Goal: Task Accomplishment & Management: Complete application form

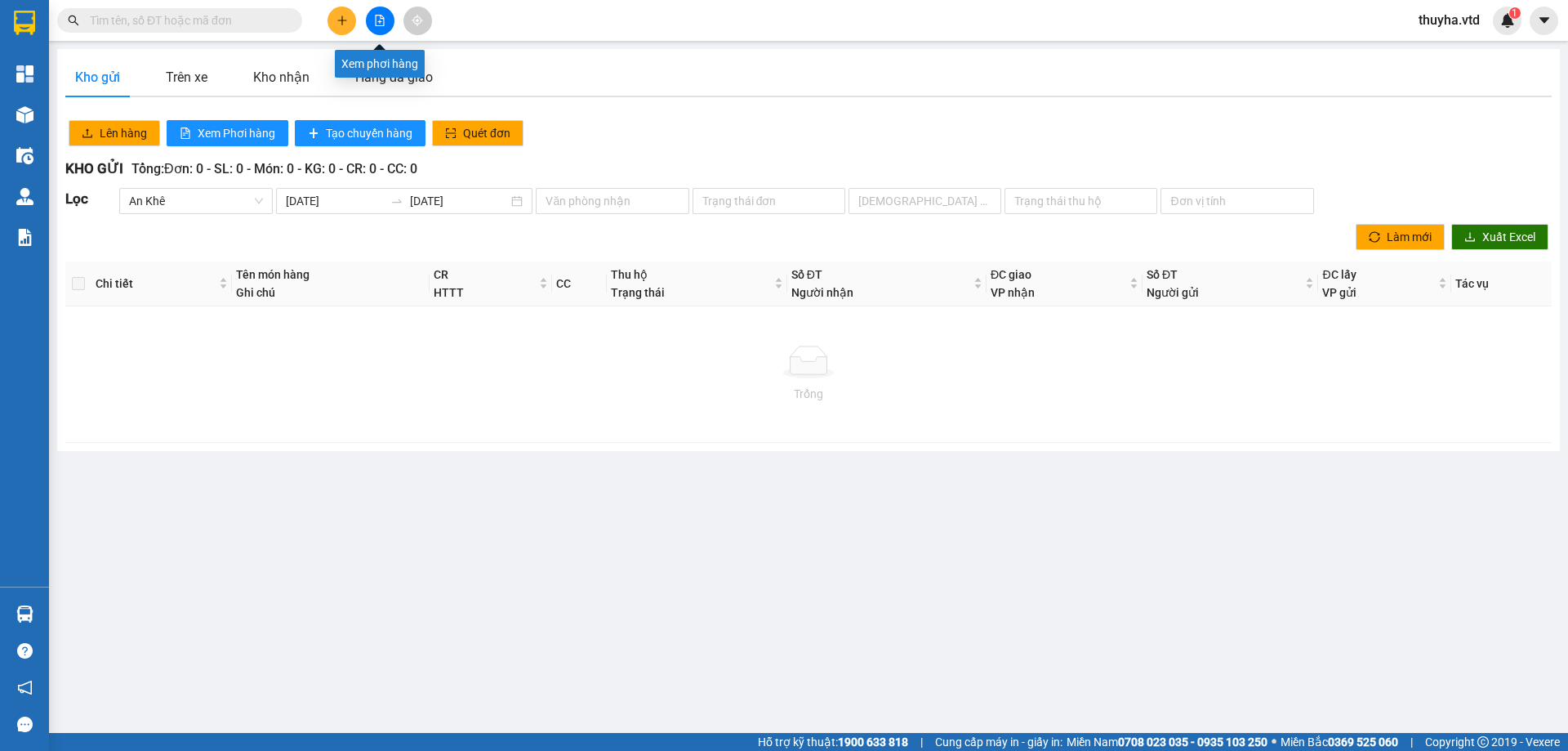
click at [372, 30] on button at bounding box center [380, 21] width 29 height 29
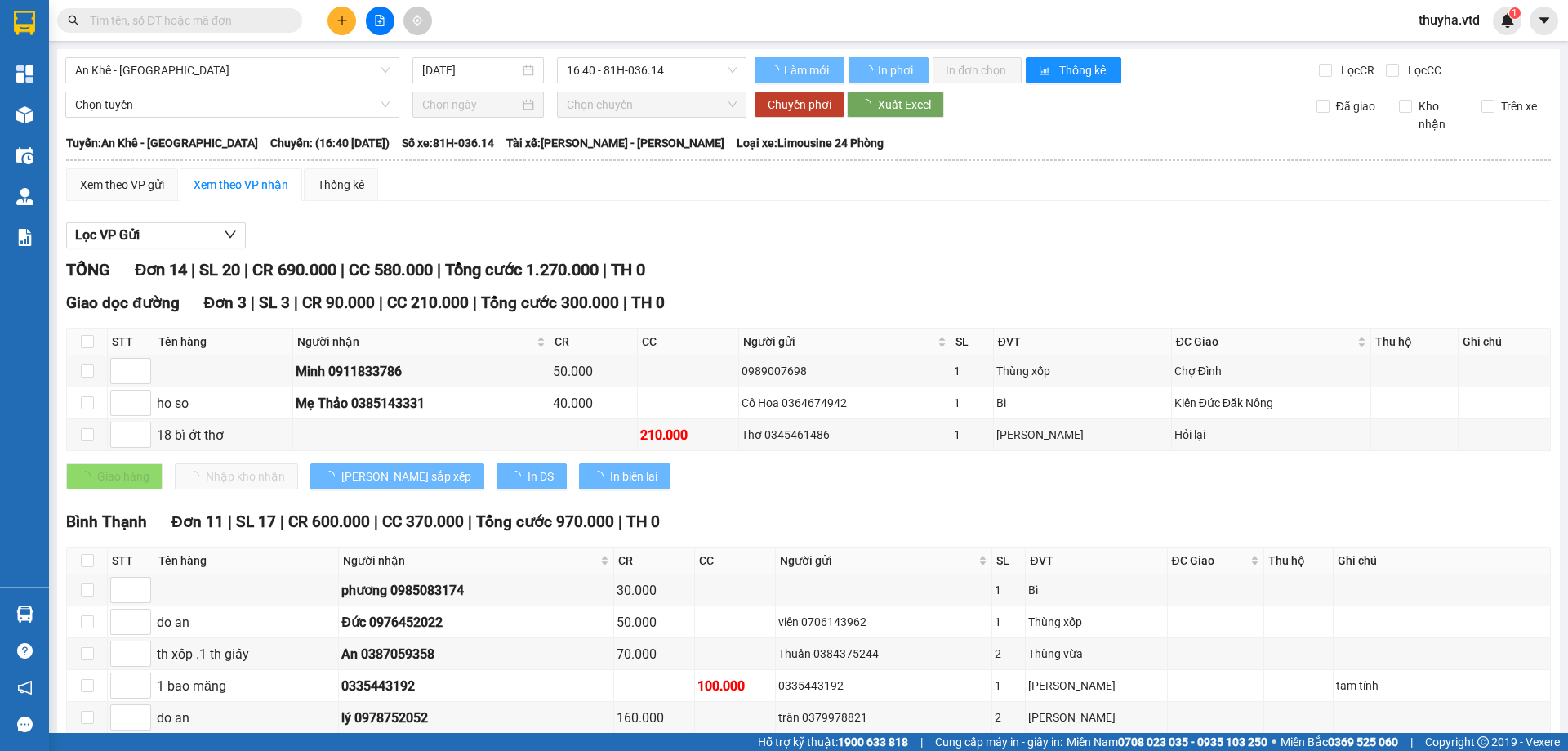
click at [127, 71] on span "An Khê - [GEOGRAPHIC_DATA]" at bounding box center [232, 70] width 315 height 25
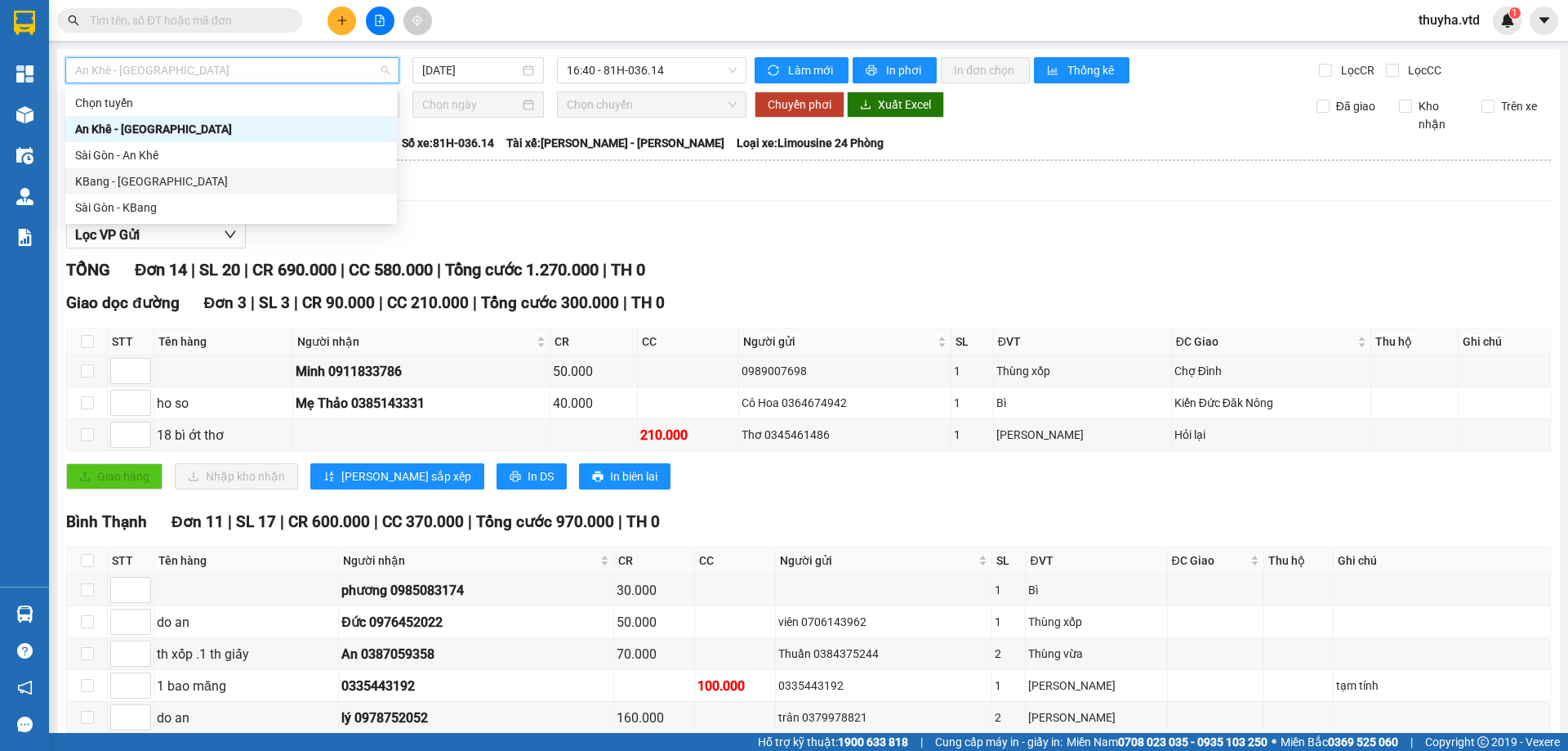
click at [97, 179] on div "KBang - [GEOGRAPHIC_DATA]" at bounding box center [230, 181] width 312 height 18
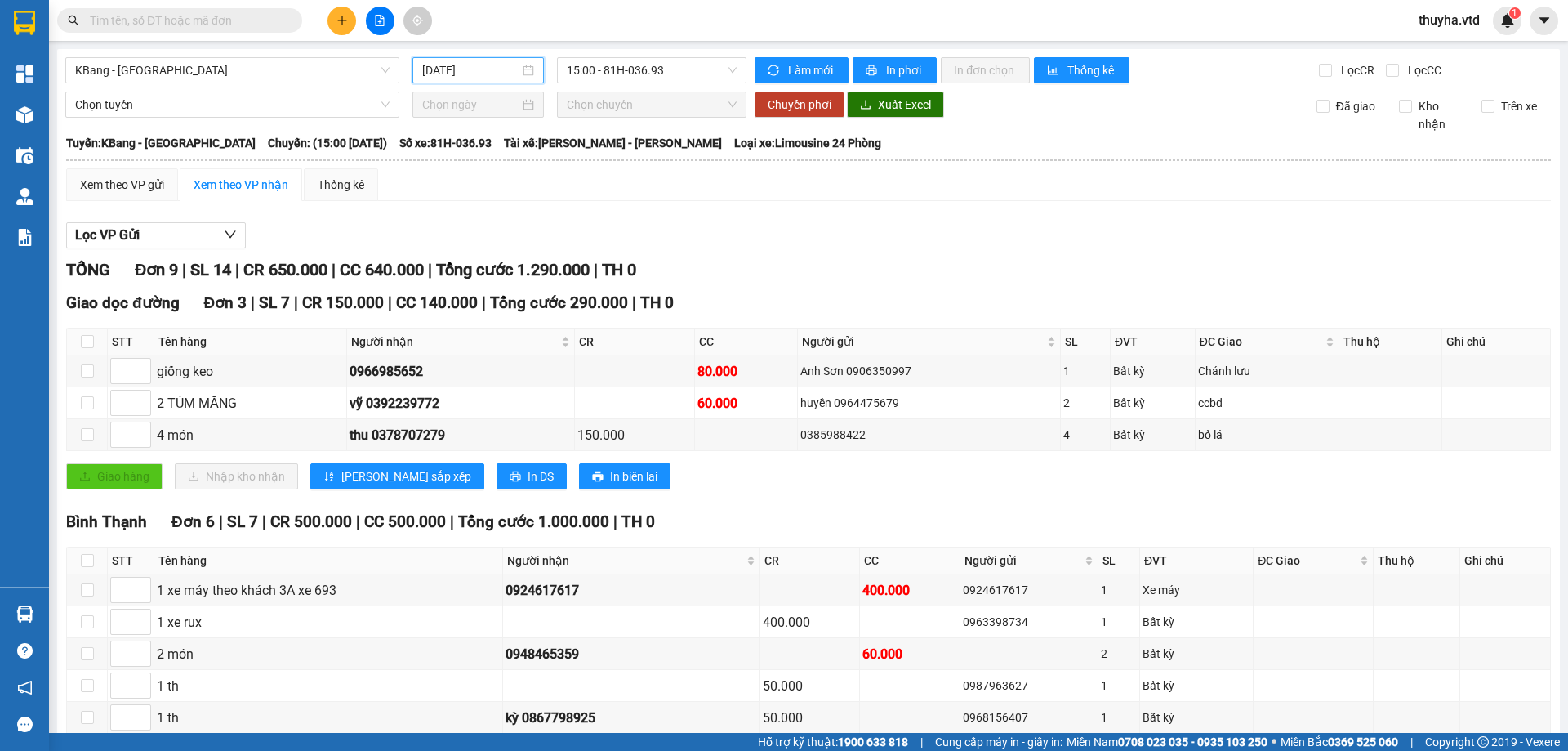
click at [459, 69] on input "[DATE]" at bounding box center [470, 70] width 97 height 18
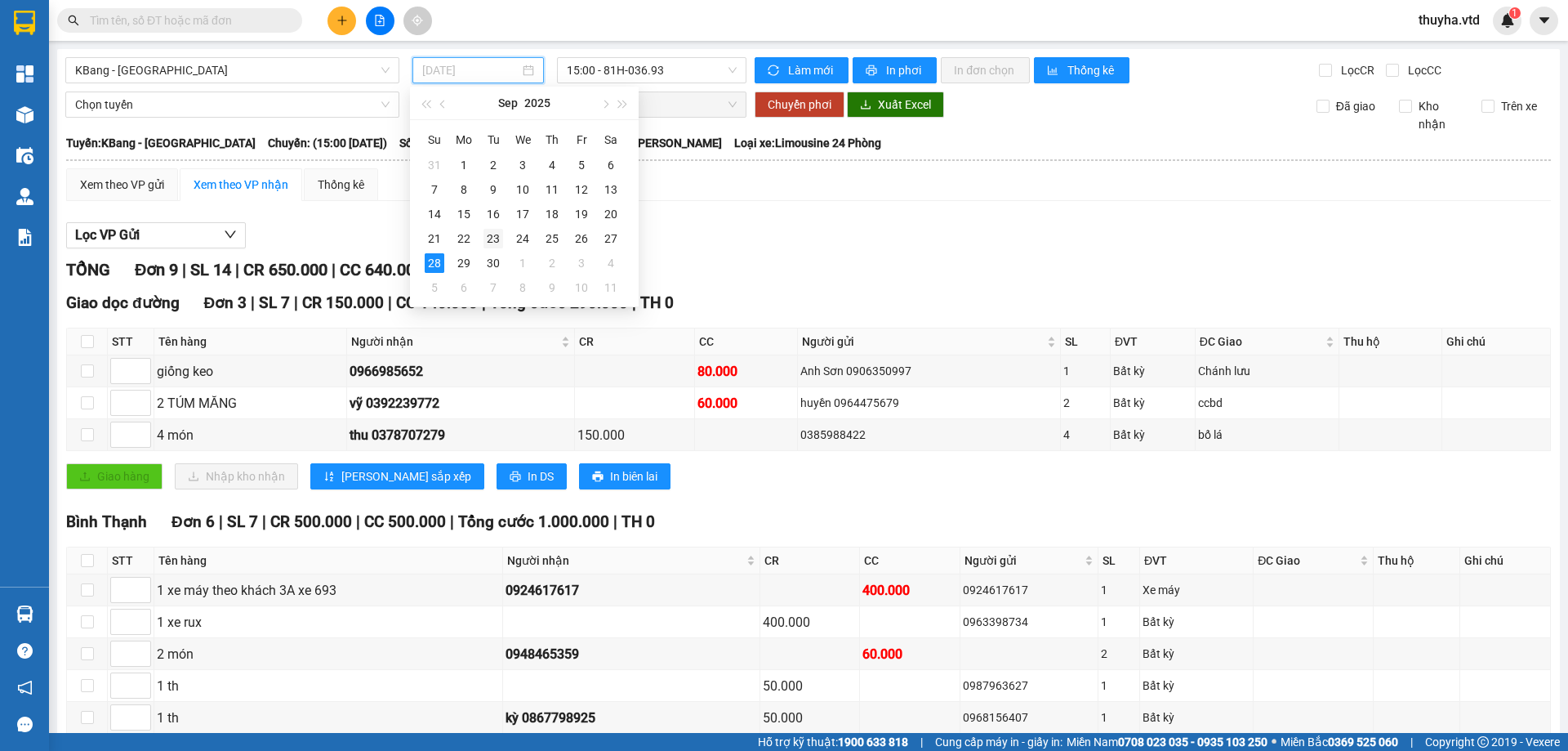
click at [491, 237] on div "23" at bounding box center [493, 238] width 20 height 20
type input "[DATE]"
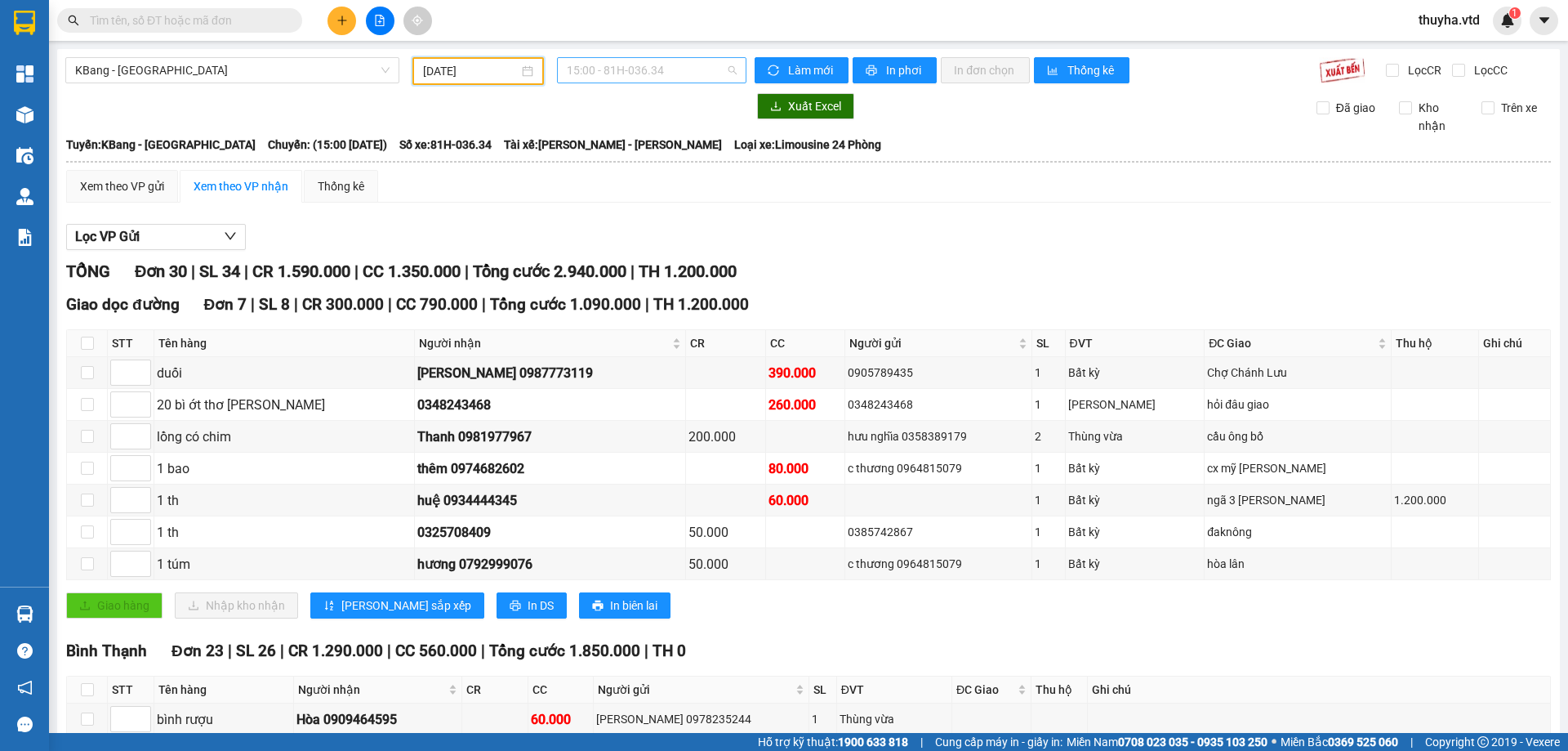
click at [617, 66] on span "15:00 - 81H-036.34" at bounding box center [652, 70] width 170 height 25
click at [637, 147] on div "15:30 - 81E-003.09" at bounding box center [626, 156] width 127 height 18
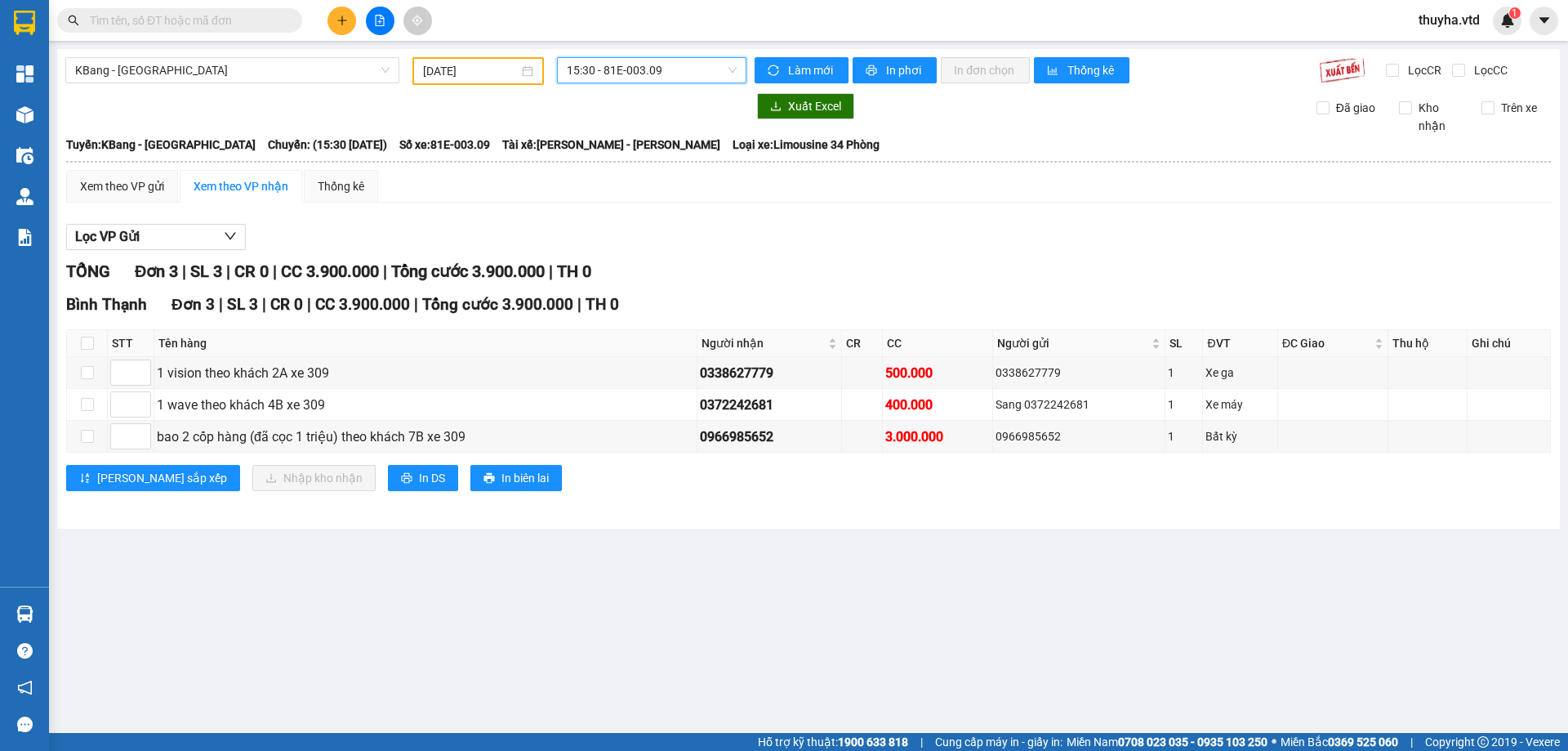
click at [625, 73] on span "15:30 - 81E-003.09" at bounding box center [652, 70] width 170 height 25
click at [623, 129] on div "15:00 - 81H-036.34" at bounding box center [630, 129] width 127 height 18
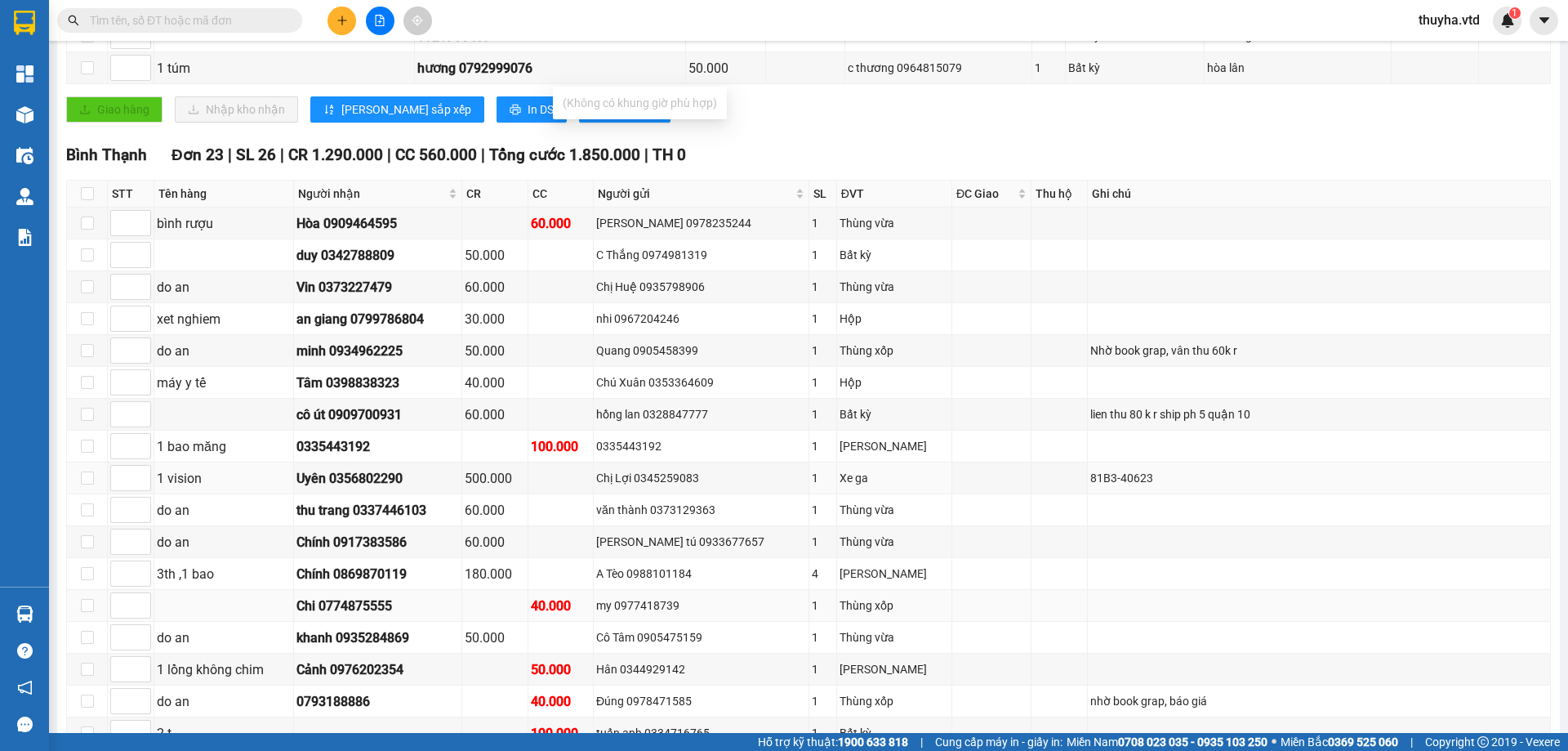
scroll to position [572, 0]
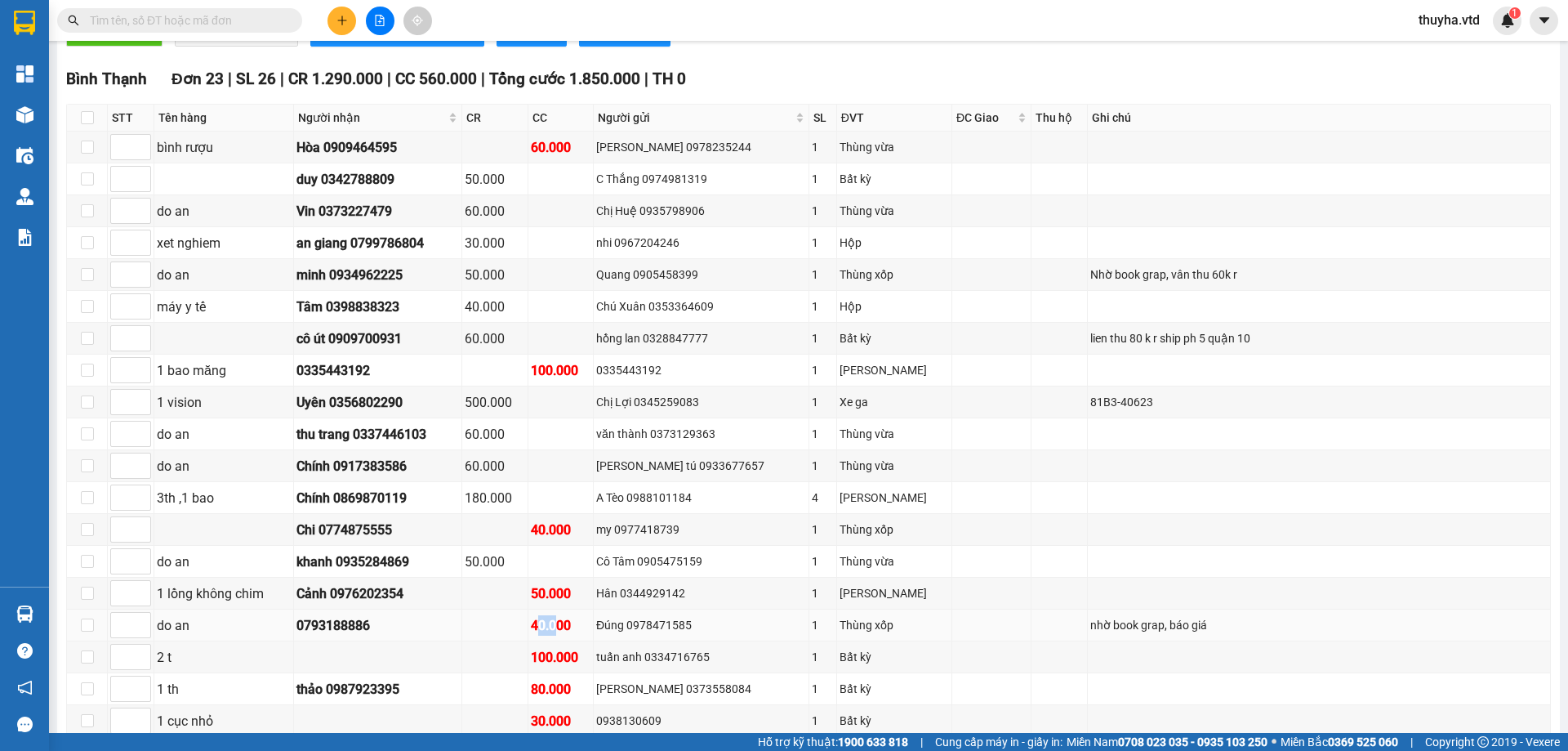
drag, startPoint x: 570, startPoint y: 624, endPoint x: 555, endPoint y: 610, distance: 20.5
click at [555, 610] on td "40.000" at bounding box center [561, 625] width 66 height 31
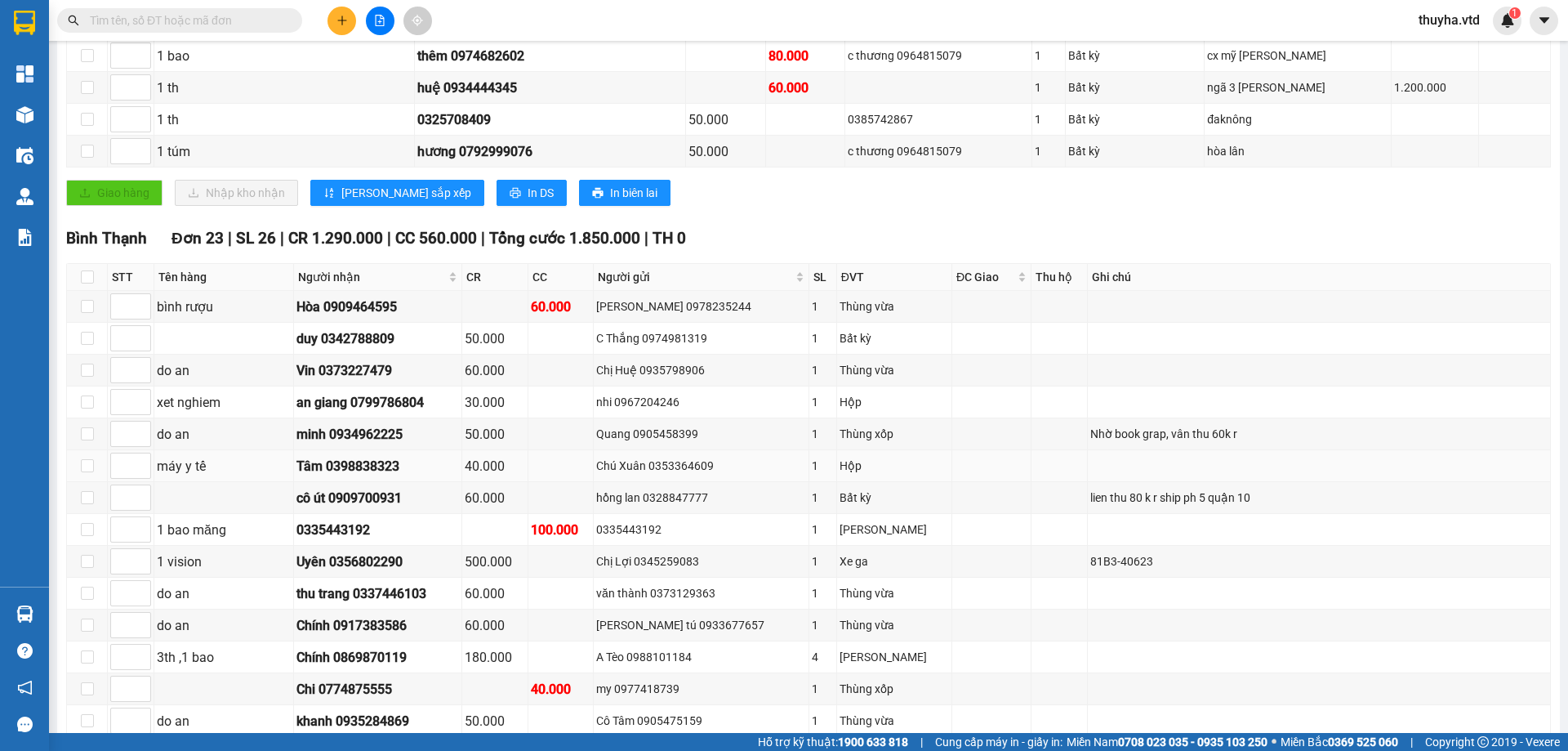
scroll to position [379, 0]
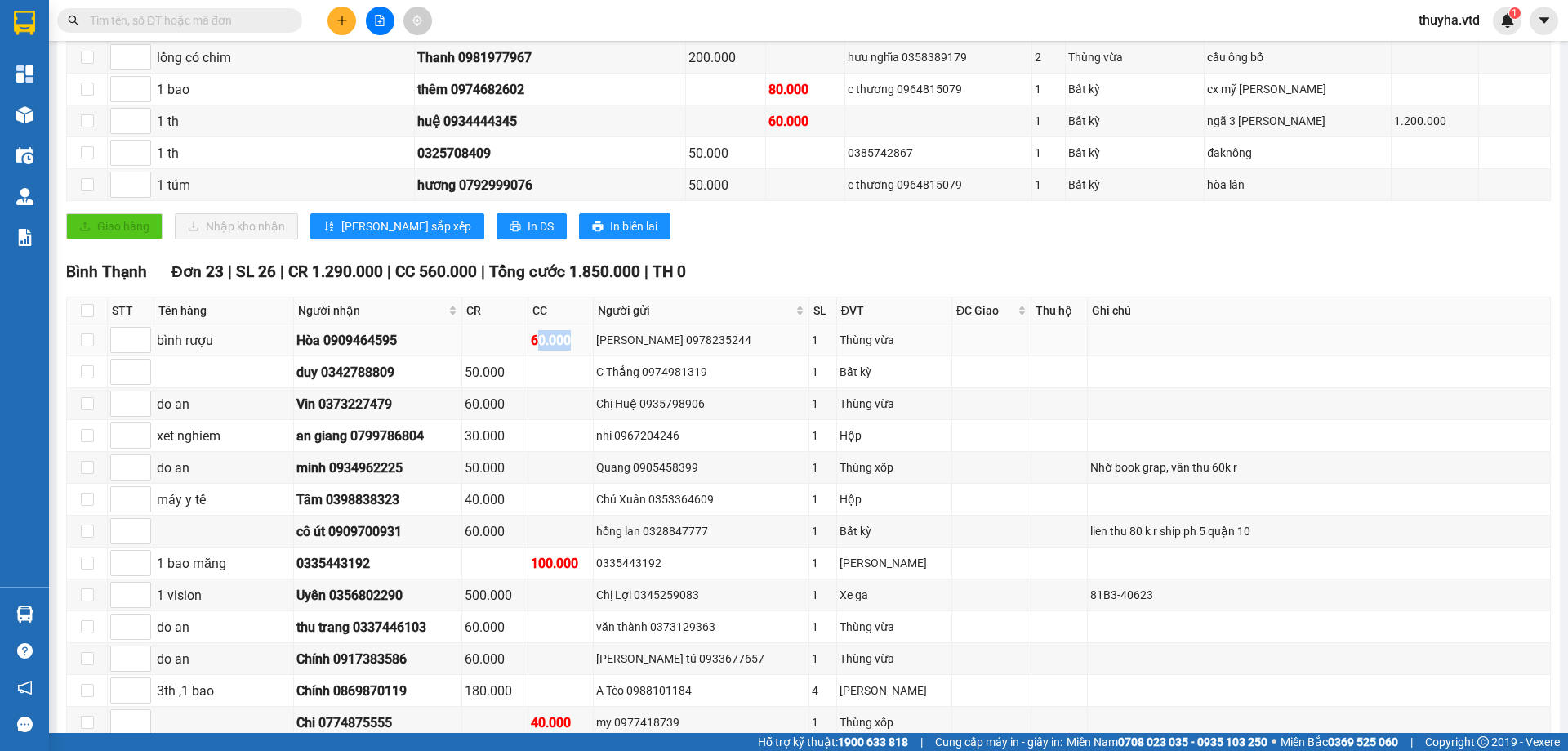
drag, startPoint x: 552, startPoint y: 339, endPoint x: 593, endPoint y: 338, distance: 41.0
click at [592, 338] on div "60.000" at bounding box center [560, 340] width 60 height 21
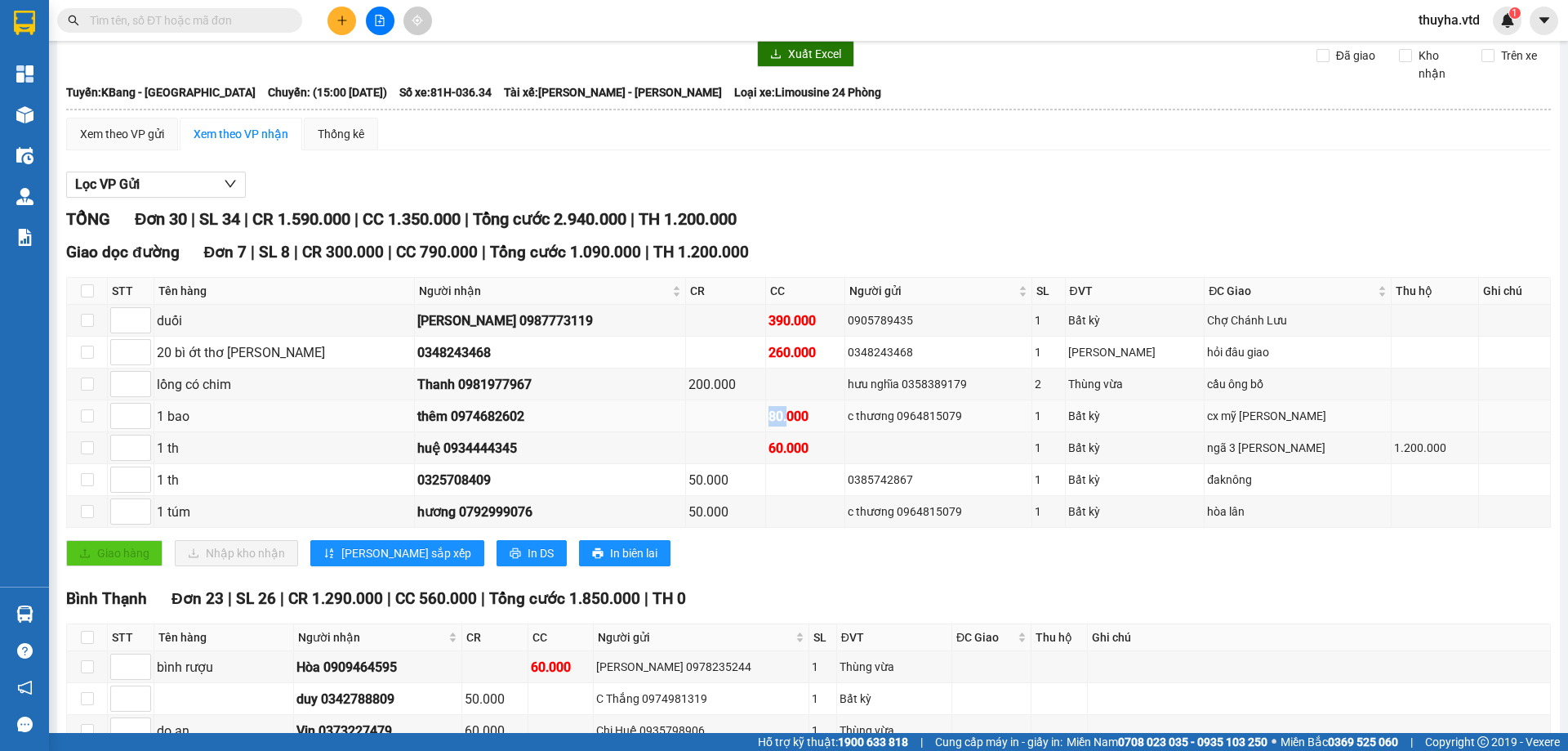
drag, startPoint x: 761, startPoint y: 412, endPoint x: 743, endPoint y: 414, distance: 18.1
click at [769, 414] on div "80.000" at bounding box center [805, 415] width 74 height 21
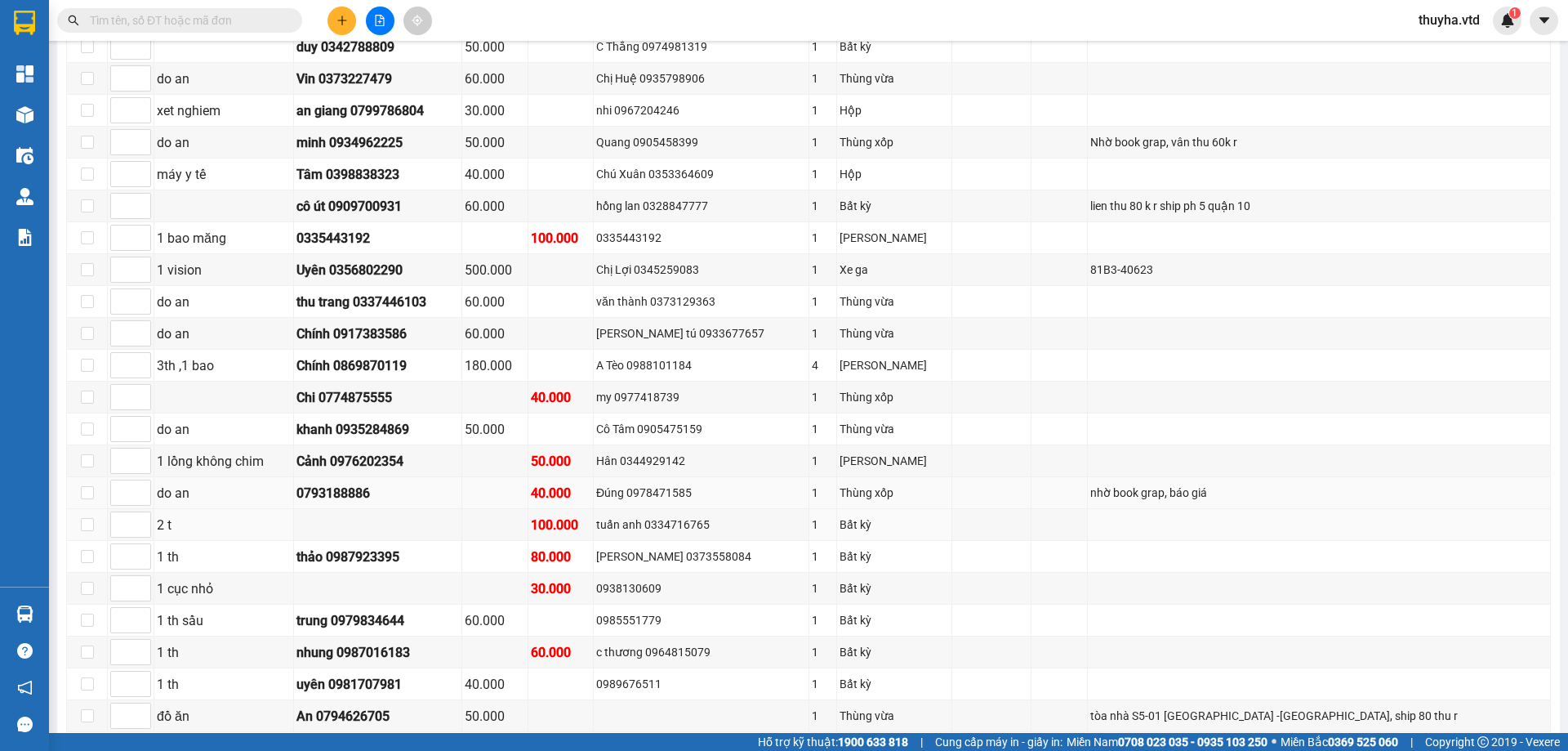
scroll to position [706, 0]
drag, startPoint x: 579, startPoint y: 462, endPoint x: 569, endPoint y: 450, distance: 15.6
click at [569, 450] on div "50.000" at bounding box center [560, 459] width 60 height 21
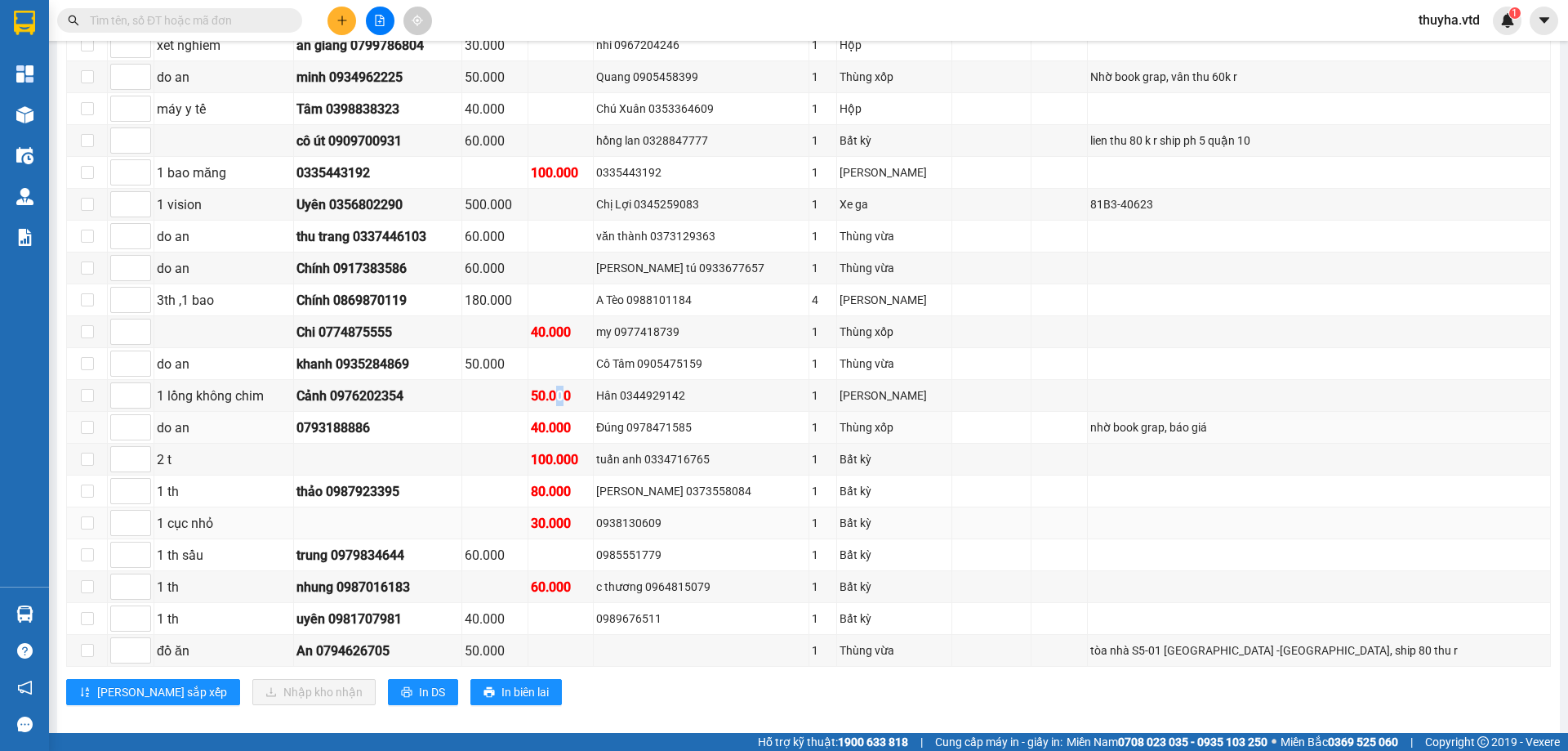
scroll to position [787, 0]
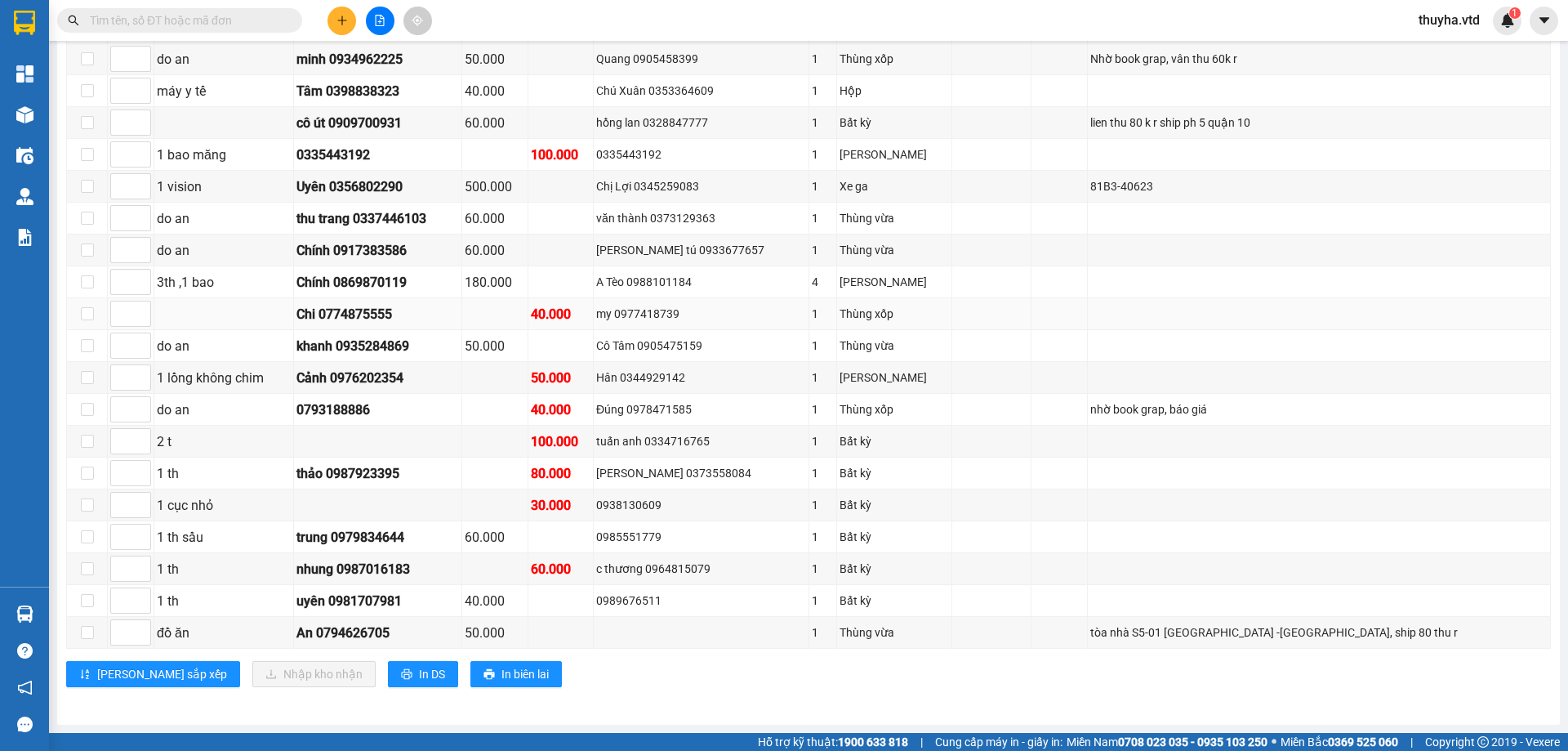
click at [420, 321] on div "Chi 0774875555" at bounding box center [377, 314] width 162 height 21
click at [674, 442] on div "tuấn anh 0334716765" at bounding box center [701, 441] width 210 height 18
click at [674, 475] on div "[PERSON_NAME] 0373558084" at bounding box center [701, 472] width 210 height 18
click at [675, 475] on div "[PERSON_NAME] 0373558084" at bounding box center [701, 472] width 210 height 18
copy div "0373558084"
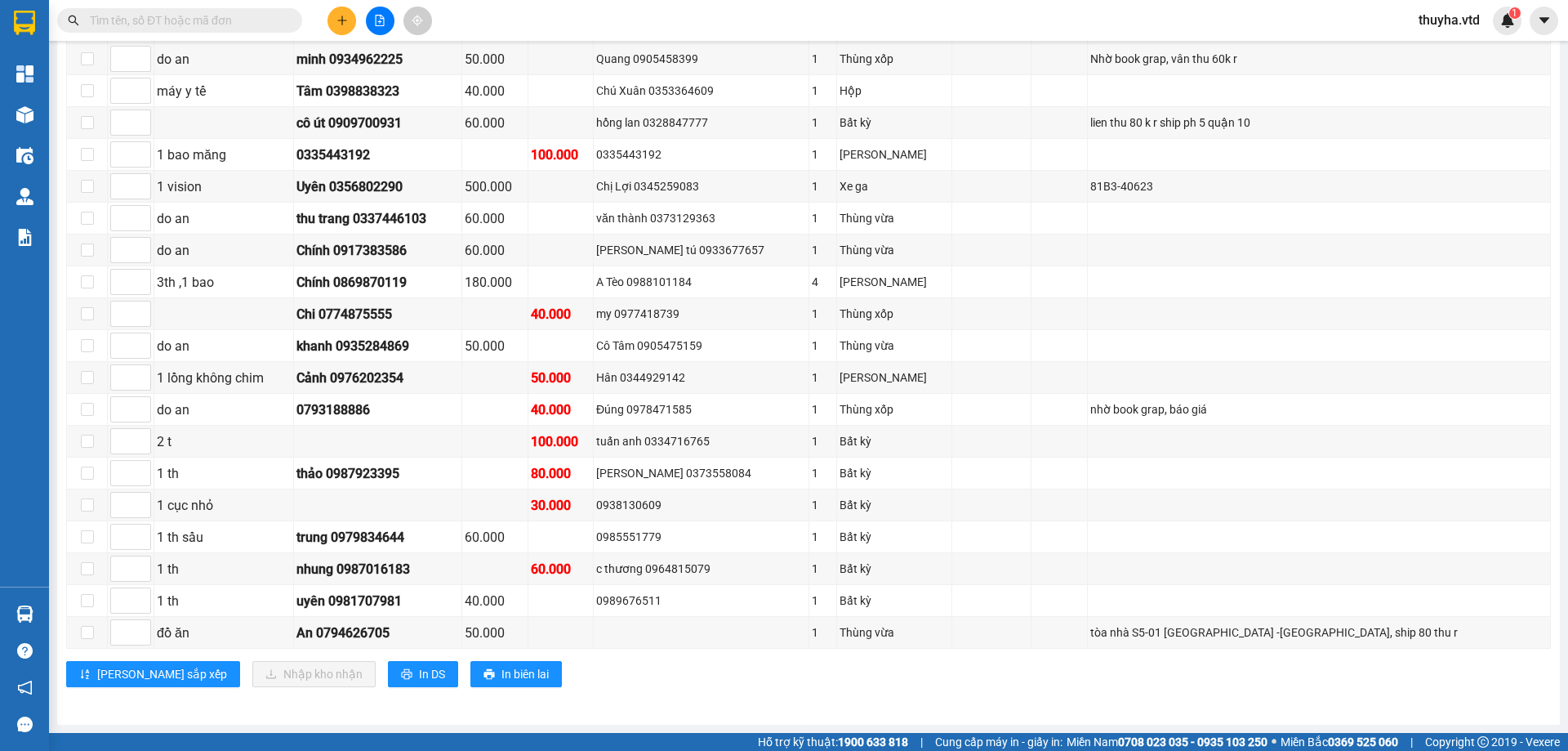
click at [175, 28] on input "text" at bounding box center [186, 21] width 193 height 18
paste input "0373558084"
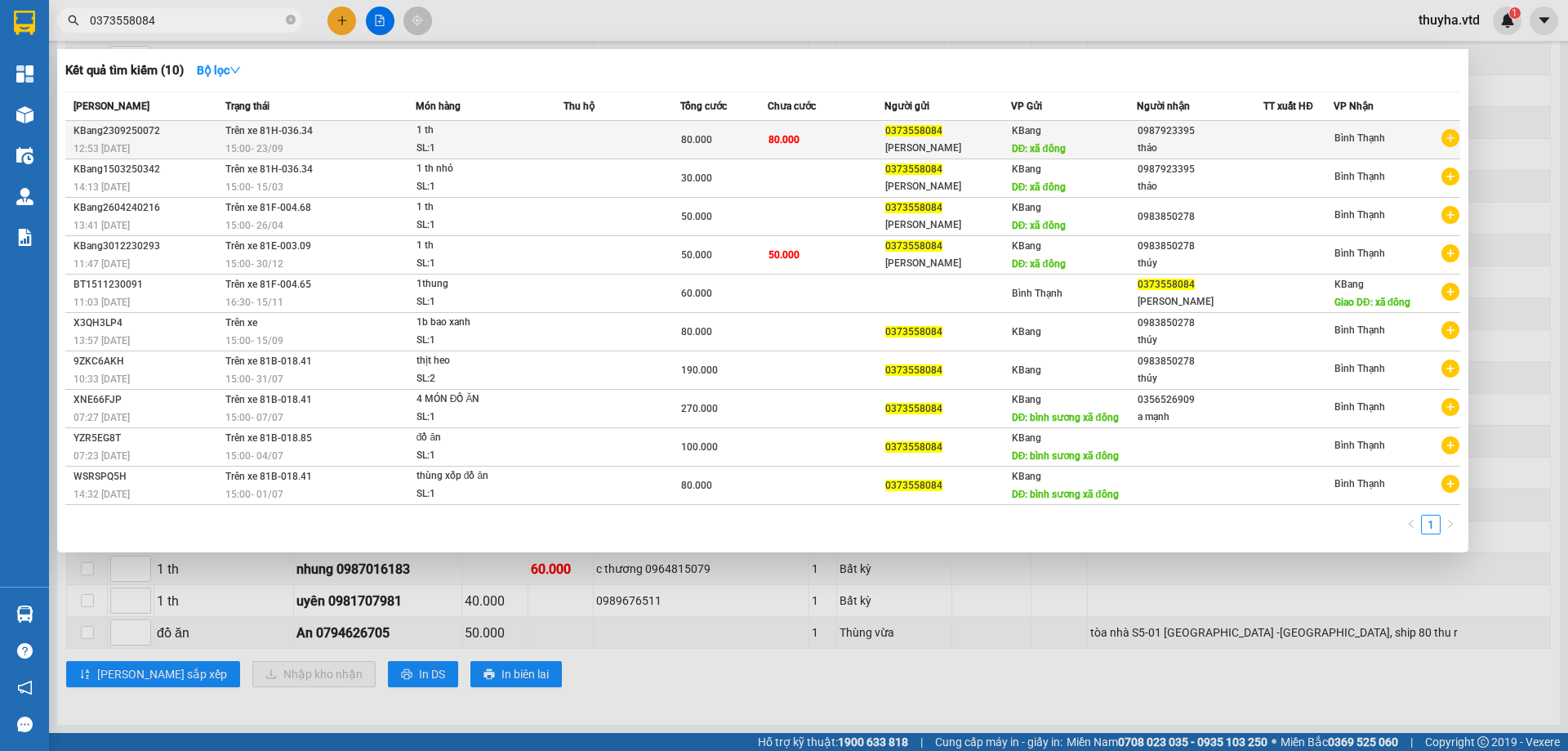
type input "0373558084"
click at [300, 145] on div "15:00 [DATE]" at bounding box center [320, 149] width 190 height 18
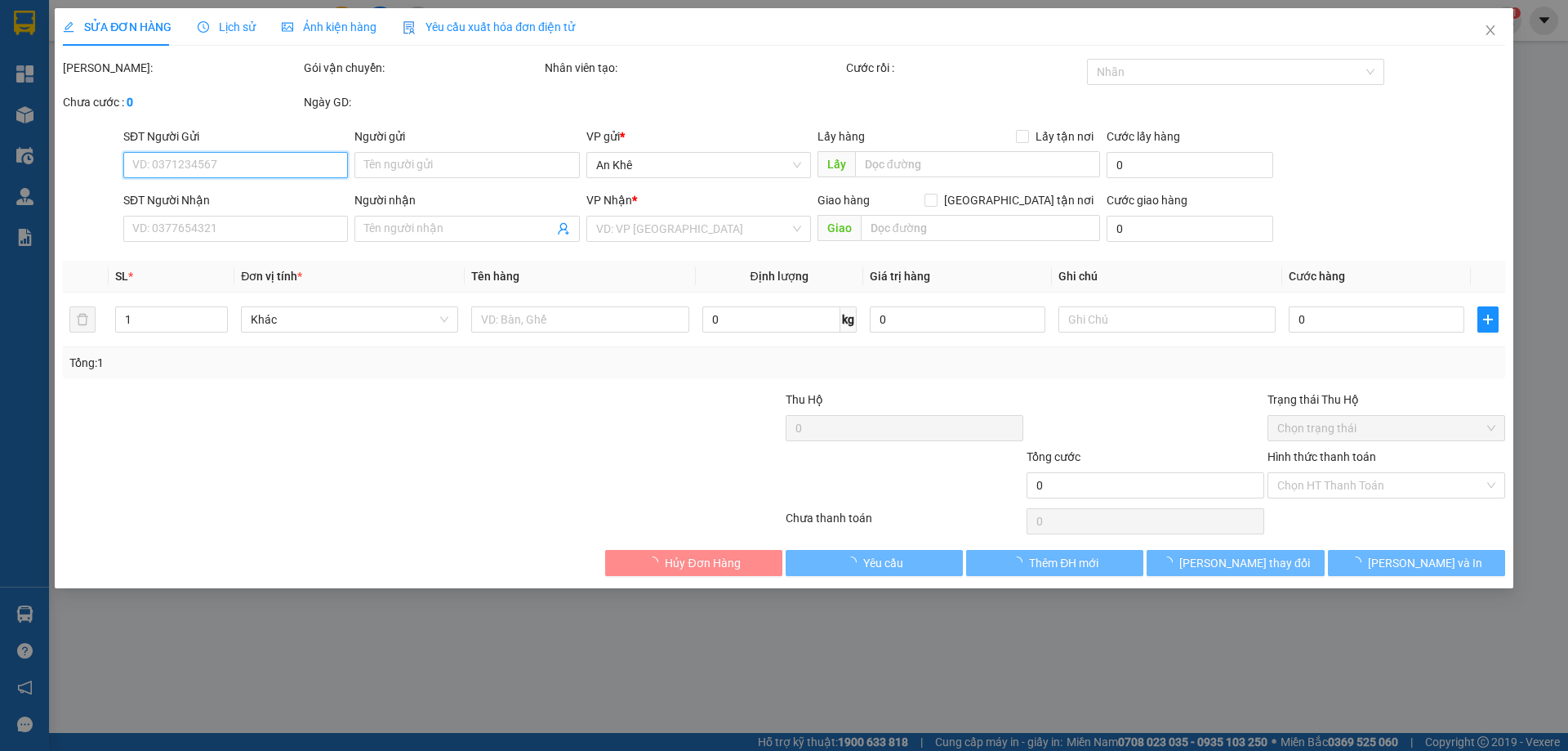
type input "0373558084"
type input "[PERSON_NAME]"
type input "xã đông"
type input "0987923395"
type input "thảo"
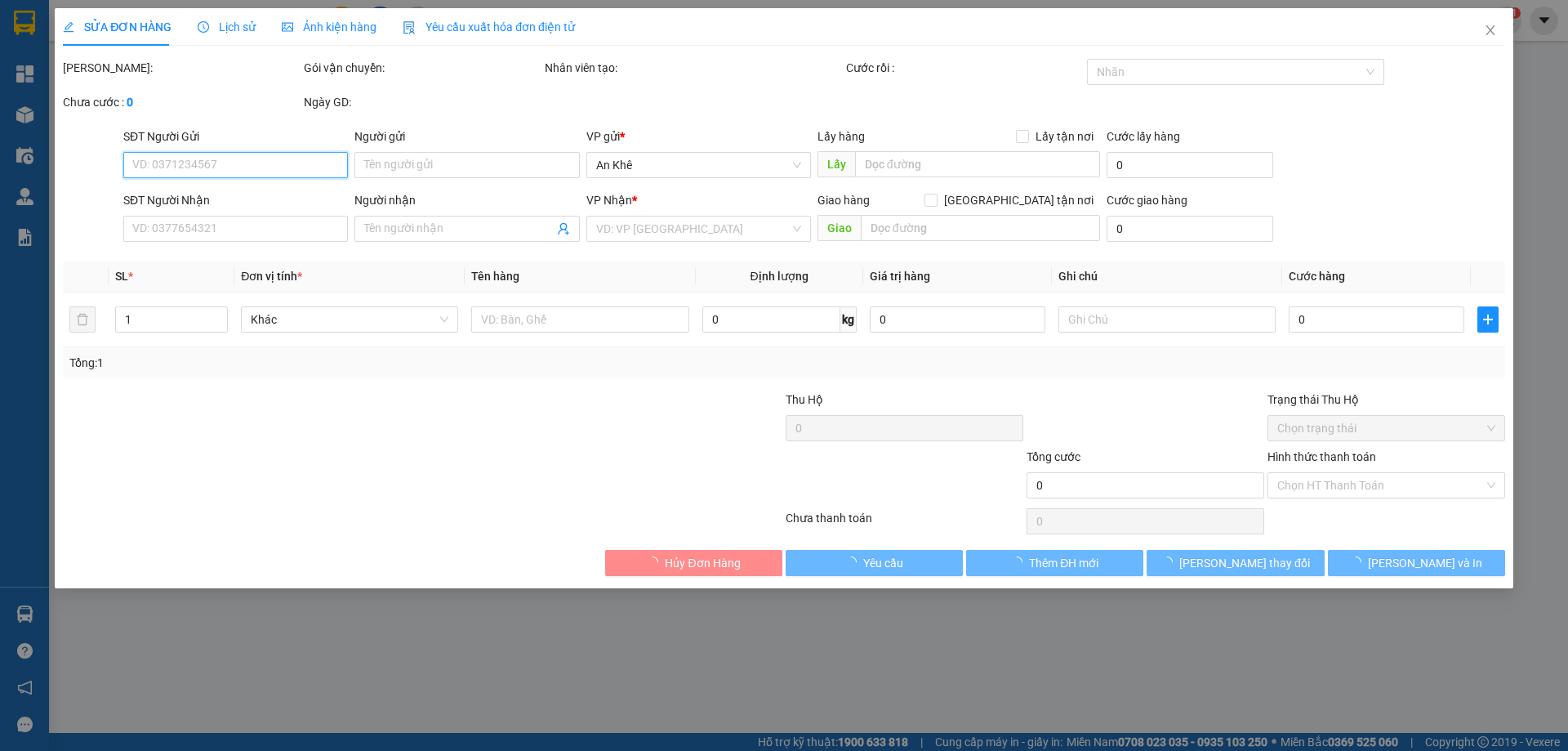
type input "80.000"
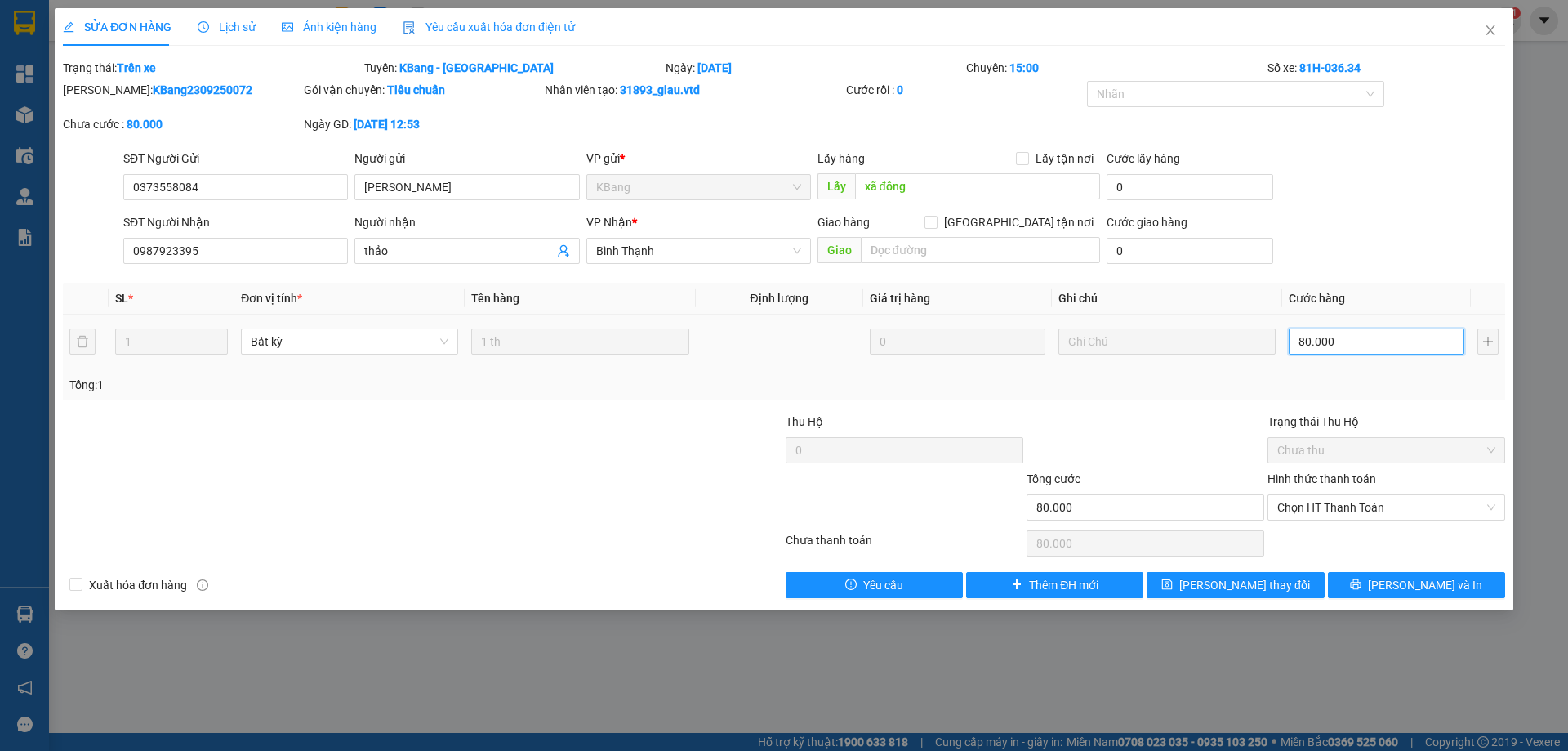
click at [1338, 349] on input "80.000" at bounding box center [1377, 342] width 175 height 27
type input "6"
type input "60"
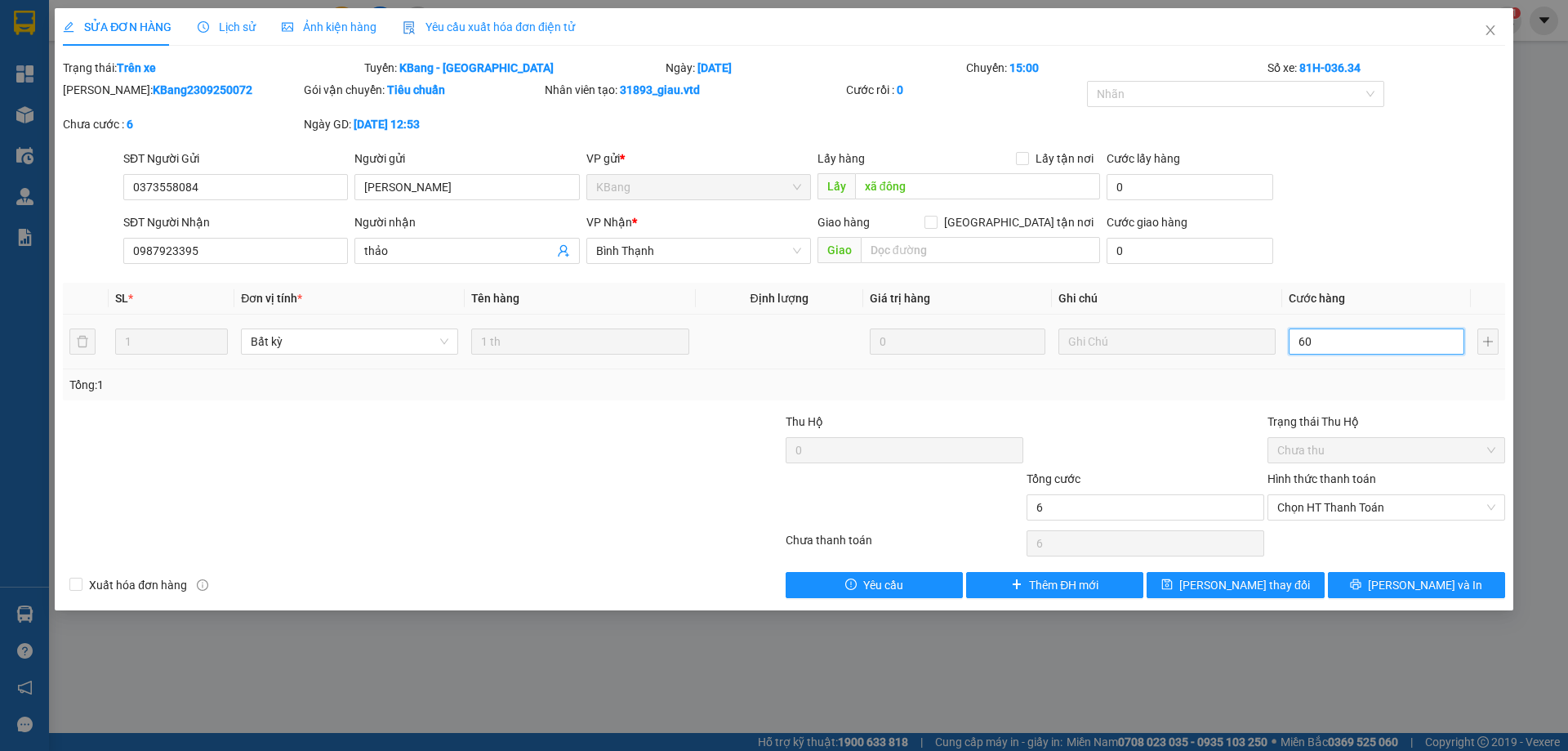
type input "60"
type input "600"
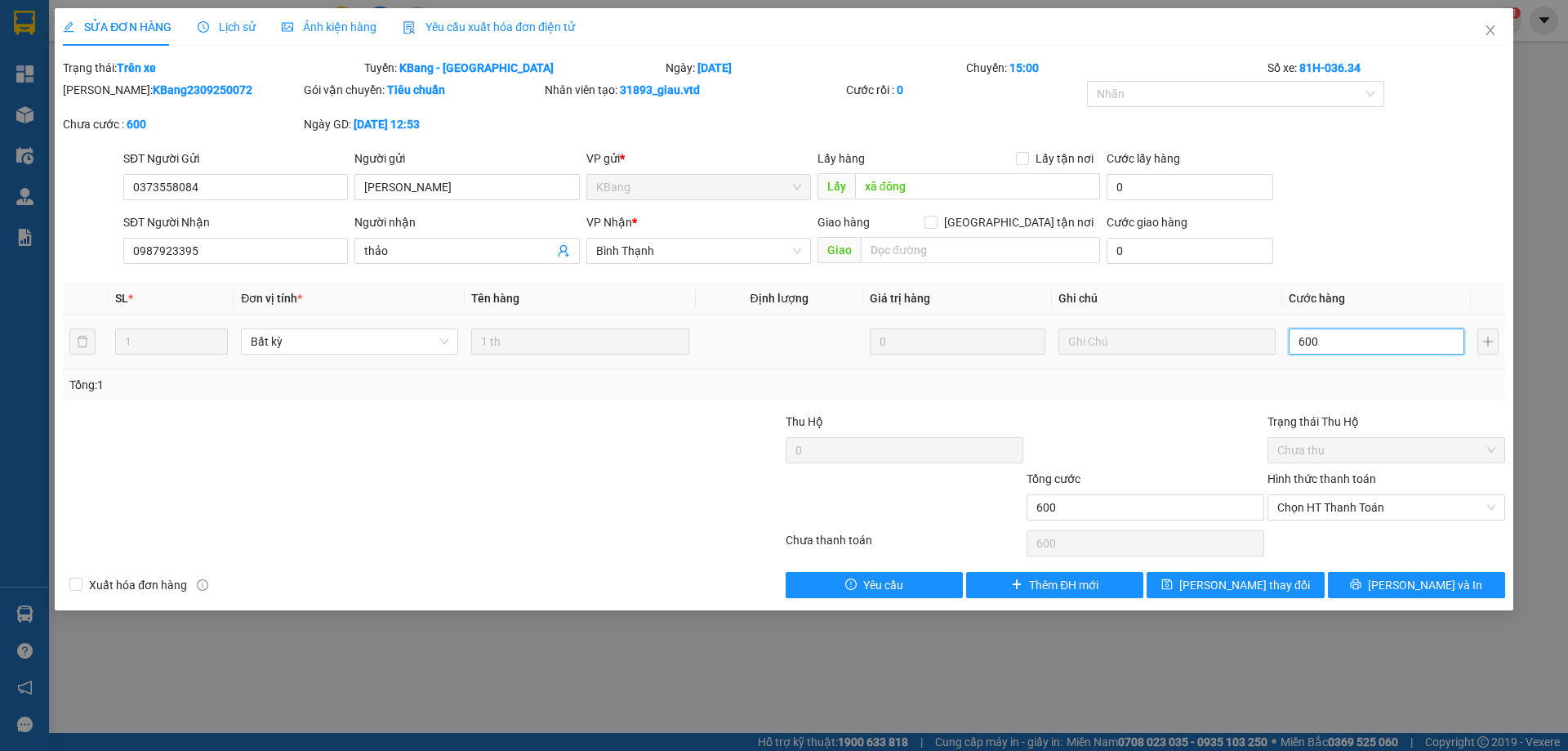
type input "6.000"
type input "60.000"
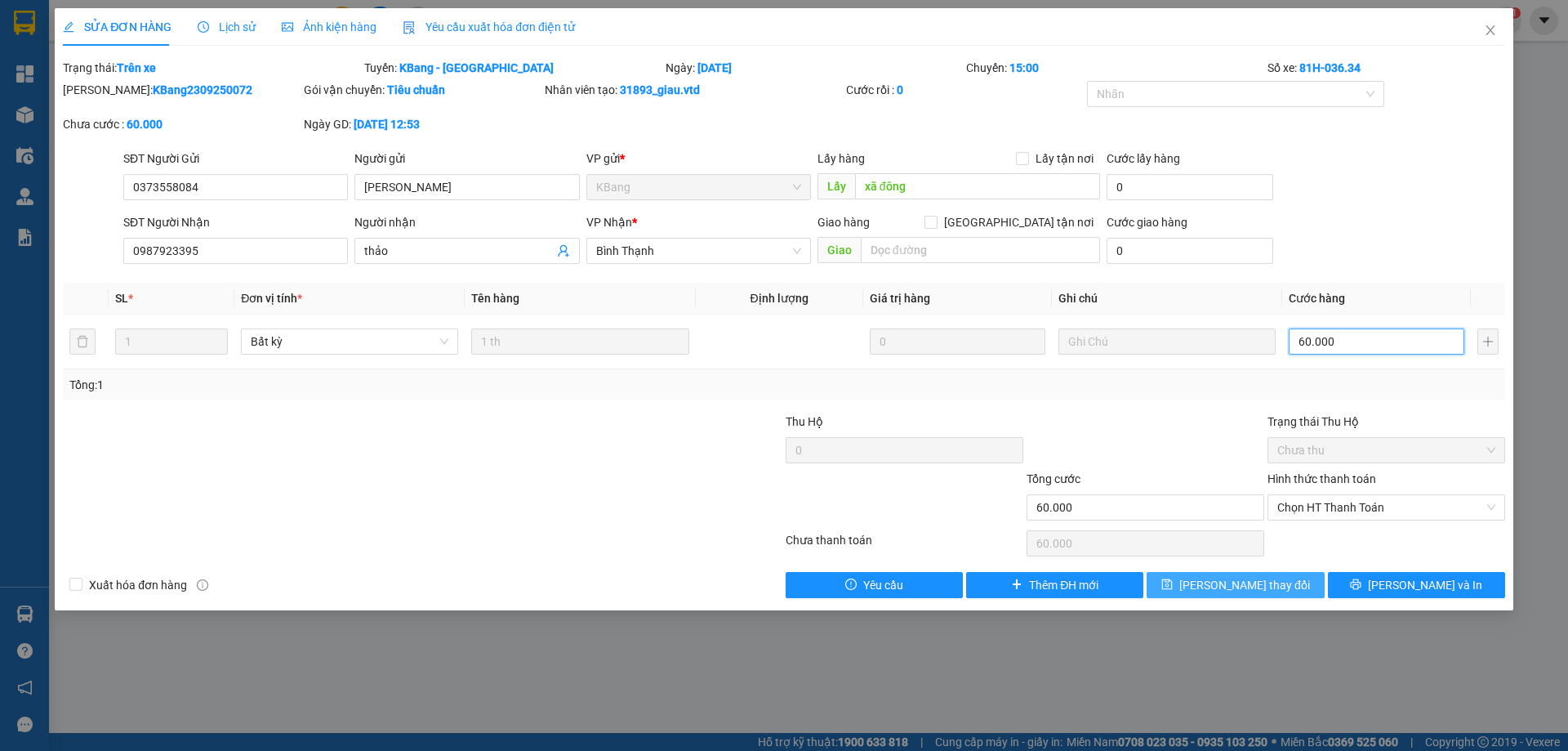
type input "60.000"
click at [1246, 583] on span "[PERSON_NAME] thay đổi" at bounding box center [1244, 585] width 131 height 18
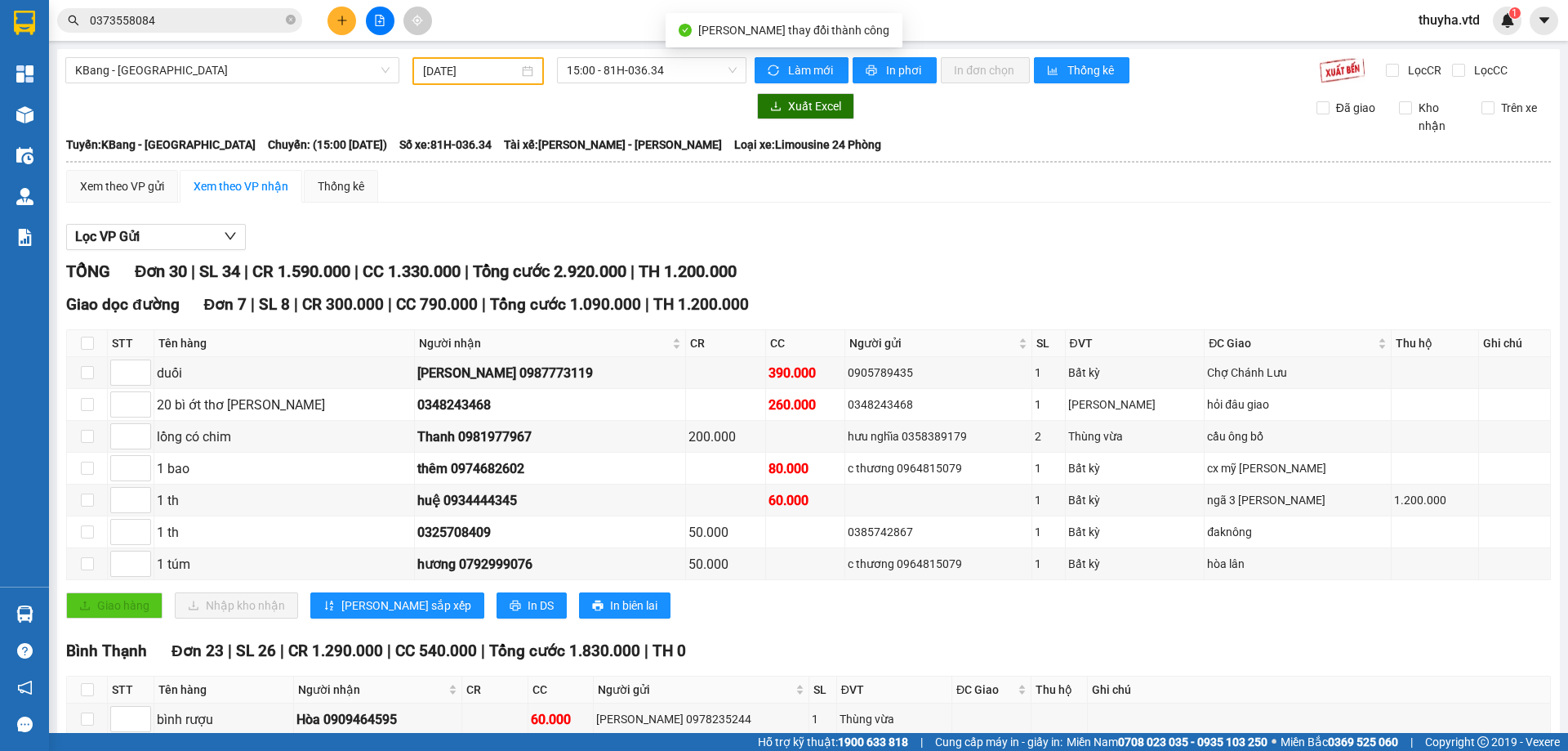
scroll to position [787, 0]
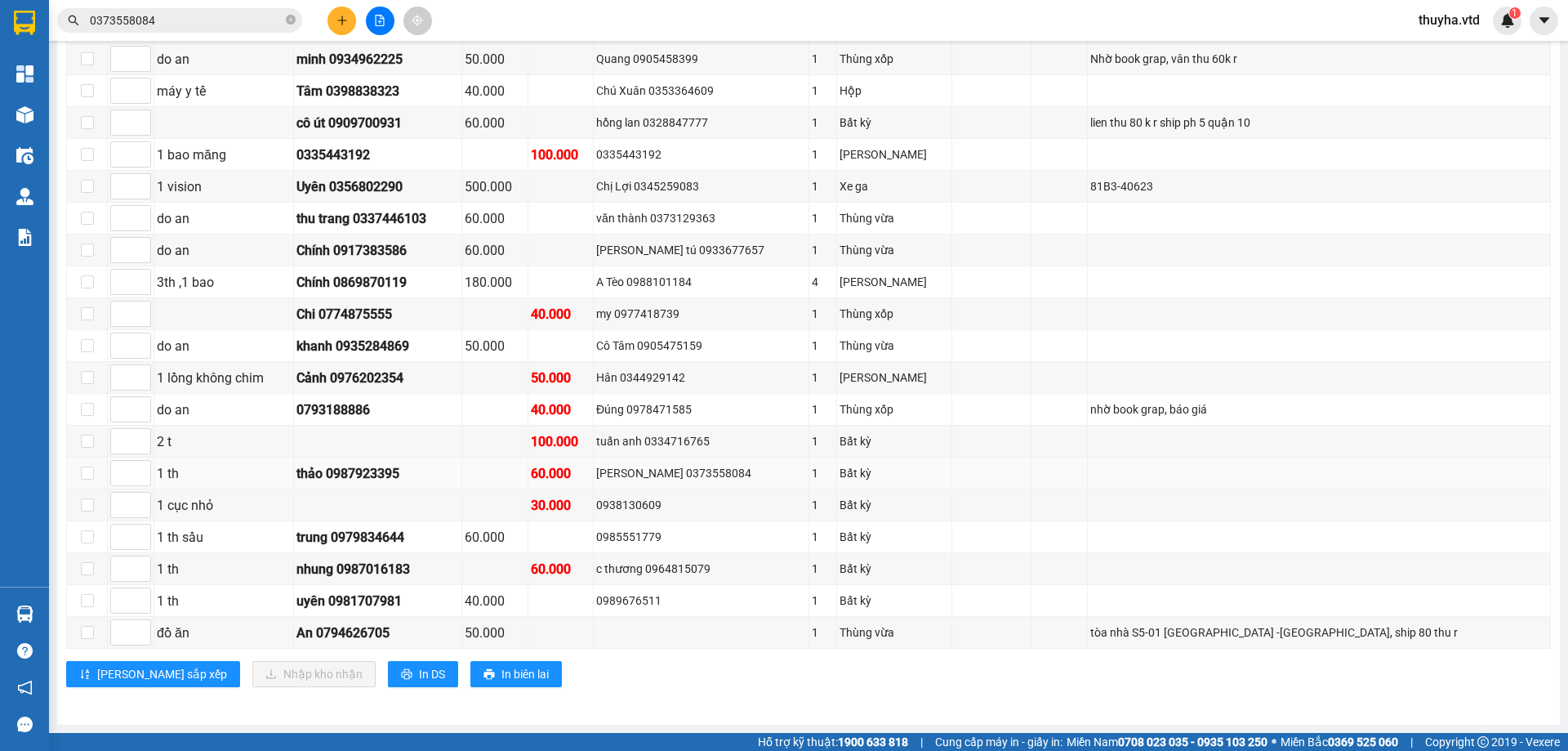
click at [575, 473] on div "60.000" at bounding box center [560, 473] width 60 height 21
click at [559, 418] on div "40.000" at bounding box center [560, 409] width 60 height 21
click at [688, 437] on div "tuấn anh 0334716765" at bounding box center [701, 441] width 210 height 18
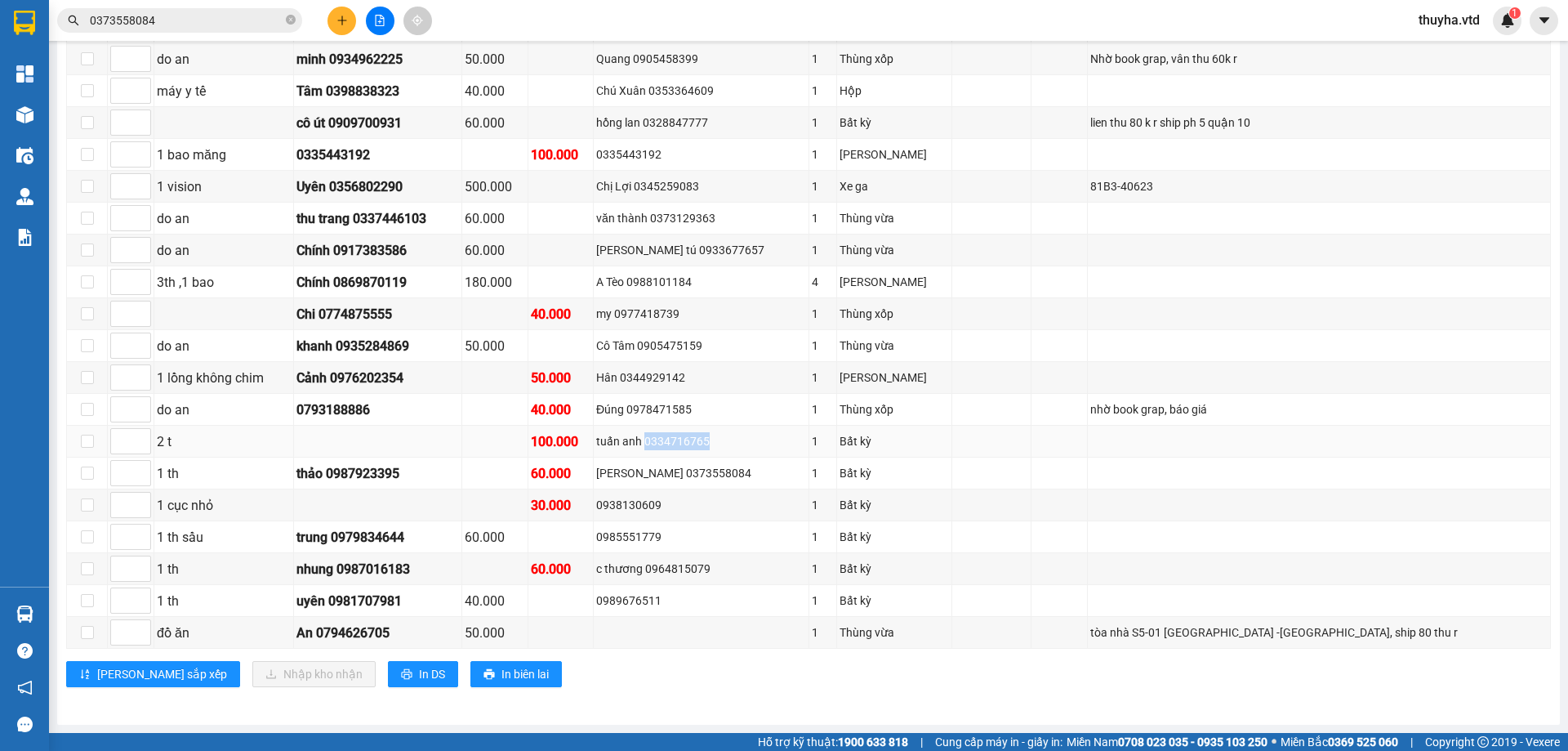
click at [688, 437] on div "tuấn anh 0334716765" at bounding box center [701, 441] width 210 height 18
copy div "0334716765"
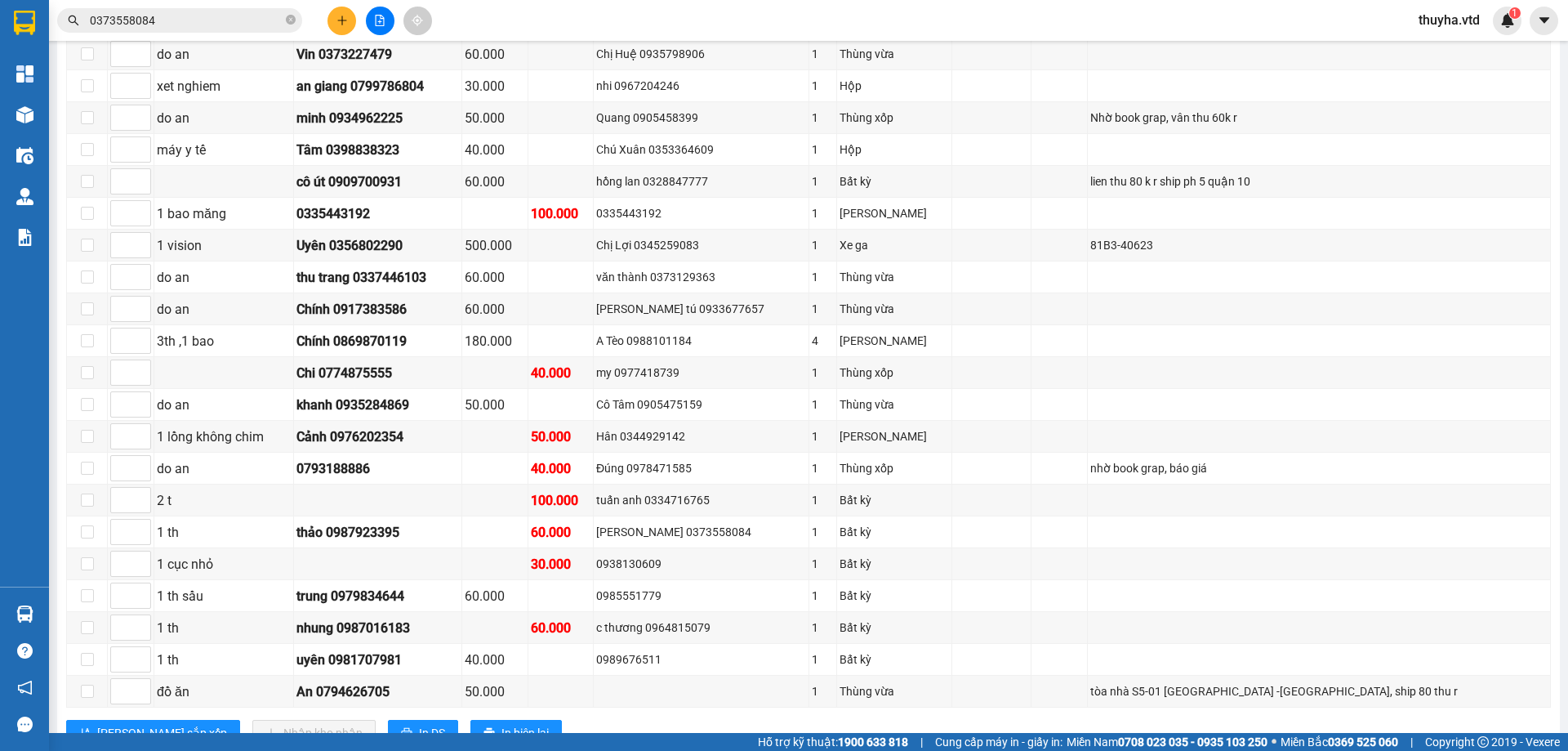
click at [214, 30] on span "0373558084" at bounding box center [179, 20] width 245 height 25
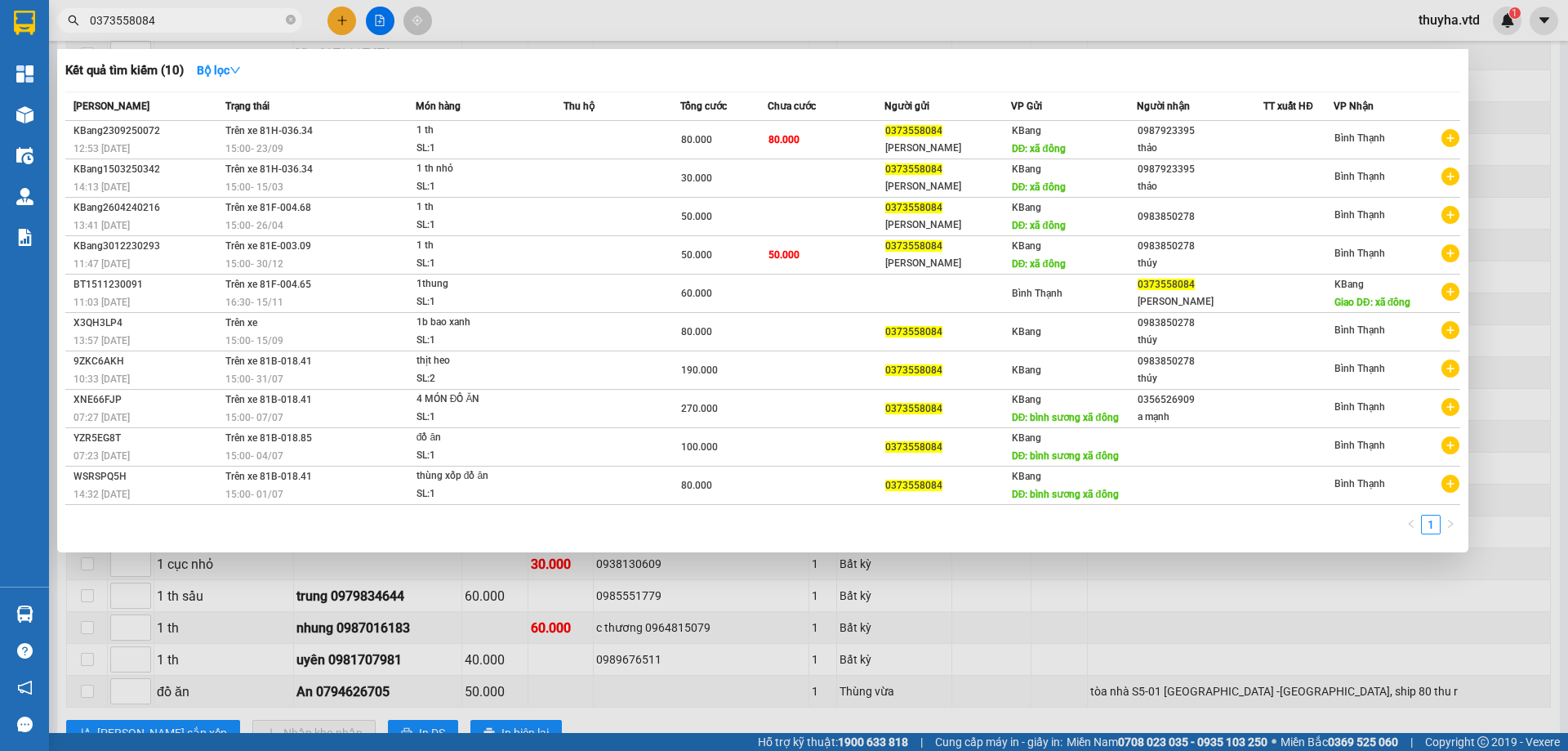
click at [201, 17] on input "0373558084" at bounding box center [186, 21] width 193 height 18
paste input "34716765"
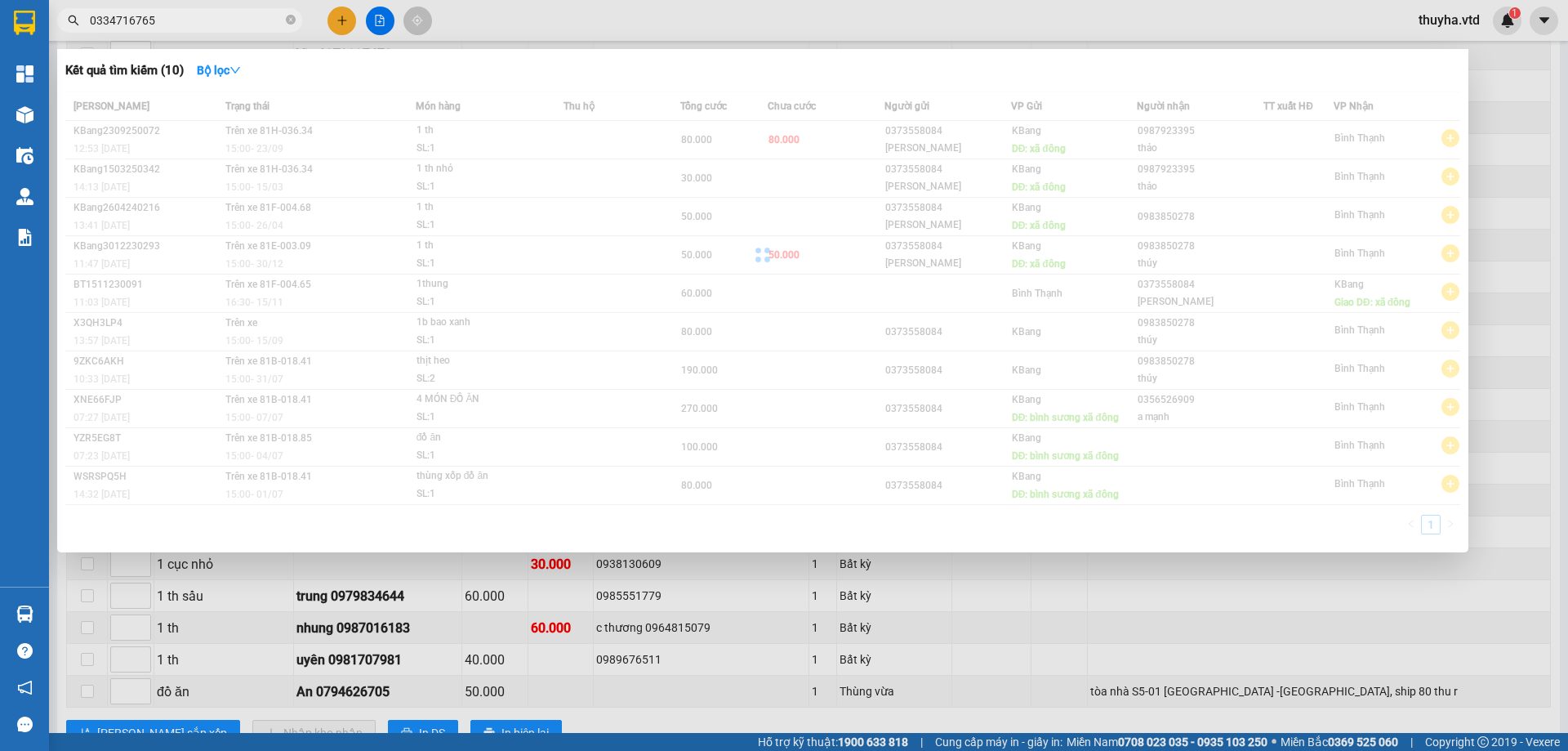
type input "0334716765"
click at [1365, 613] on div at bounding box center [784, 375] width 1568 height 751
click at [200, 18] on input "0334716765" at bounding box center [186, 21] width 193 height 18
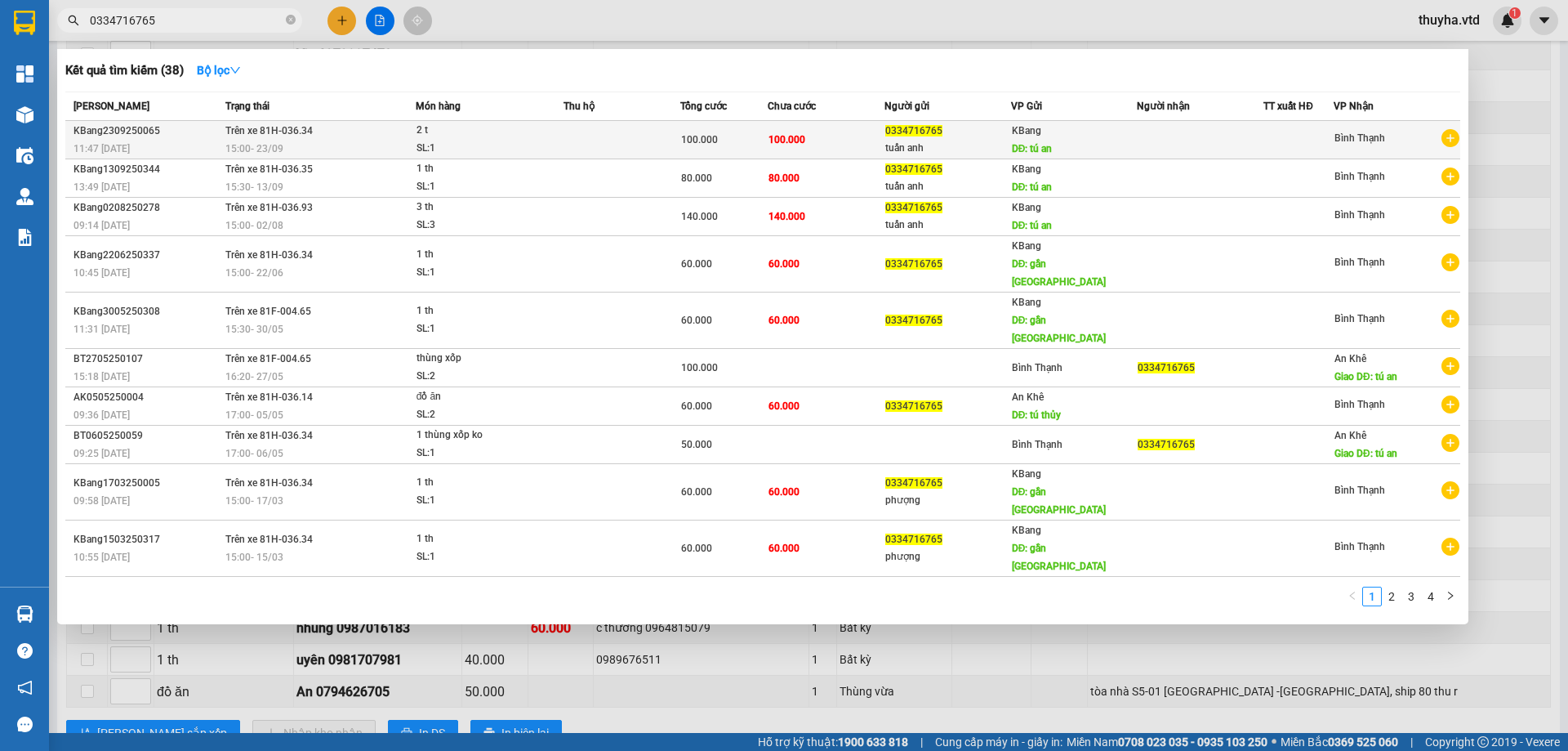
click at [410, 130] on td "Trên xe 81H-036.34 15:00 [DATE]" at bounding box center [319, 140] width 195 height 38
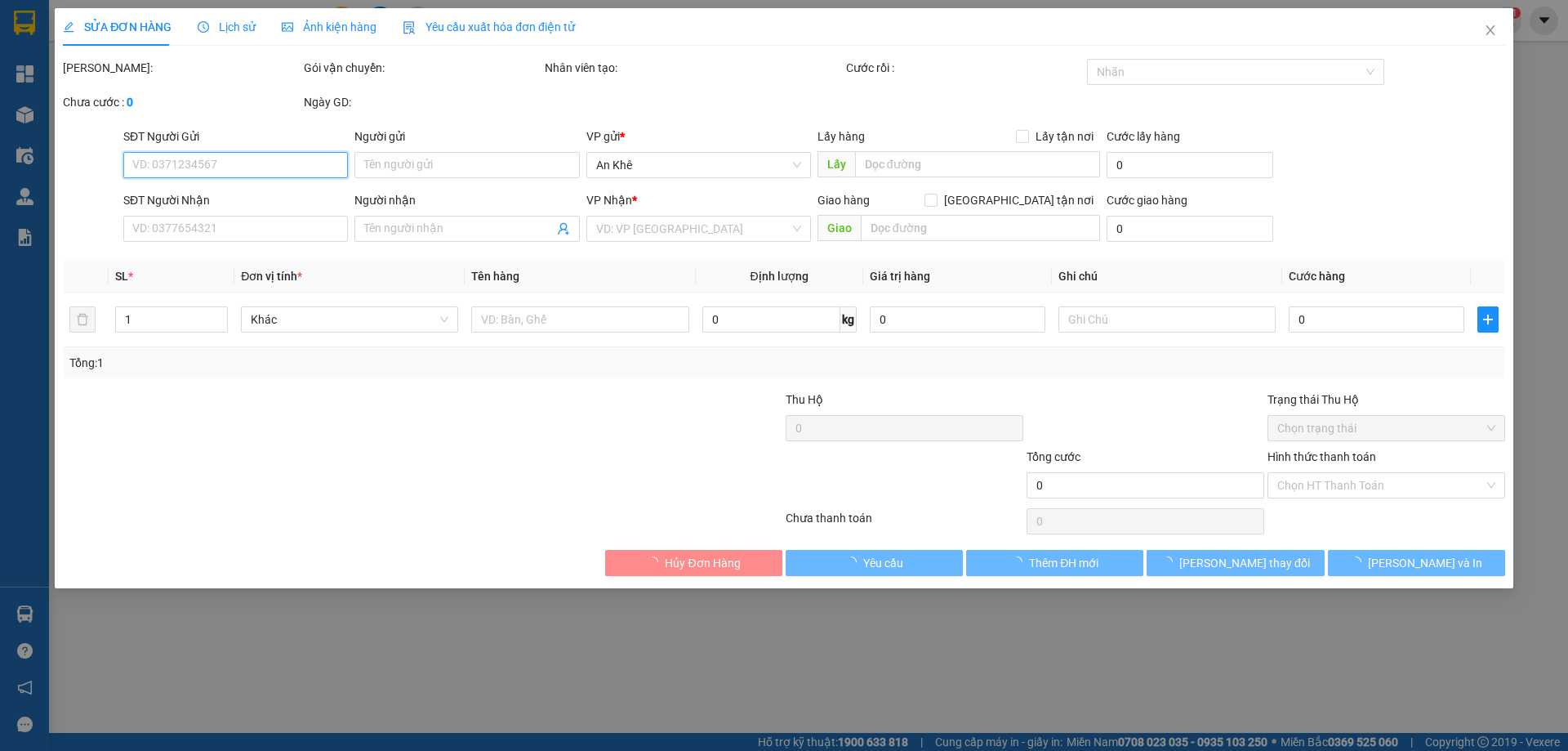
type input "0334716765"
type input "tuấn anh"
type input "tú an"
type input "100.000"
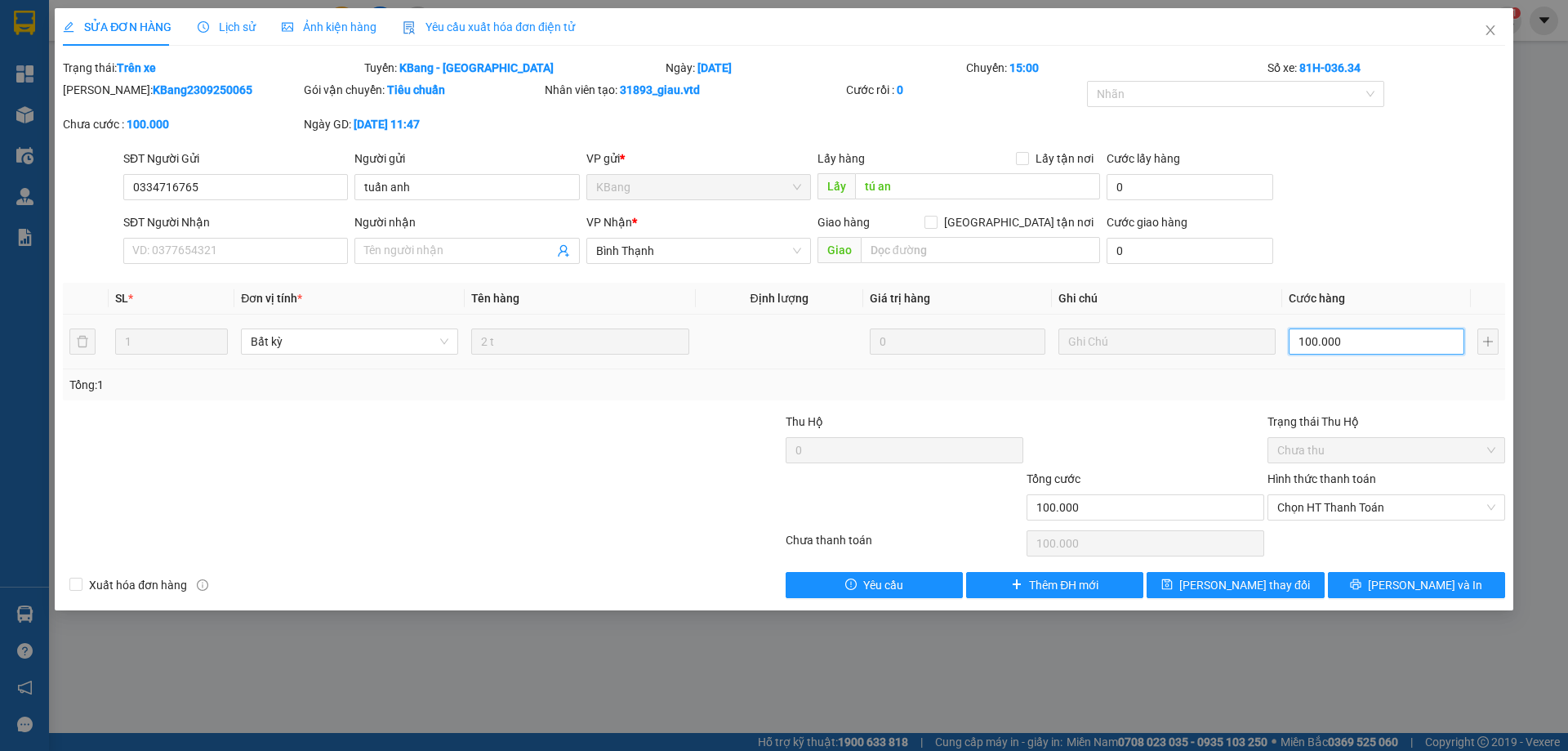
click at [1328, 338] on input "100.000" at bounding box center [1377, 342] width 175 height 27
type input "1"
type input "14"
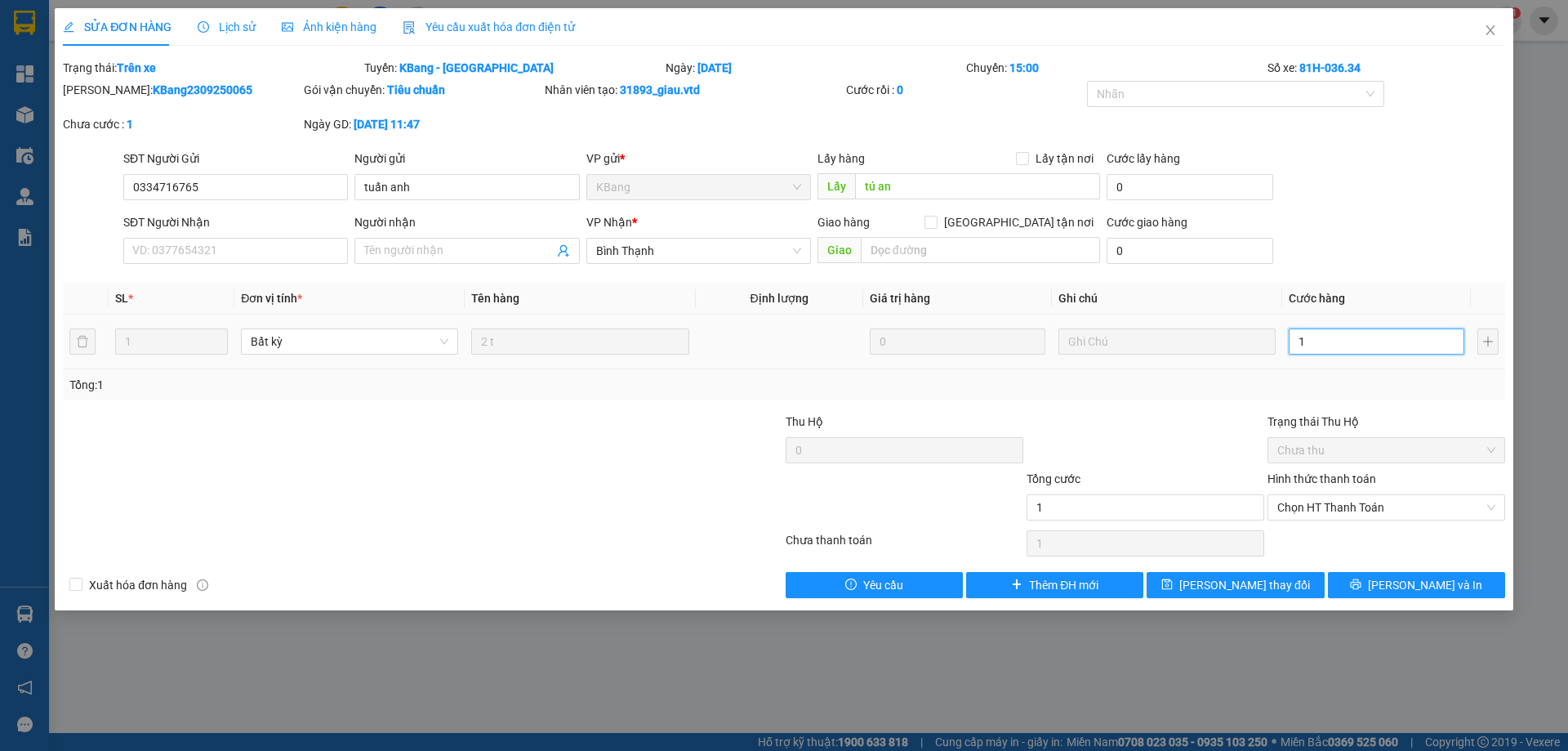
type input "14"
type input "140"
type input "1.400"
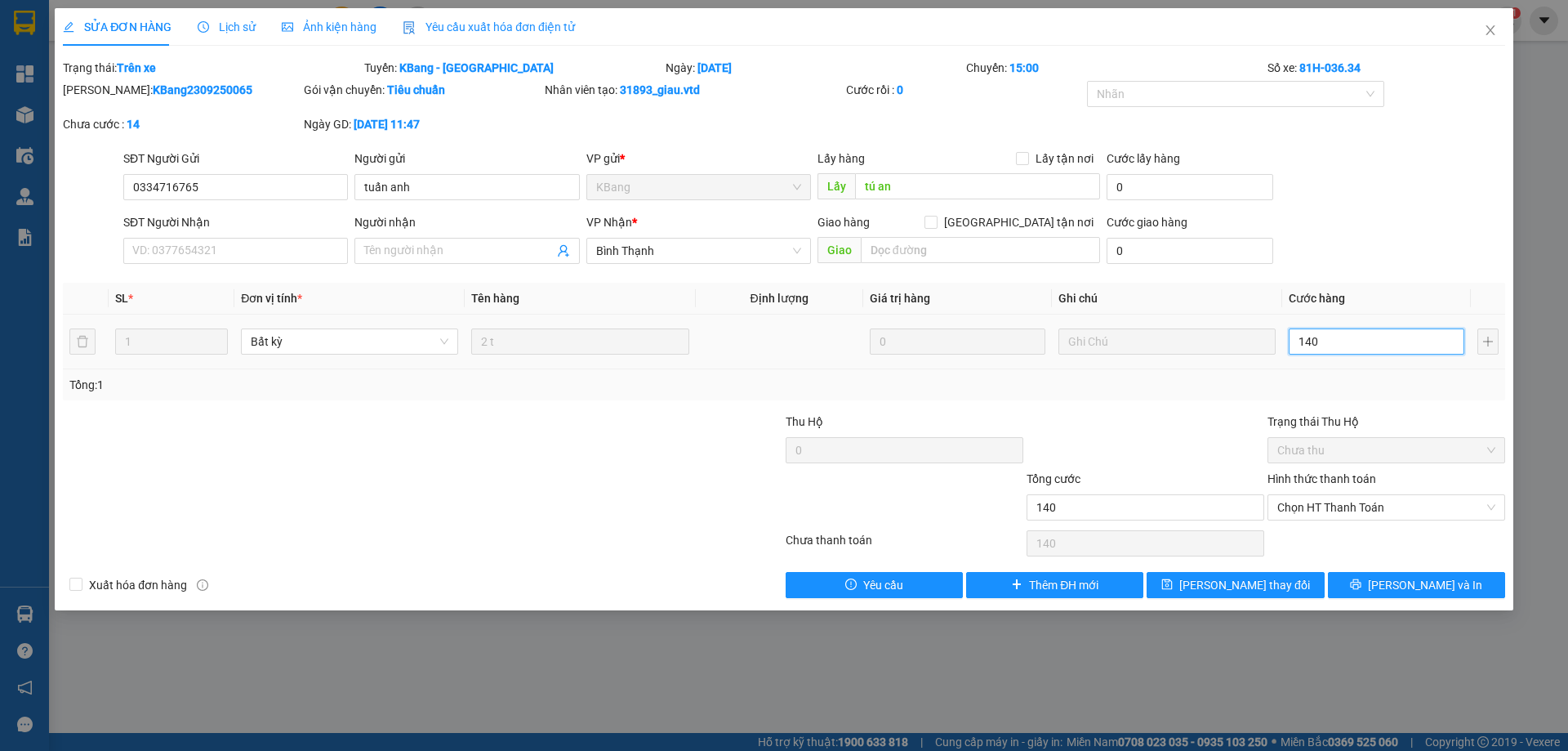
type input "1.400"
type input "14.000"
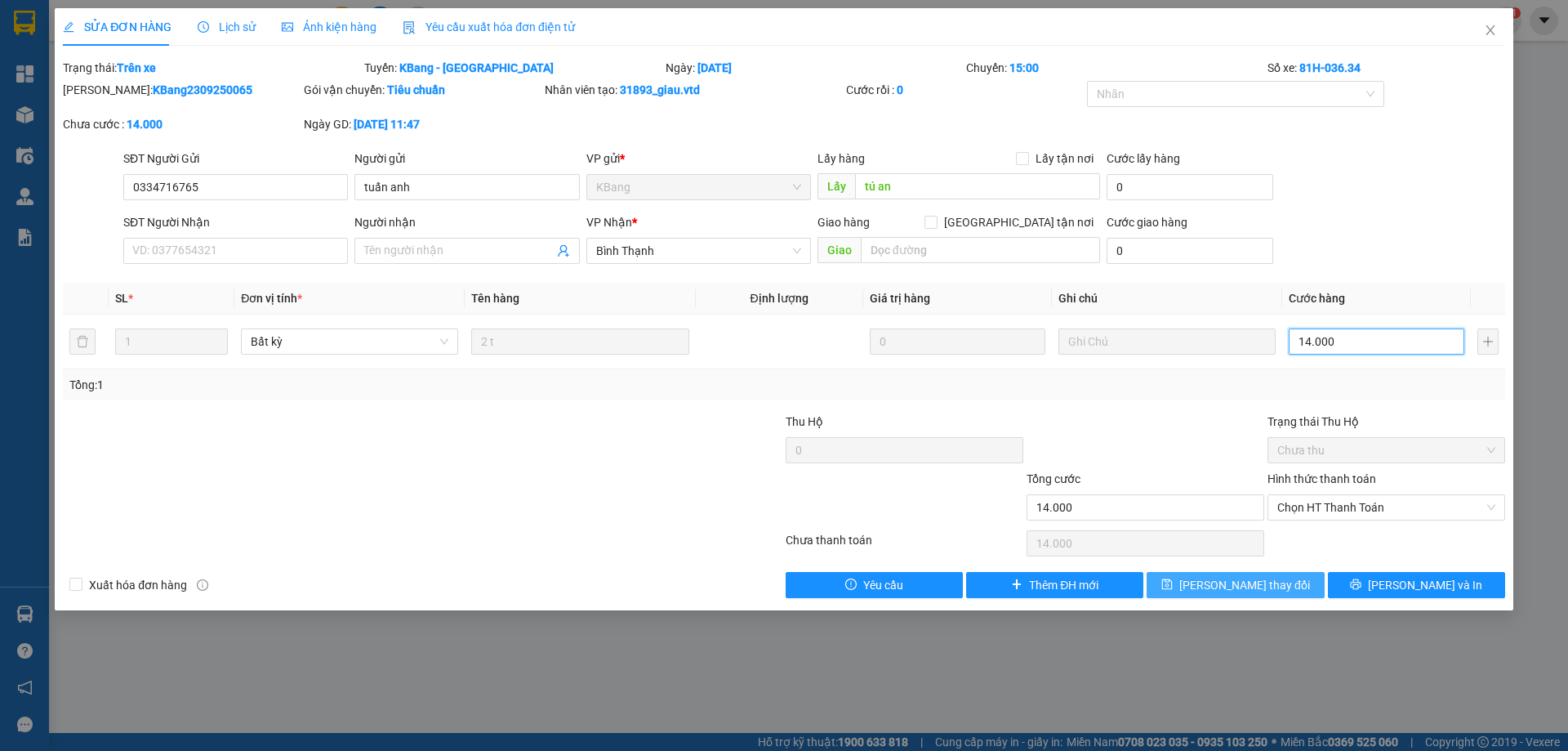
type input "140.000"
click at [1258, 580] on span "[PERSON_NAME] thay đổi" at bounding box center [1244, 585] width 131 height 18
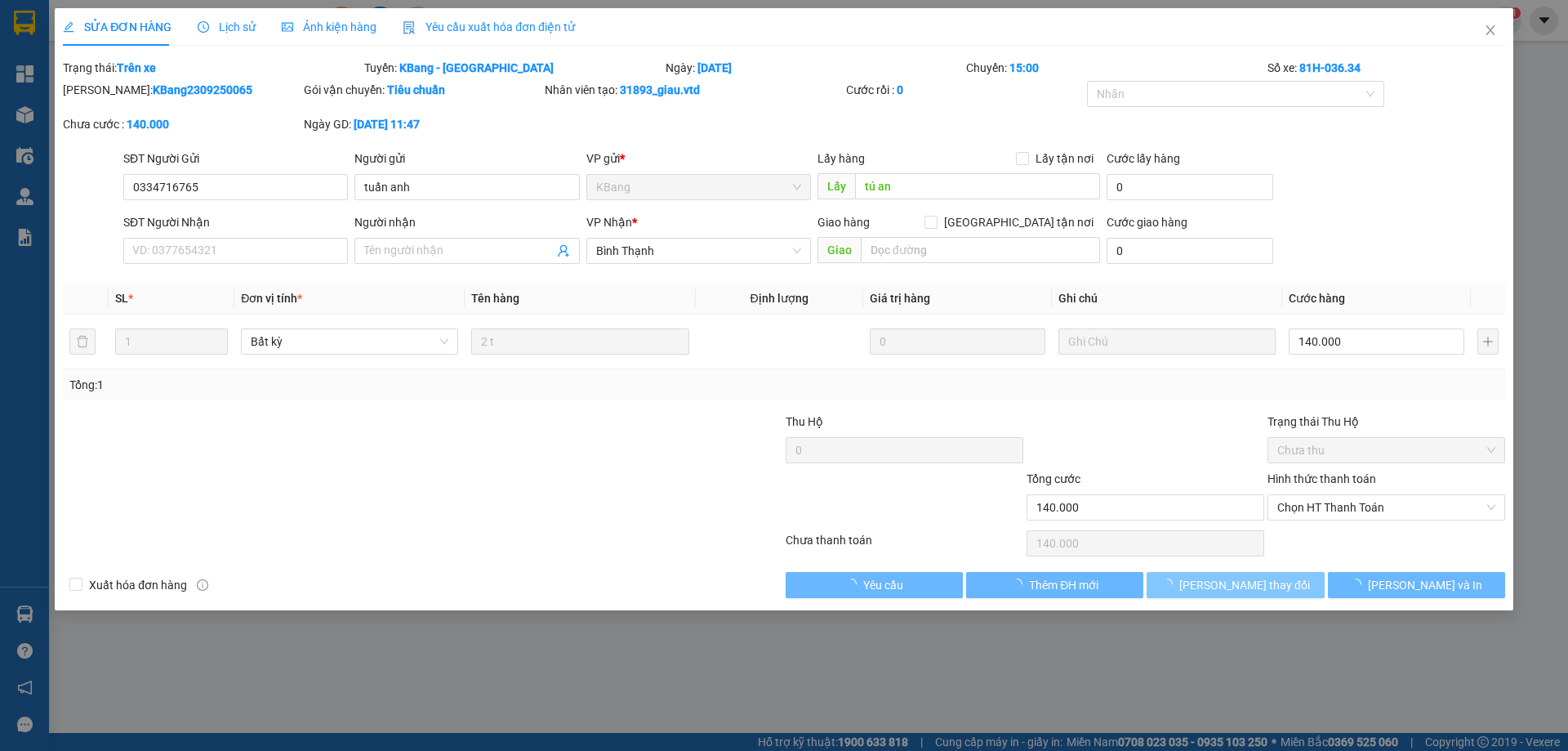
click at [1248, 585] on span "[PERSON_NAME] thay đổi" at bounding box center [1244, 585] width 131 height 18
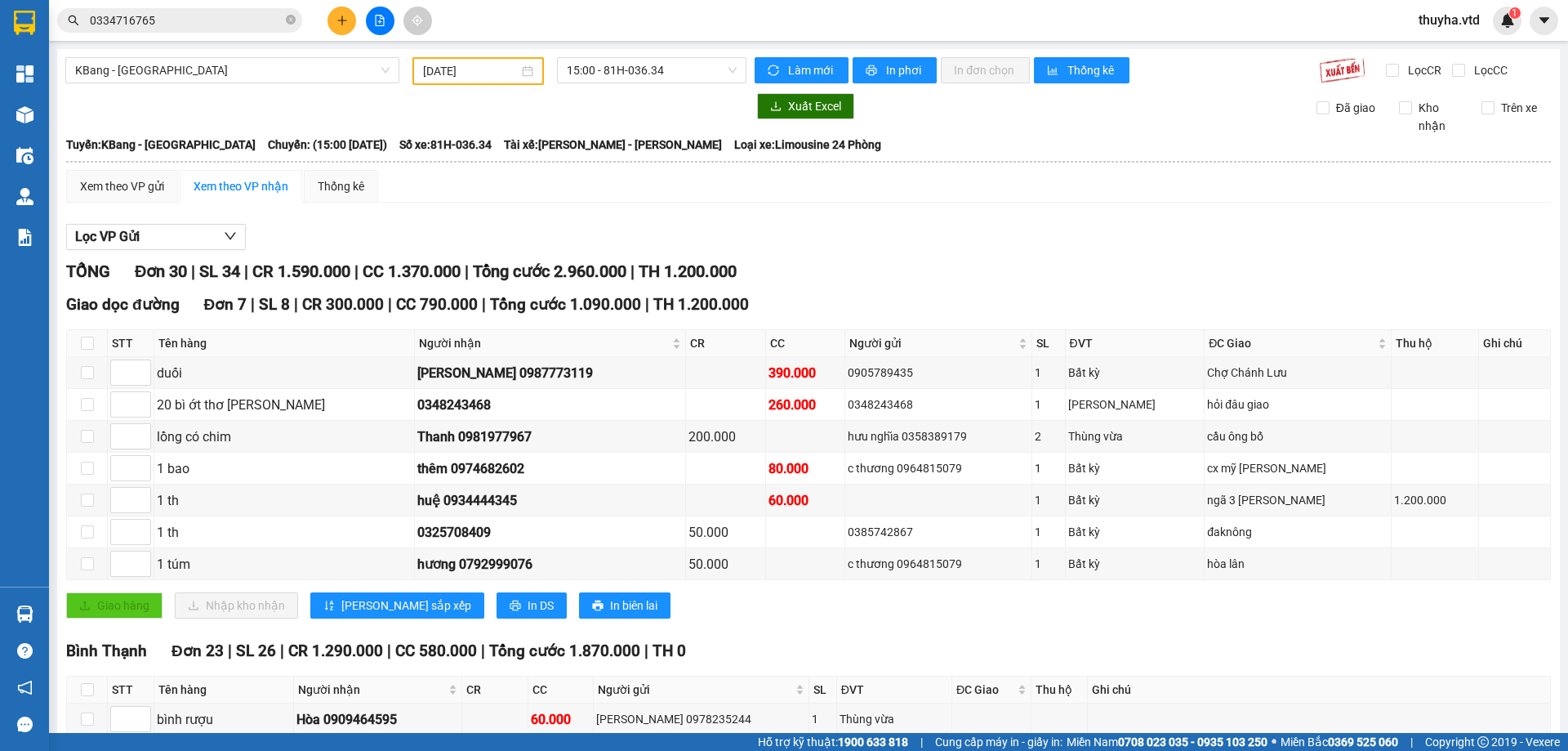
click at [448, 65] on input "[DATE]" at bounding box center [470, 71] width 95 height 18
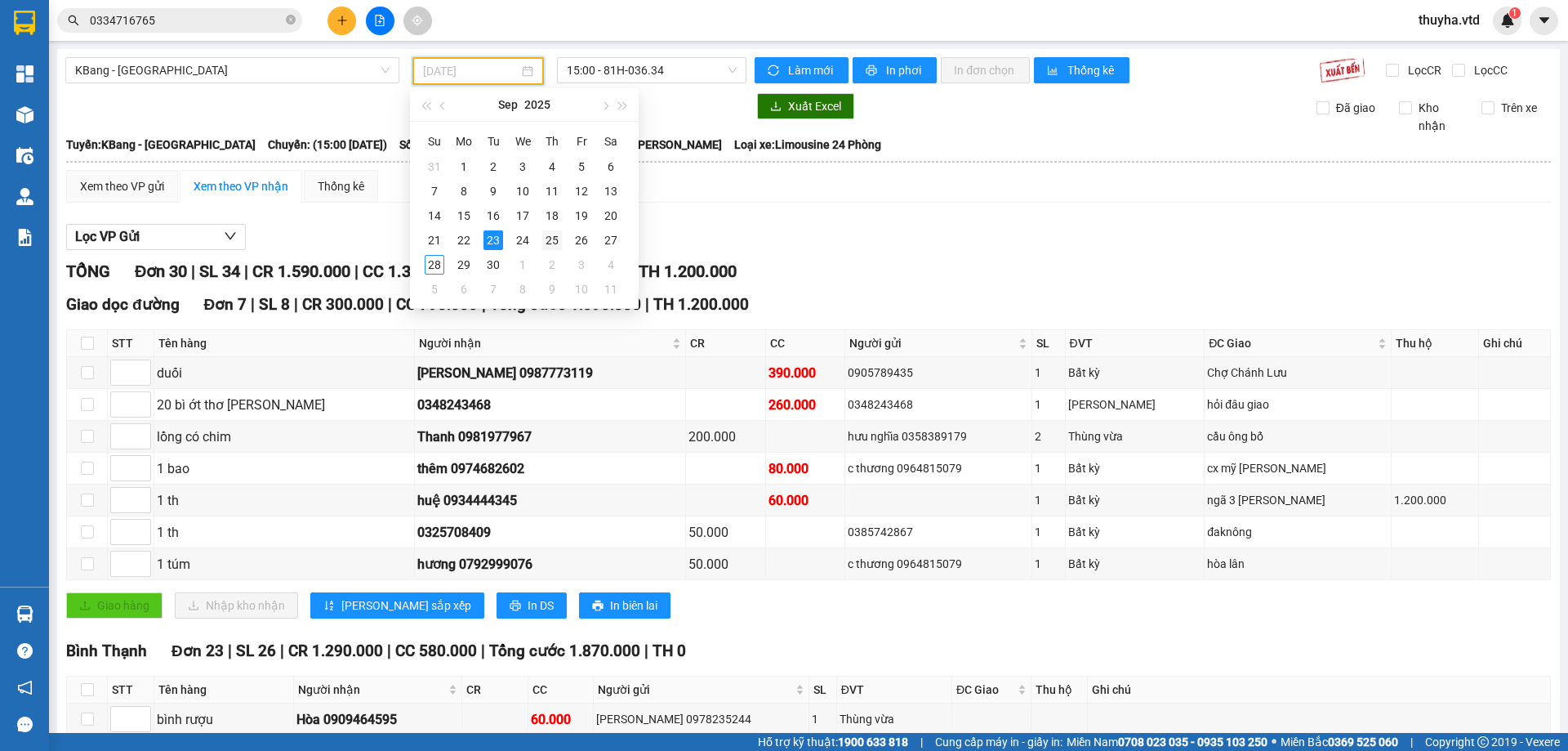
click at [548, 240] on div "25" at bounding box center [552, 240] width 20 height 20
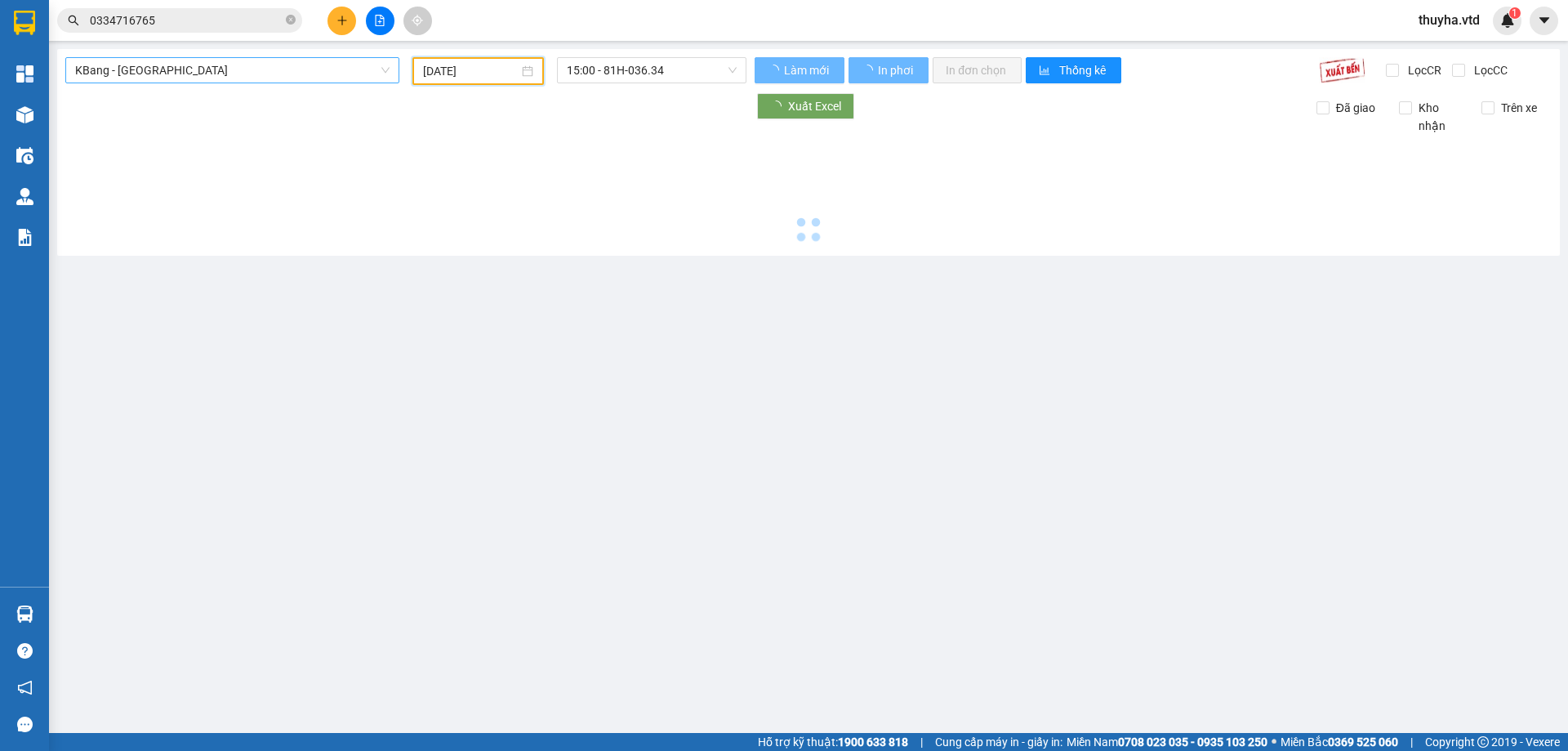
type input "[DATE]"
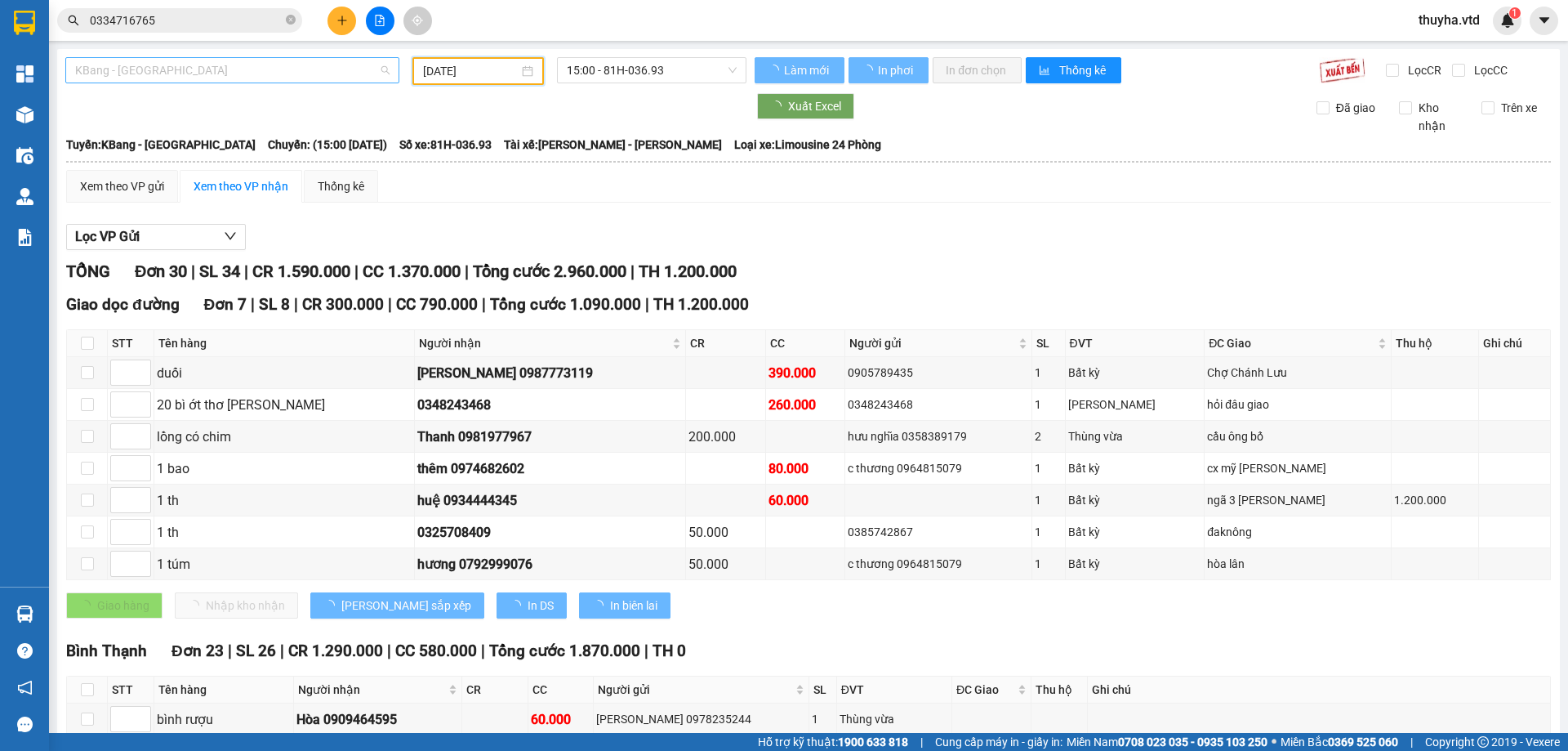
click at [149, 71] on span "KBang - [GEOGRAPHIC_DATA]" at bounding box center [232, 70] width 315 height 25
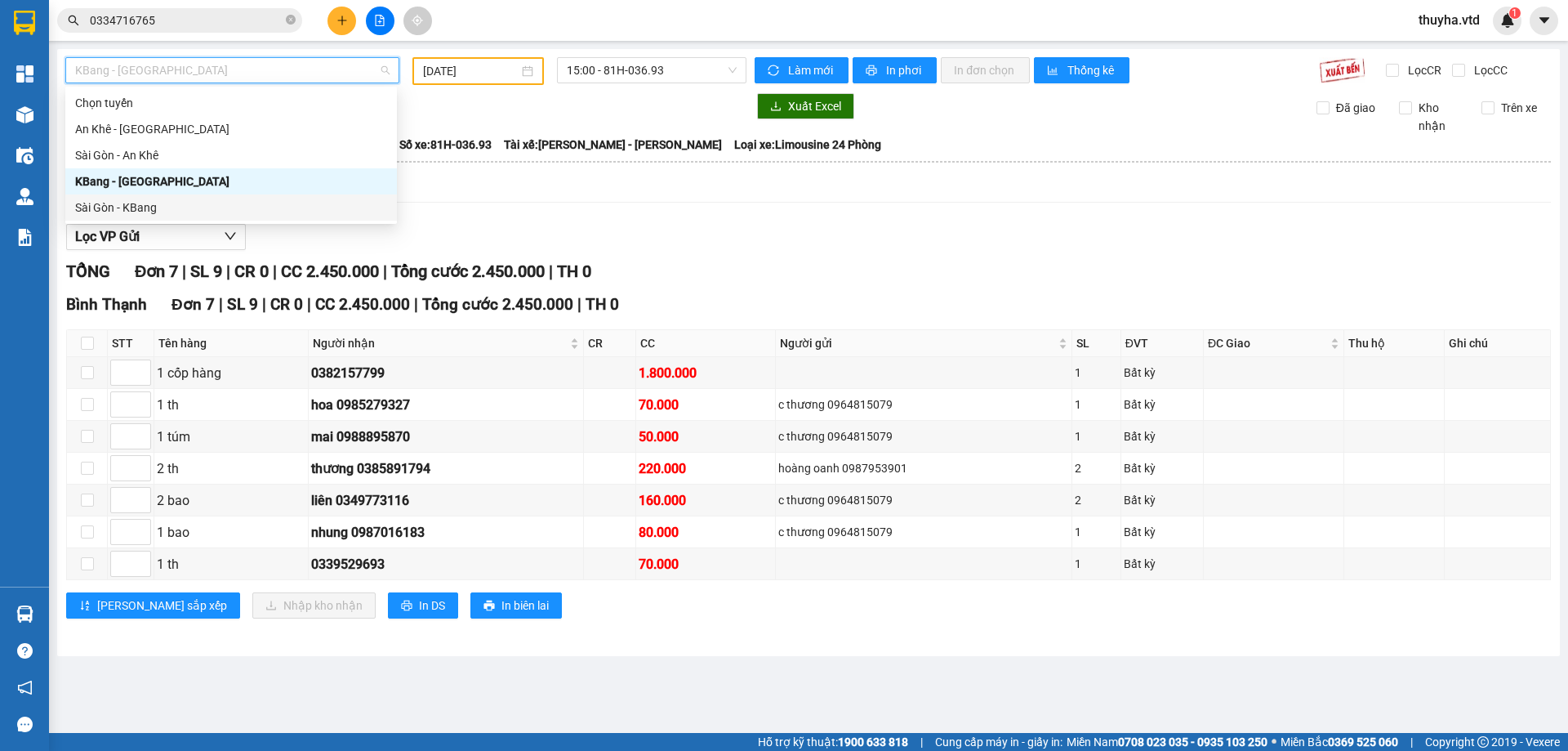
click at [137, 205] on div "Sài Gòn - KBang" at bounding box center [230, 208] width 312 height 18
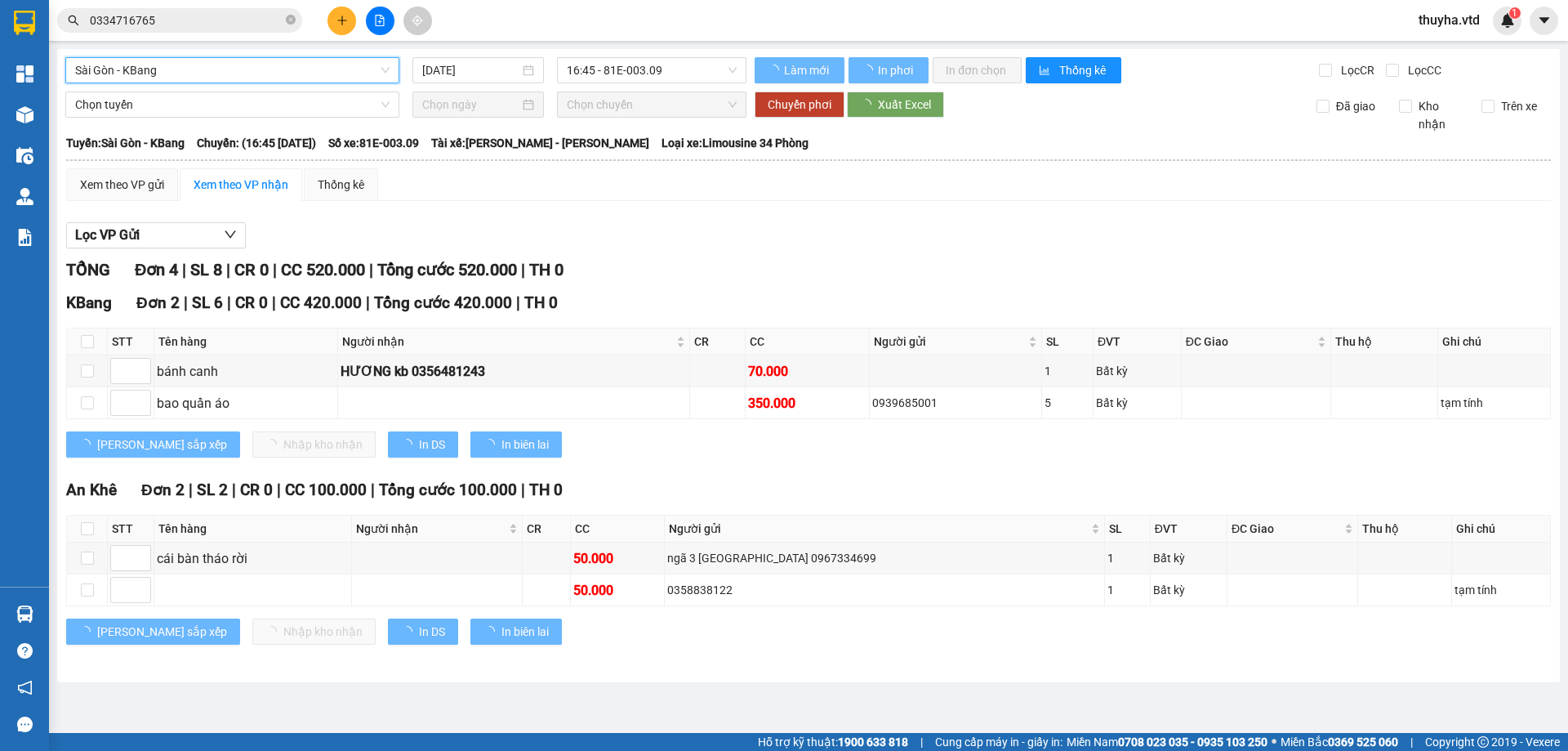
click at [438, 71] on input "[DATE]" at bounding box center [470, 70] width 97 height 18
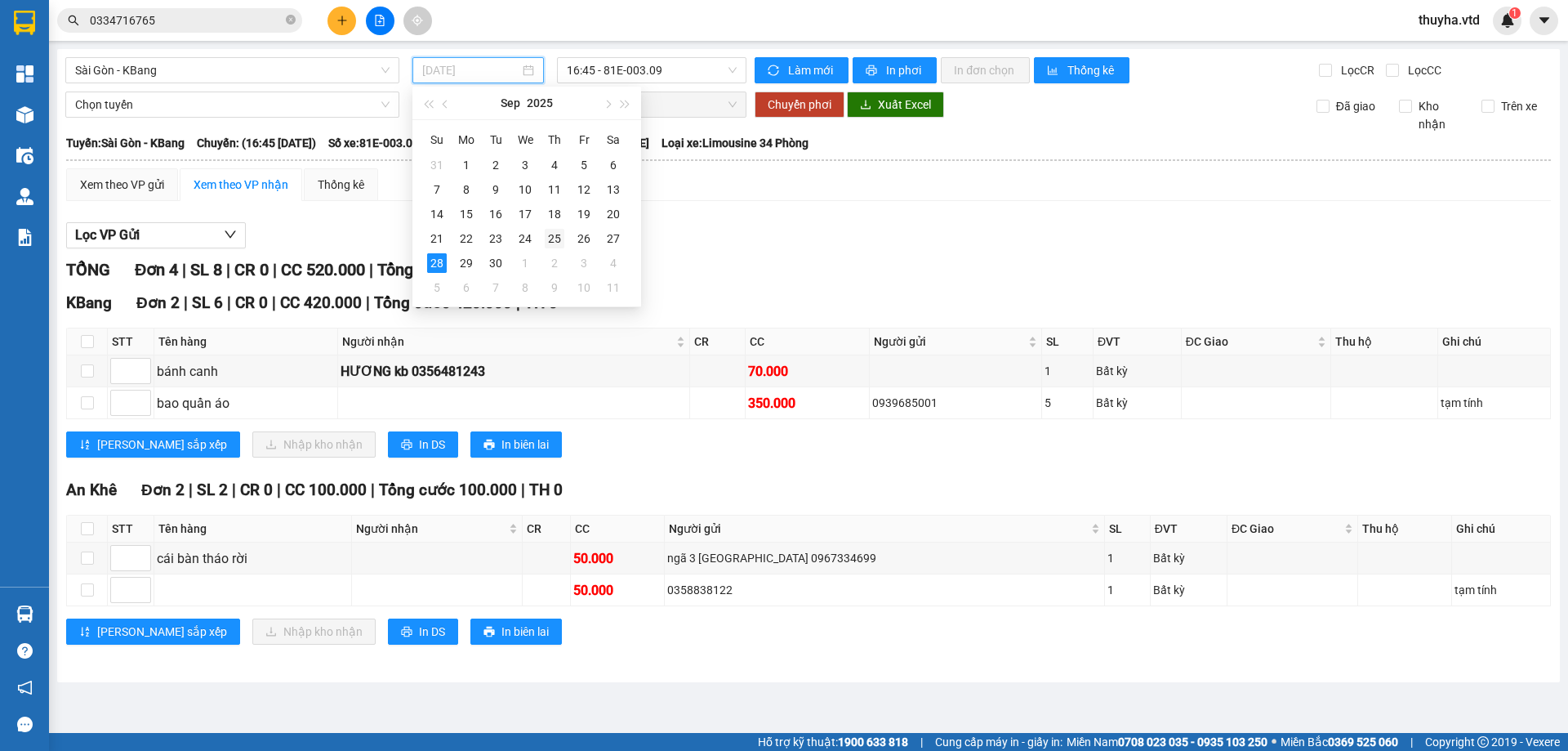
click at [559, 234] on div "25" at bounding box center [555, 238] width 20 height 20
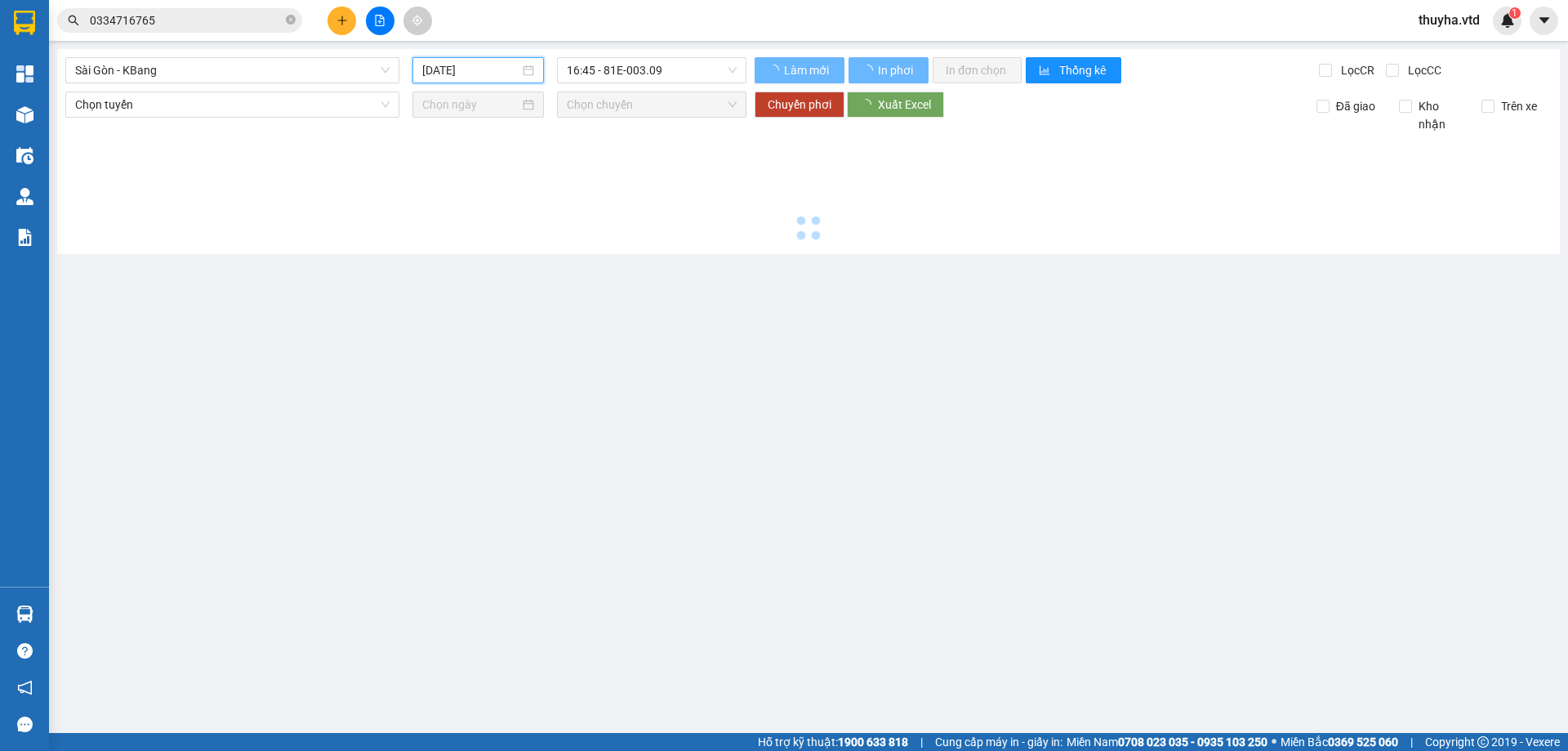
type input "[DATE]"
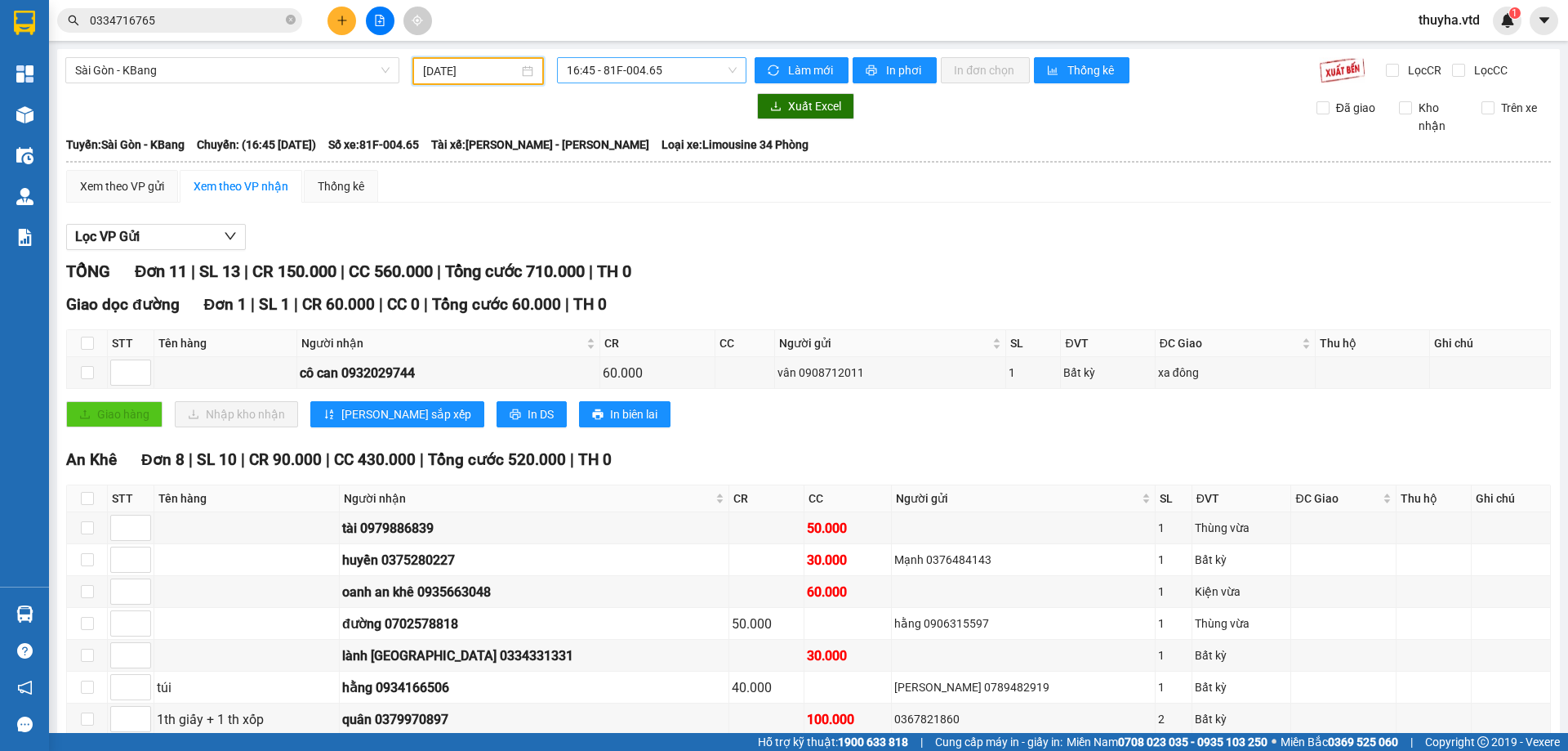
click at [612, 71] on span "16:45 - 81F-004.65" at bounding box center [652, 70] width 170 height 25
click at [629, 152] on div "17:00 - 81H-036.34" at bounding box center [626, 156] width 127 height 18
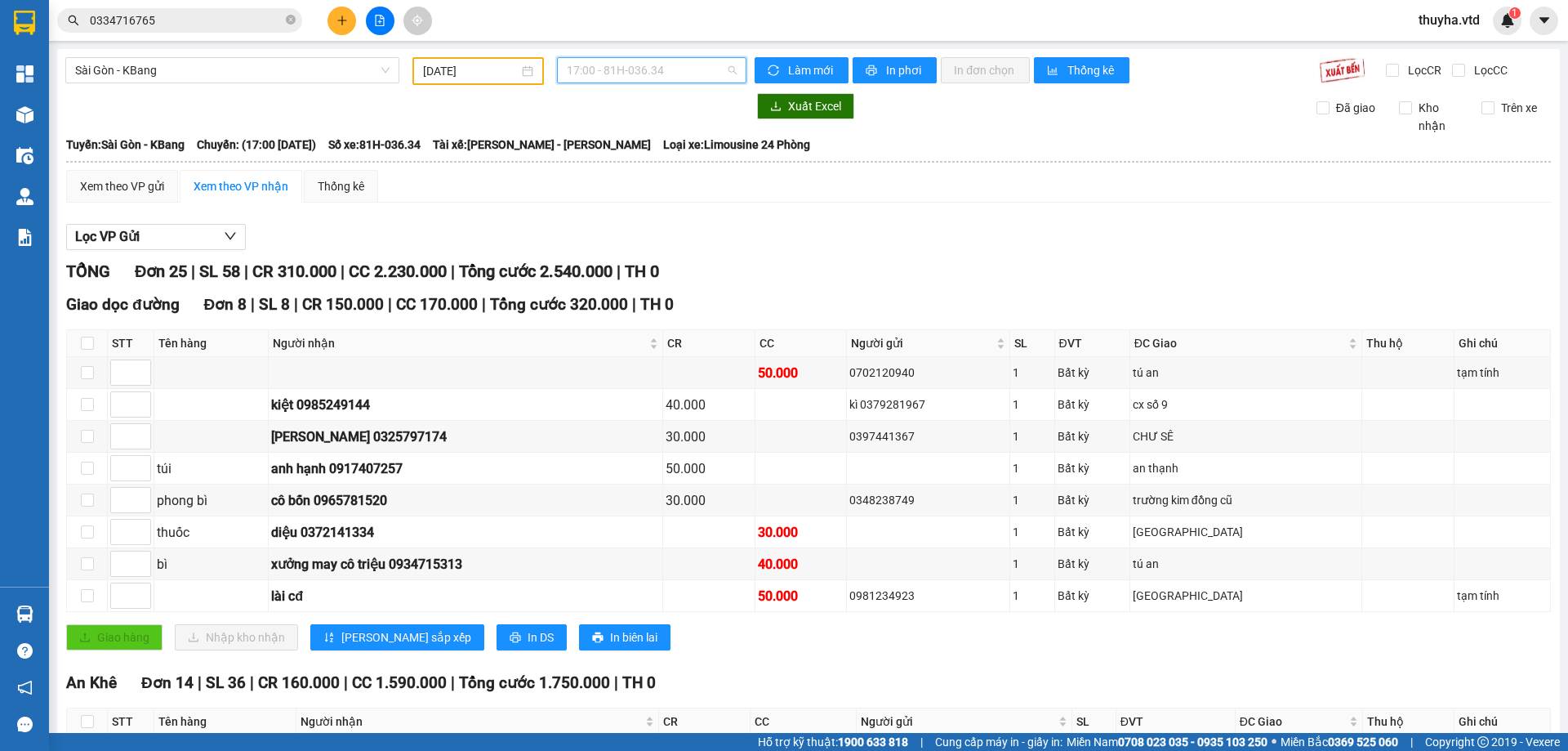
click at [597, 71] on span "17:00 - 81H-036.34" at bounding box center [652, 70] width 170 height 25
click at [623, 125] on div "16:45 - 81F-004.65" at bounding box center [626, 129] width 127 height 18
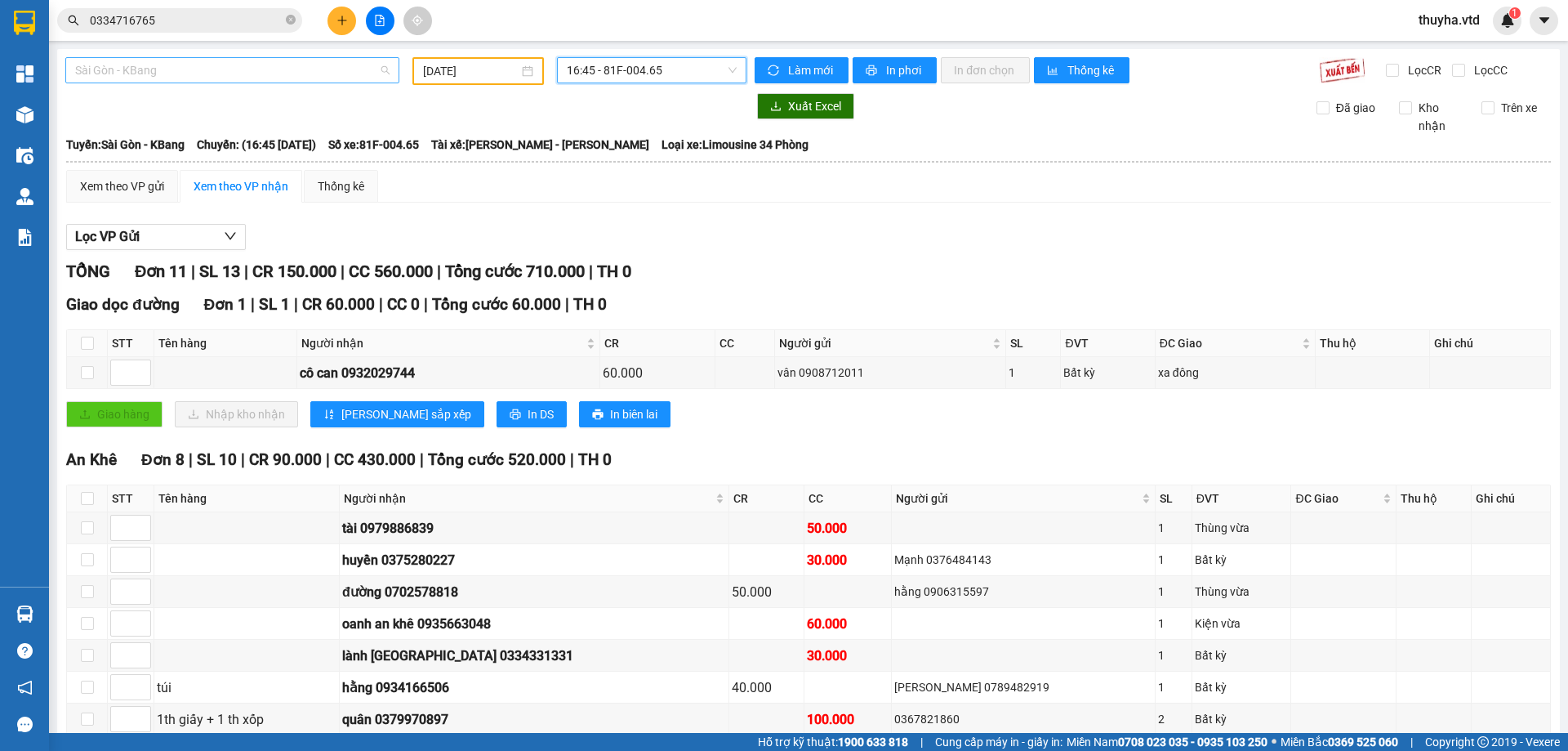
click at [134, 62] on span "Sài Gòn - KBang" at bounding box center [232, 70] width 315 height 25
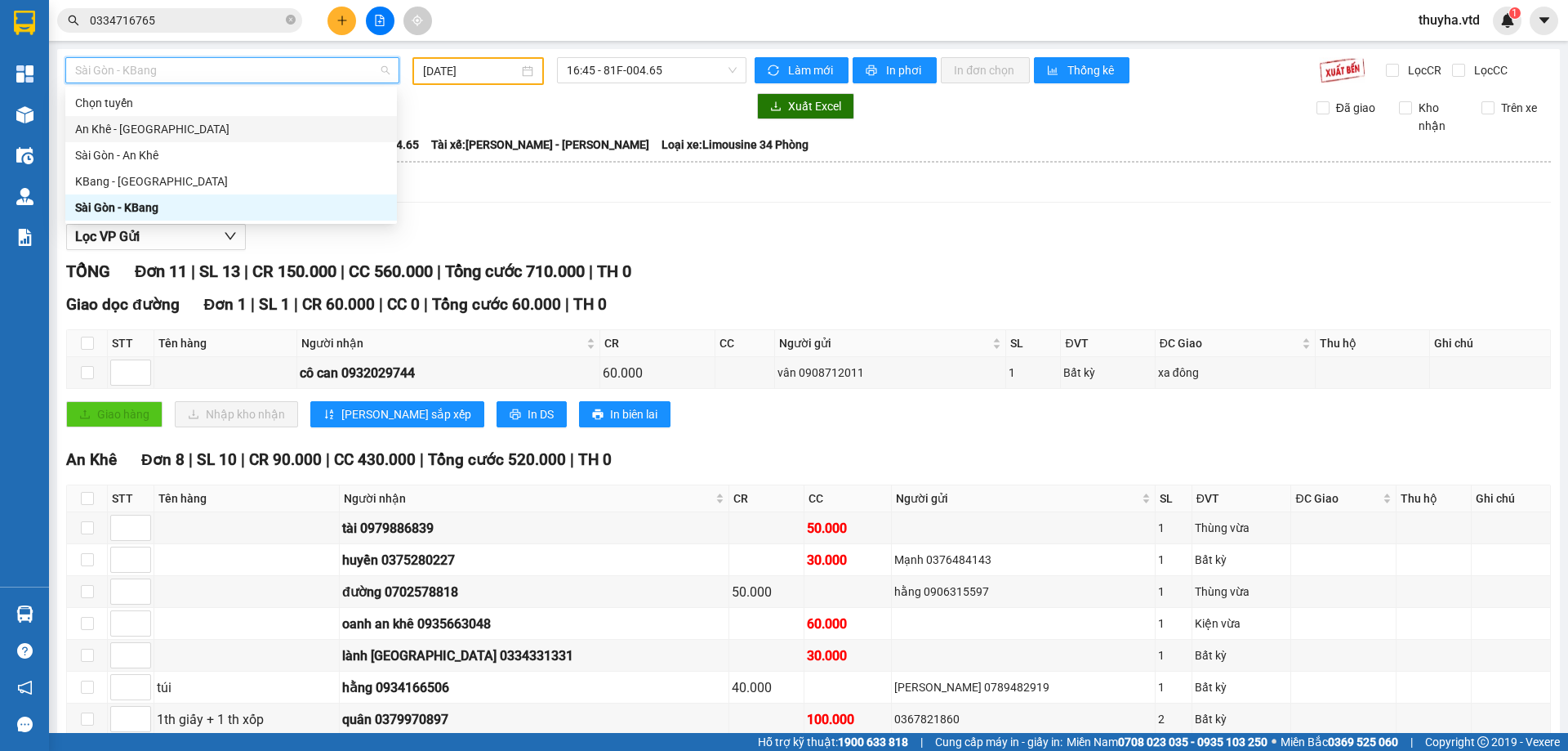
click at [95, 121] on div "An Khê - [GEOGRAPHIC_DATA]" at bounding box center [230, 129] width 312 height 18
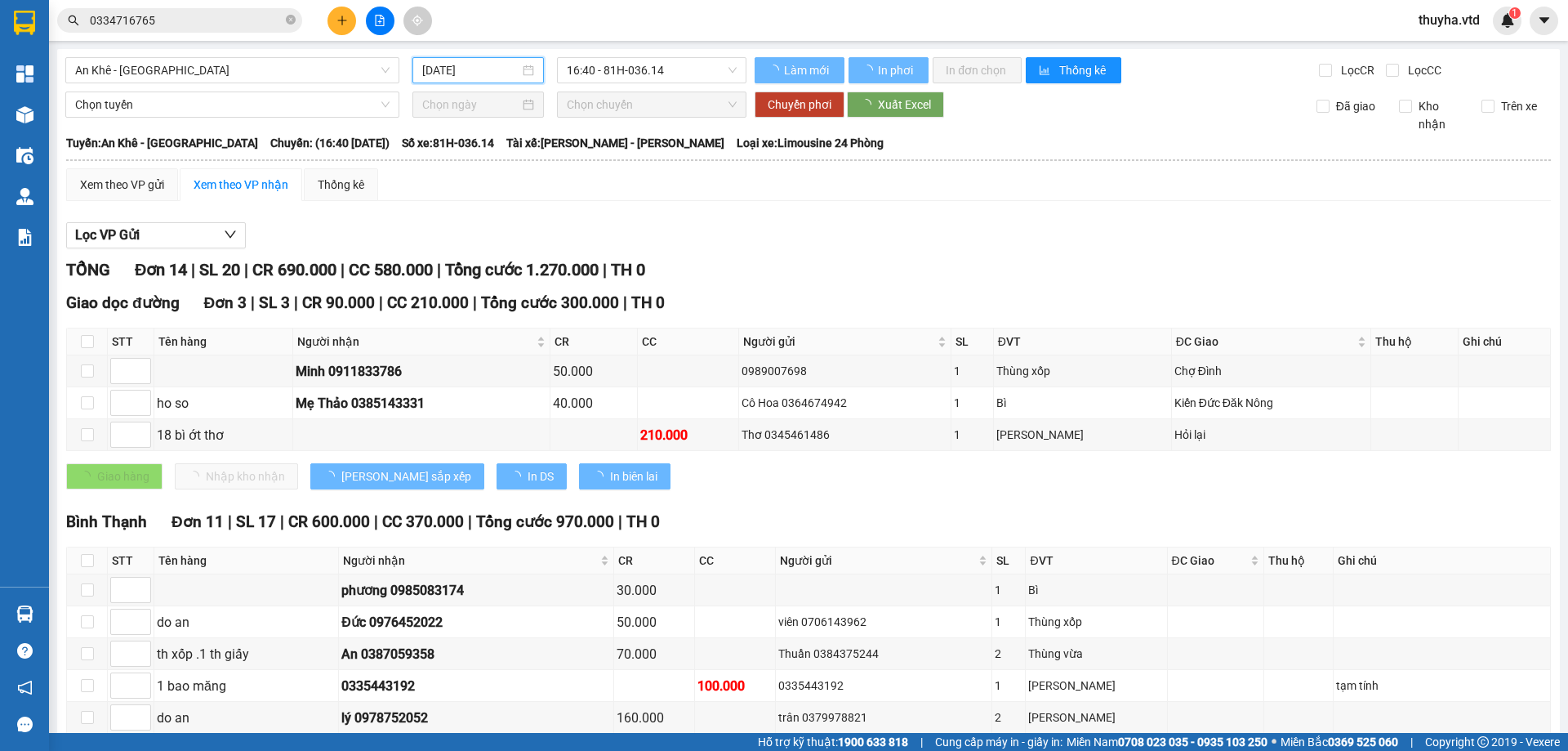
click at [440, 75] on input "[DATE]" at bounding box center [470, 70] width 97 height 18
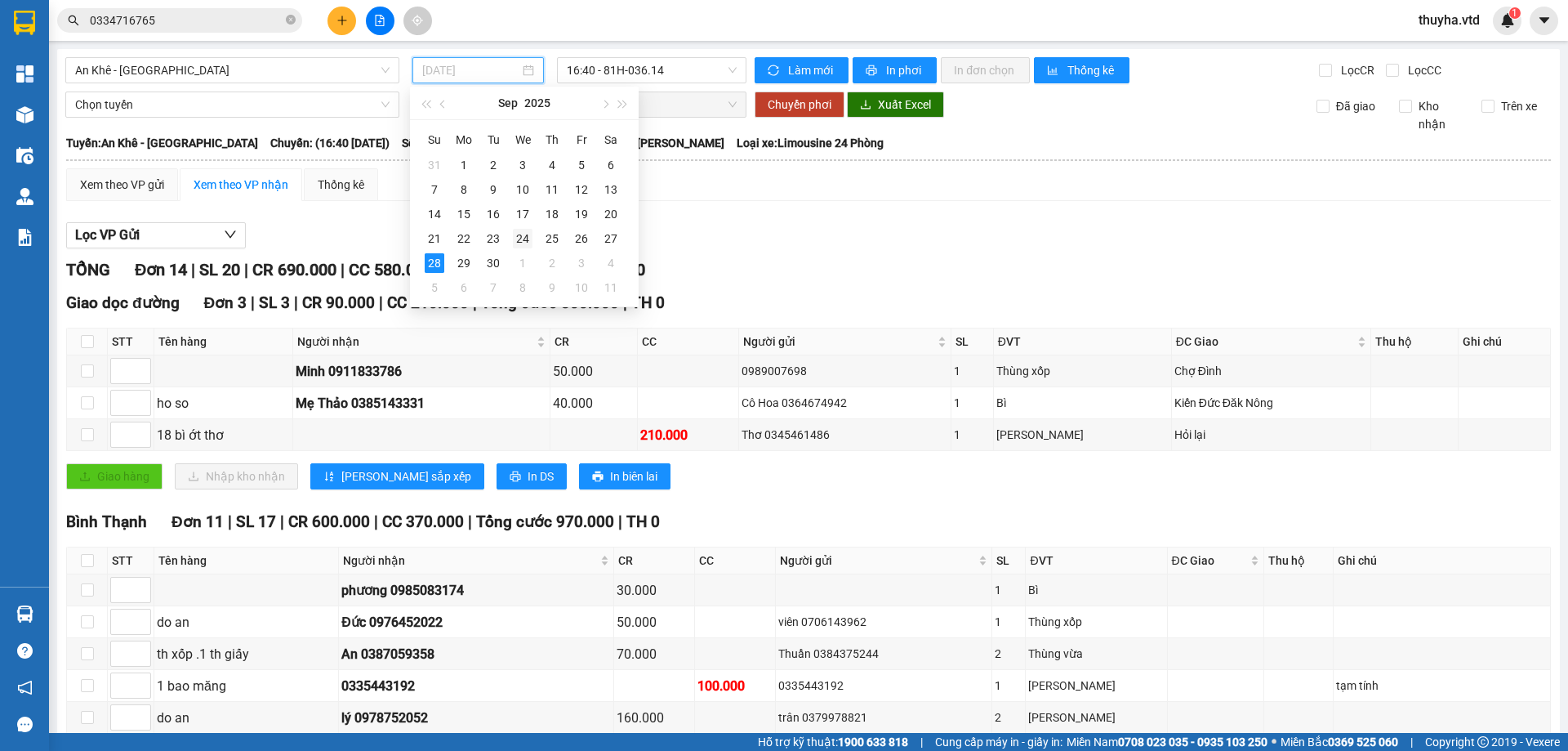
click at [518, 239] on div "24" at bounding box center [523, 238] width 20 height 20
type input "[DATE]"
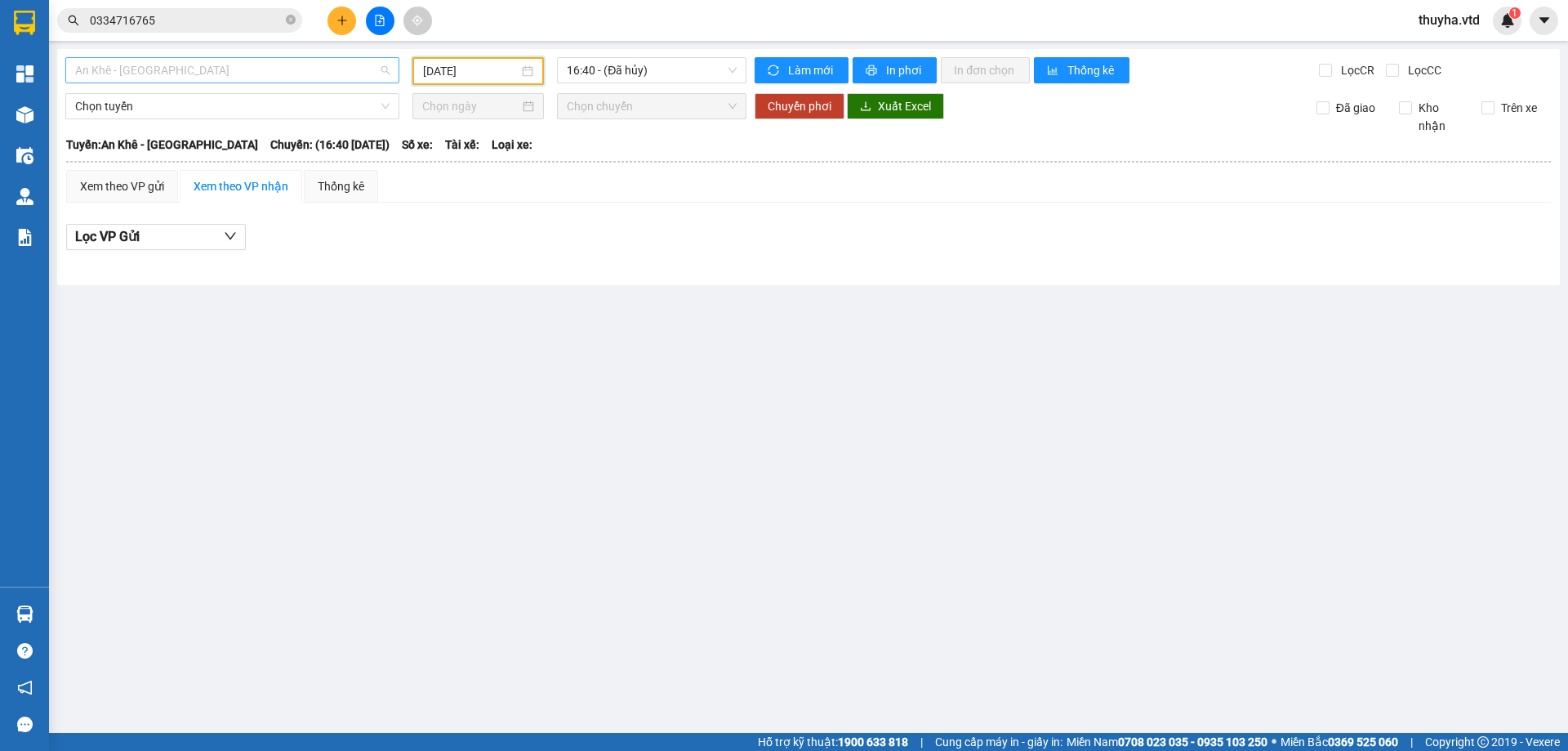
click at [196, 70] on span "An Khê - [GEOGRAPHIC_DATA]" at bounding box center [232, 70] width 315 height 25
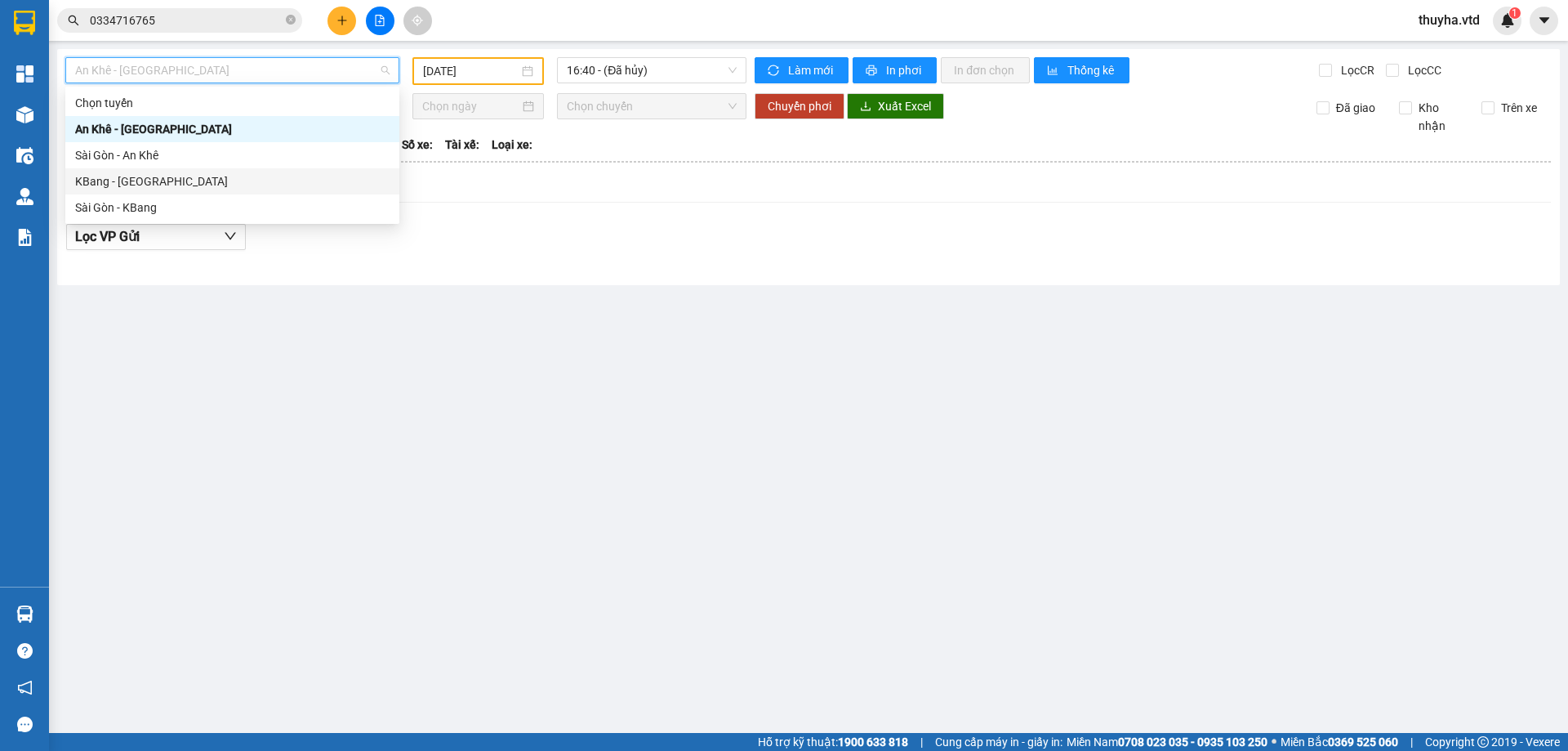
click at [105, 177] on div "KBang - [GEOGRAPHIC_DATA]" at bounding box center [232, 181] width 315 height 18
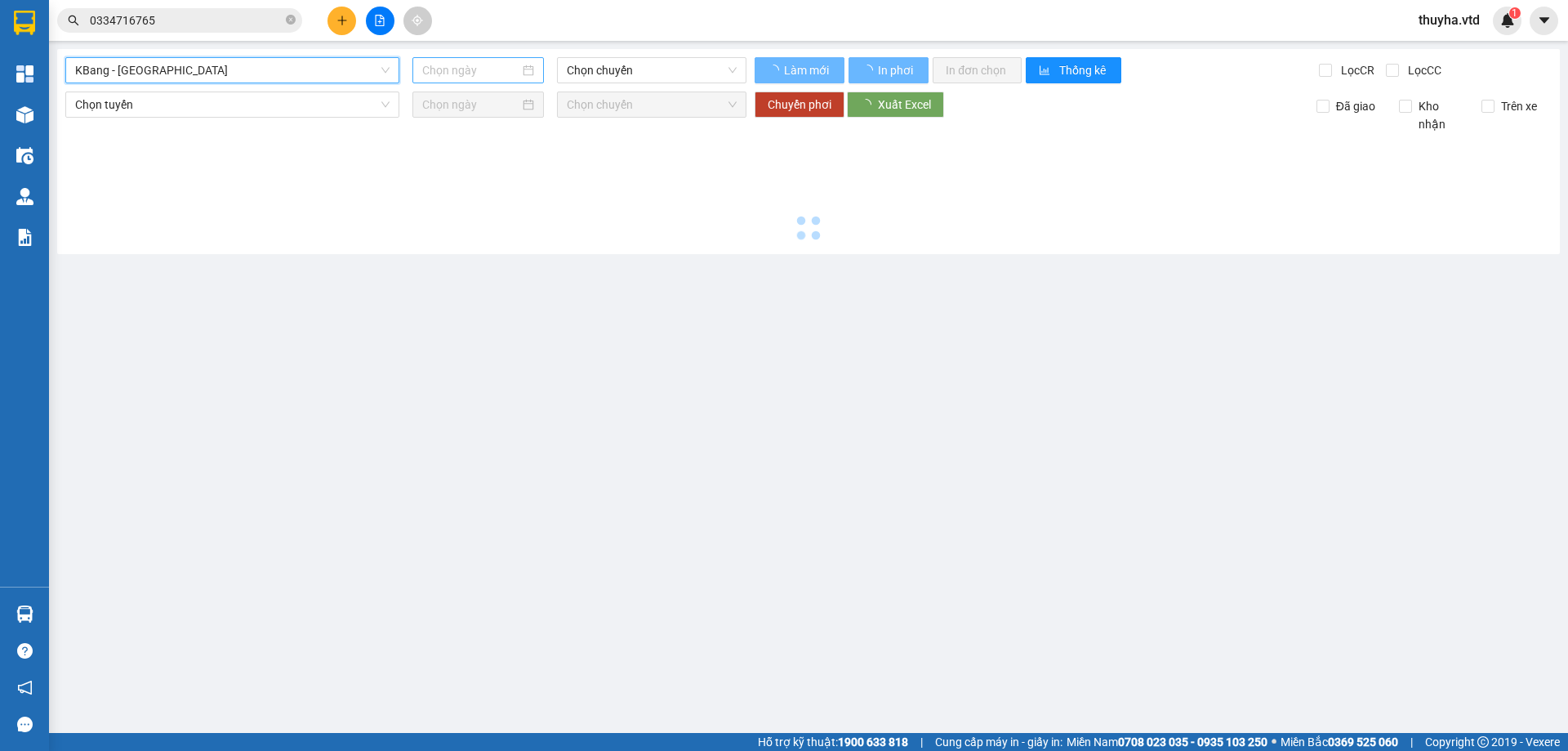
click at [439, 72] on input at bounding box center [470, 70] width 97 height 18
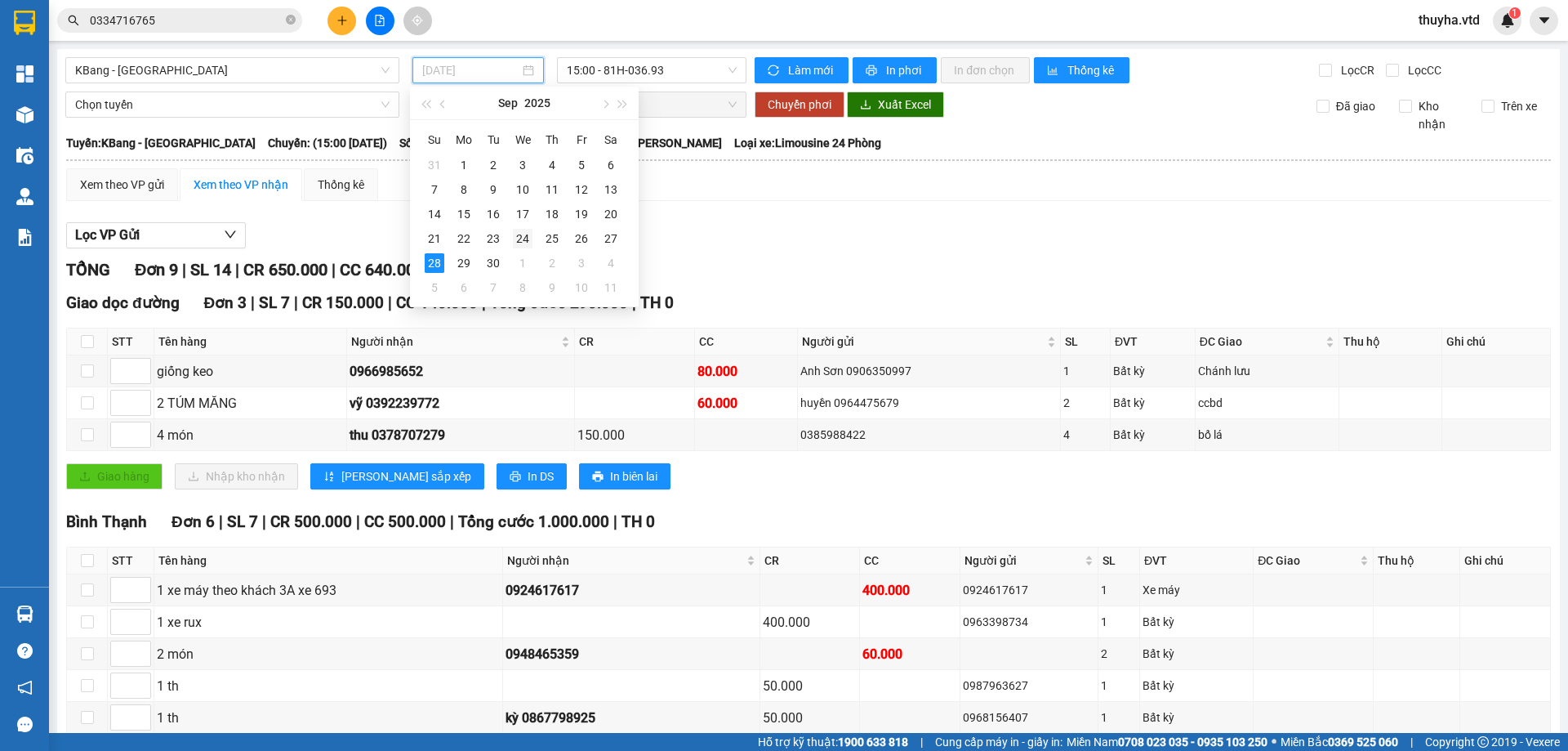
click at [525, 229] on div "24" at bounding box center [523, 238] width 20 height 20
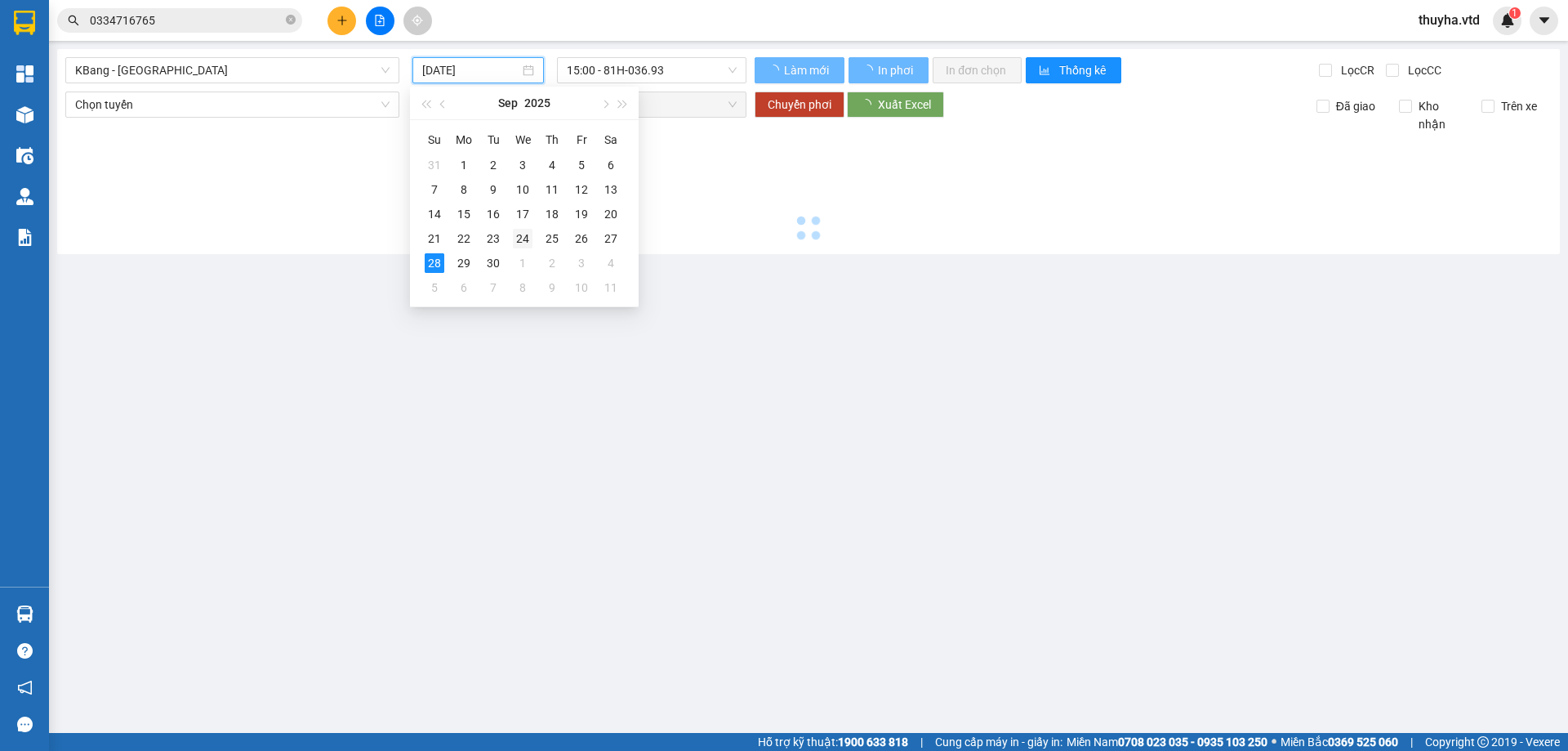
type input "[DATE]"
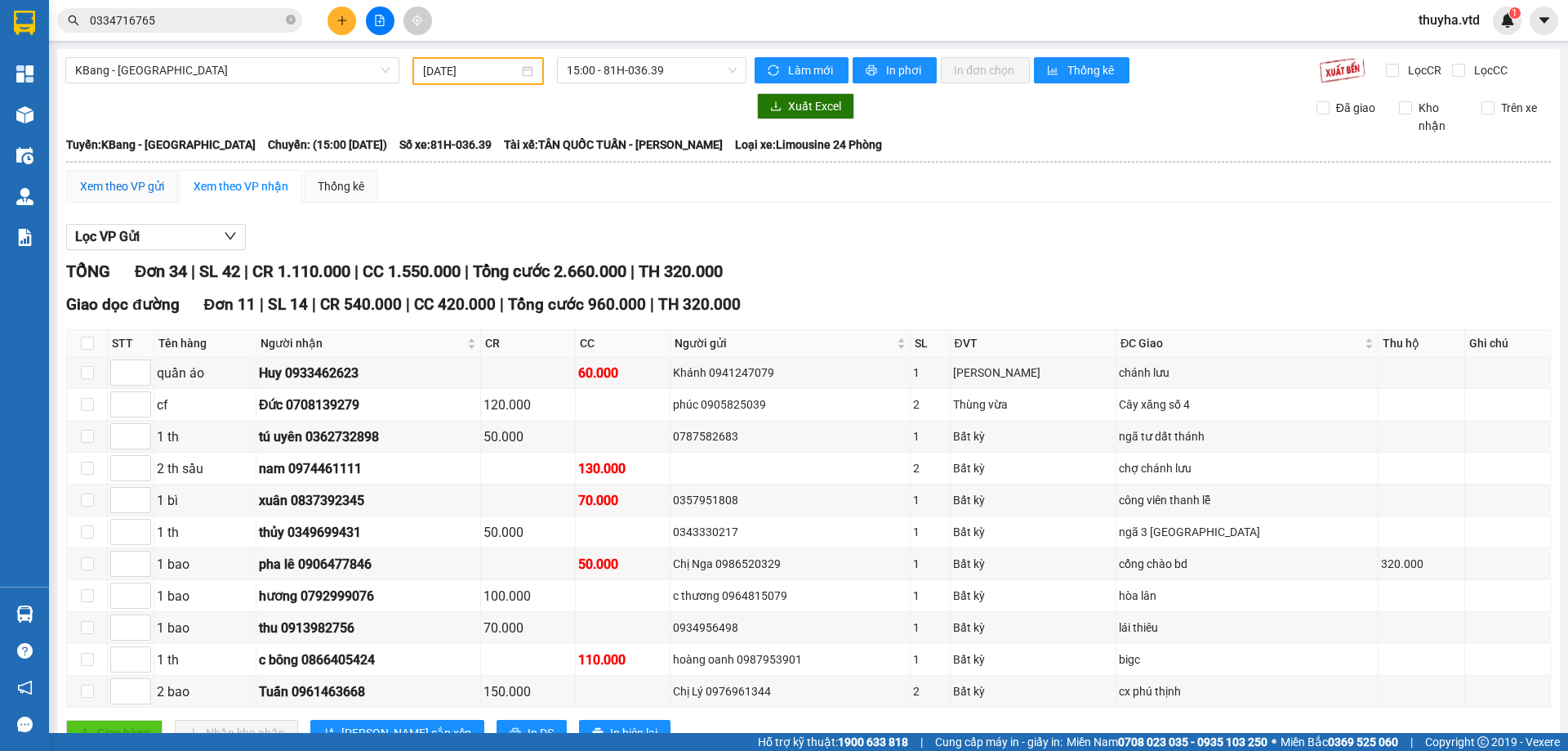
click at [131, 180] on div "Xem theo VP gửi" at bounding box center [121, 186] width 84 height 18
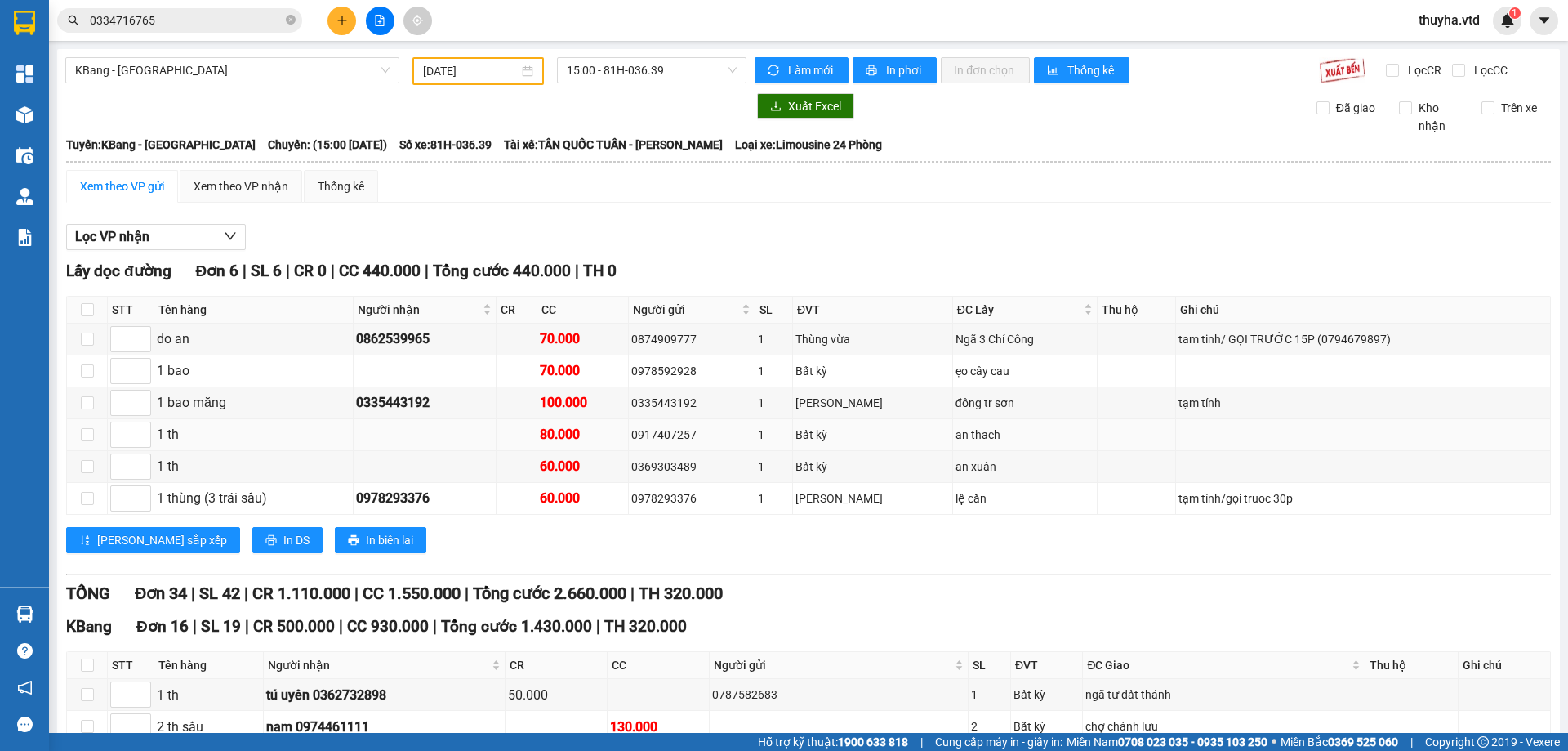
click at [680, 432] on div "0917407257" at bounding box center [692, 434] width 121 height 18
copy div "0917407257"
click at [236, 59] on span "KBang - [GEOGRAPHIC_DATA]" at bounding box center [232, 70] width 315 height 25
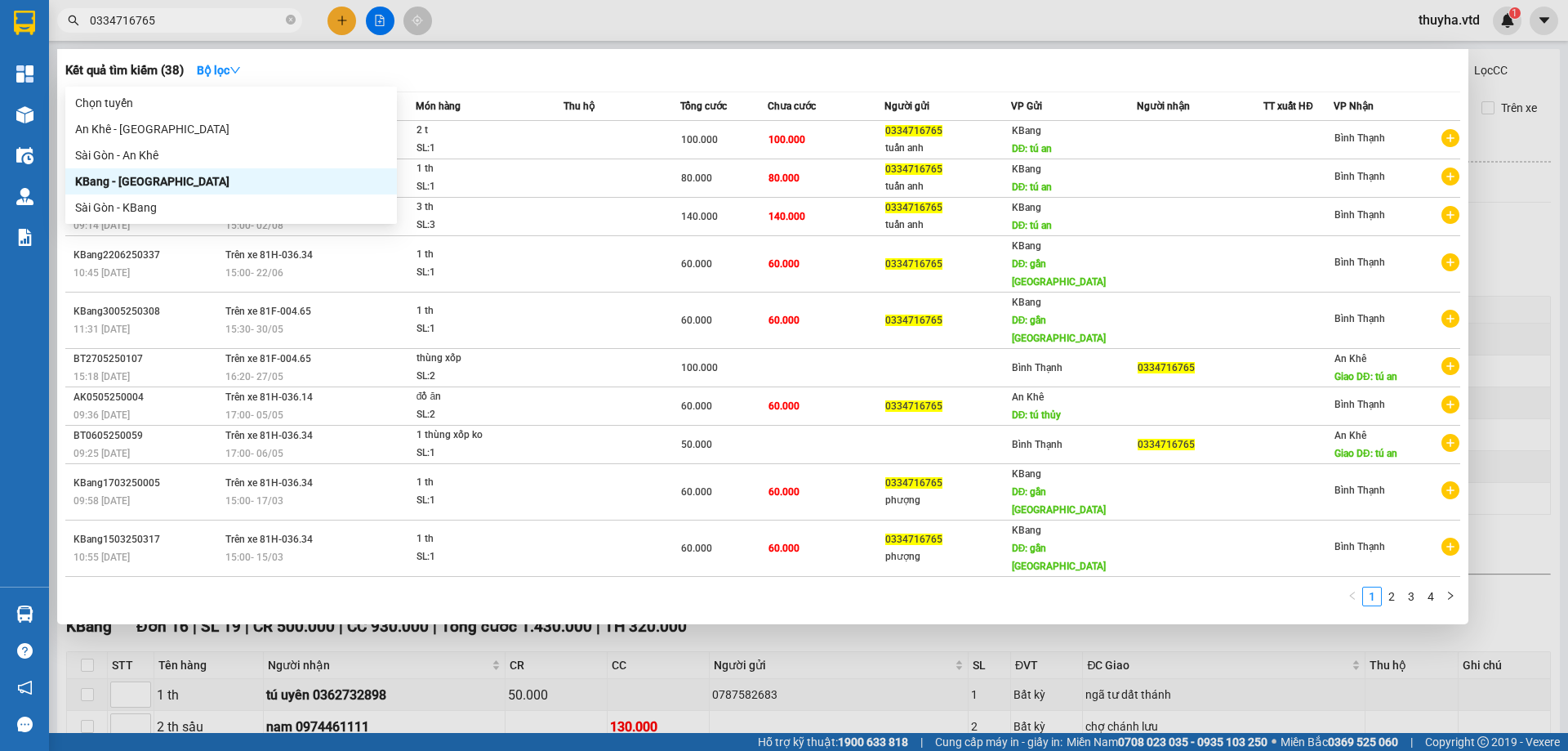
click at [185, 27] on input "0334716765" at bounding box center [186, 21] width 193 height 18
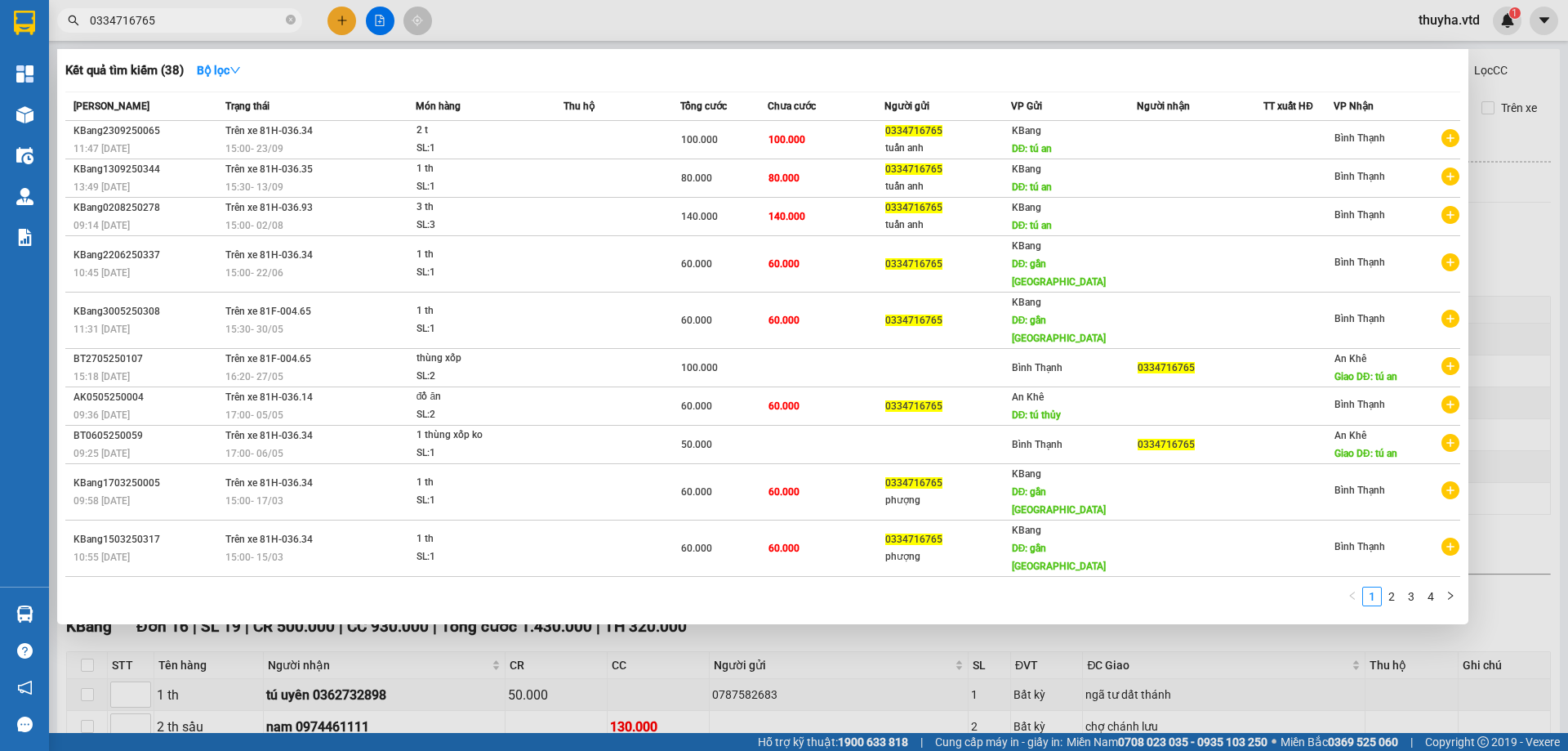
click at [185, 27] on input "0334716765" at bounding box center [186, 21] width 193 height 18
paste input "917407257"
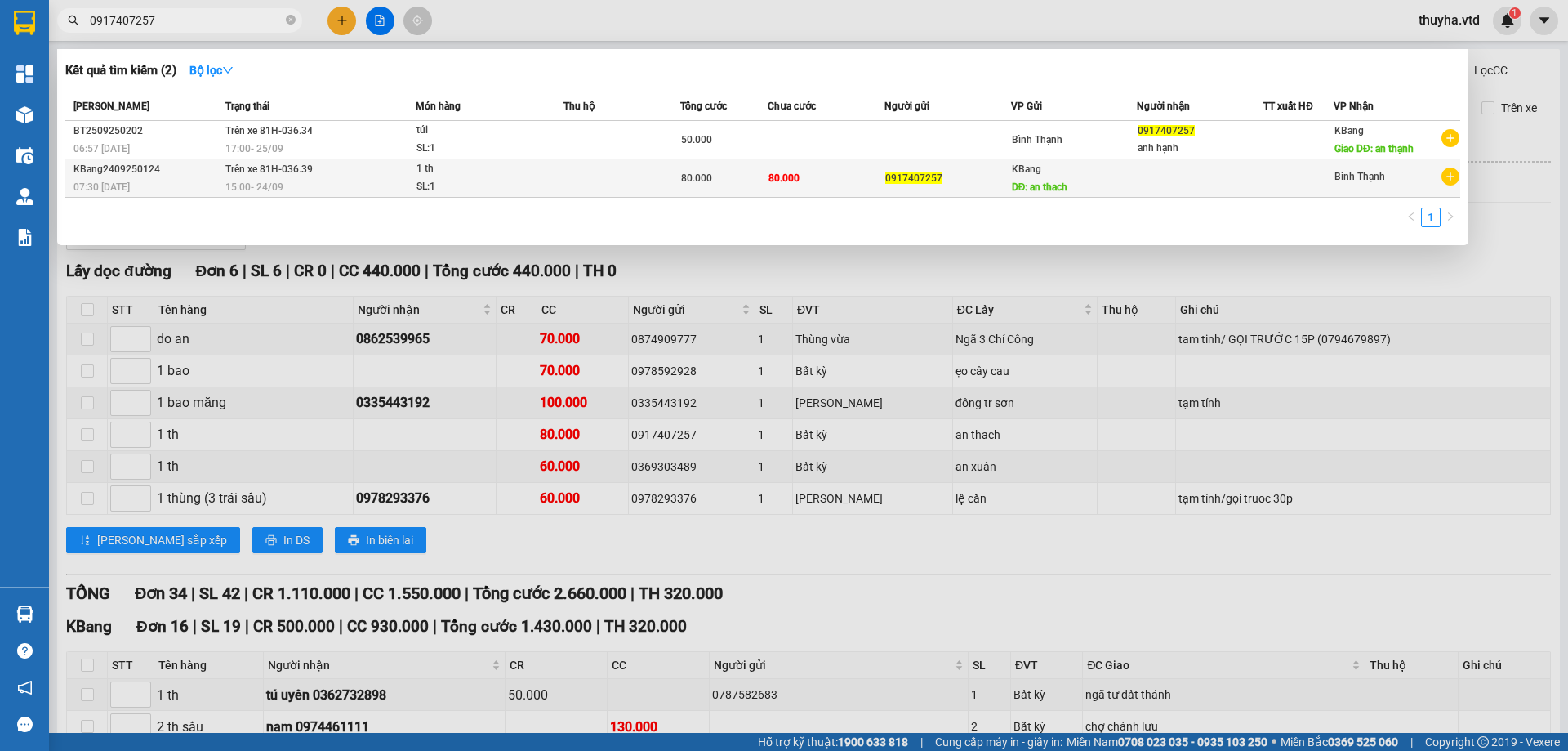
type input "0917407257"
click at [670, 180] on td at bounding box center [622, 178] width 117 height 38
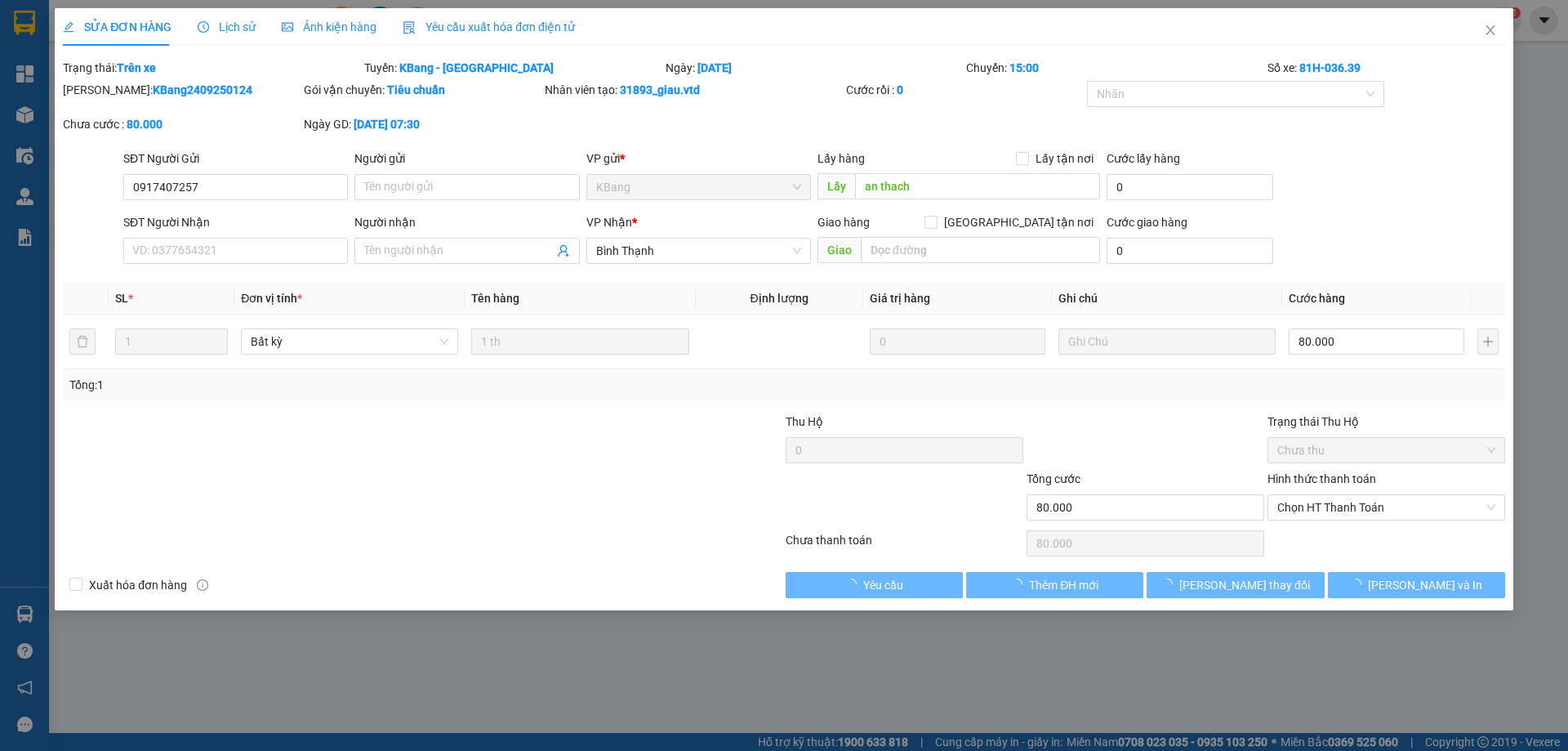
type input "0917407257"
type input "an thach"
type input "80.000"
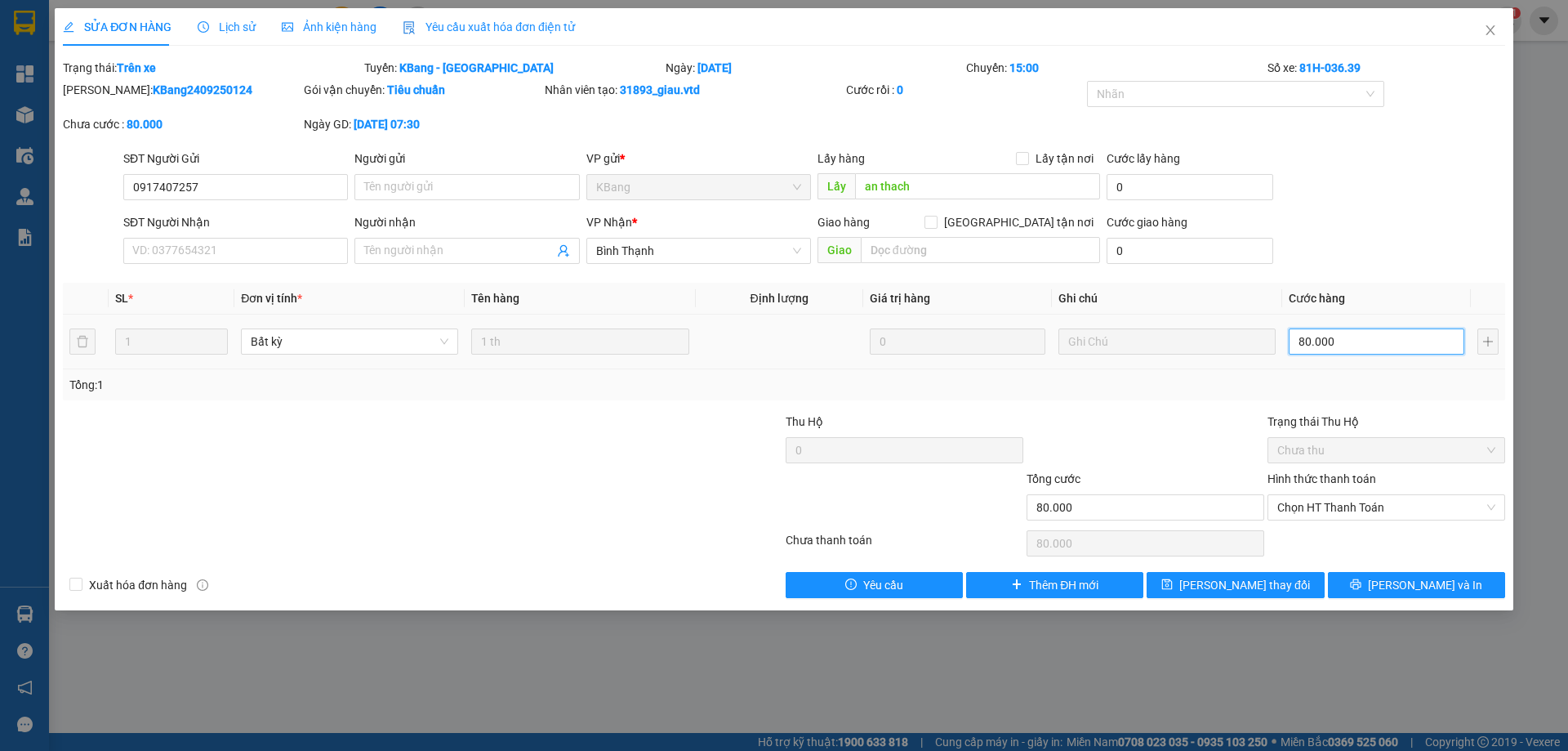
click at [1330, 344] on input "80.000" at bounding box center [1377, 342] width 175 height 27
type input "5"
type input "50"
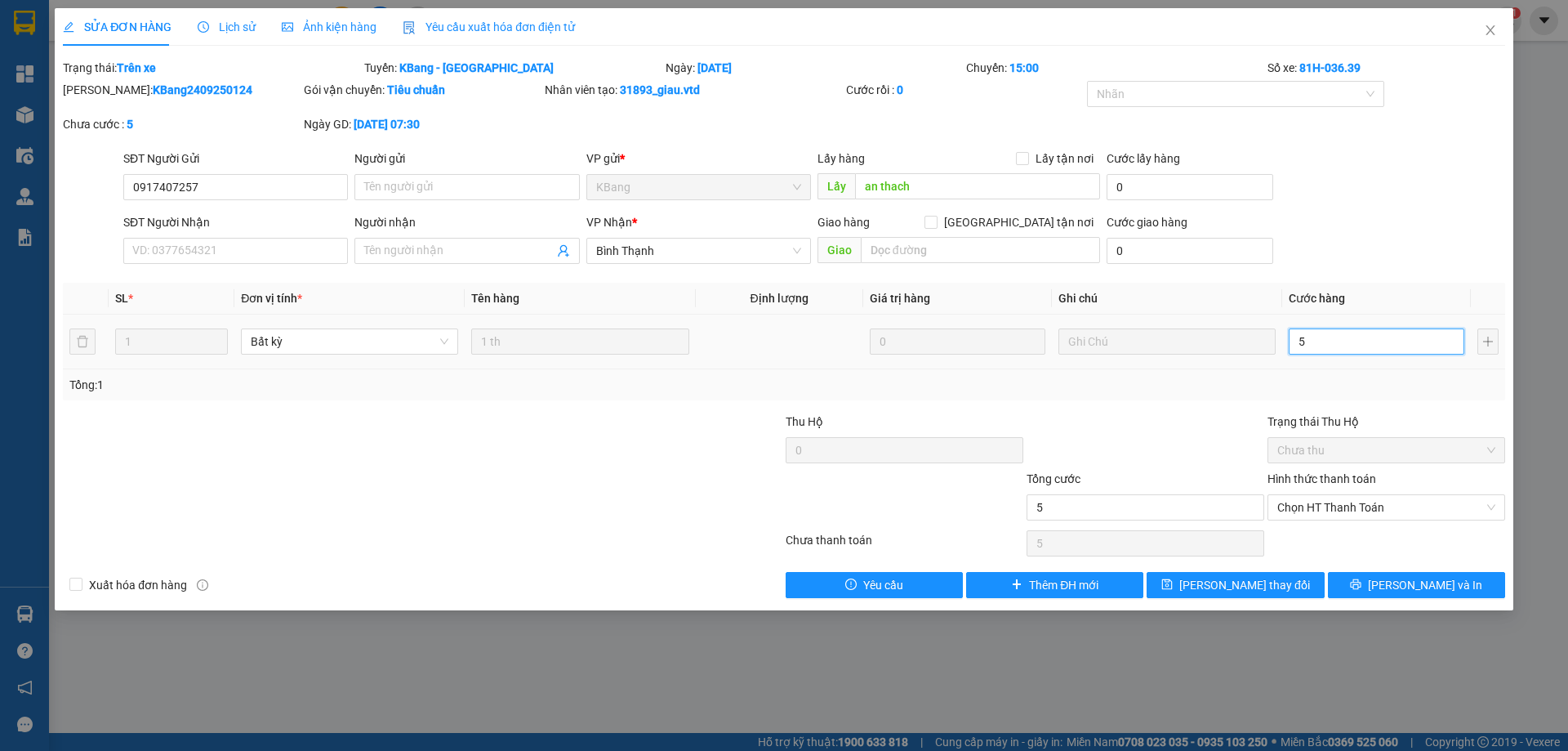
type input "50"
type input "500"
type input "5.000"
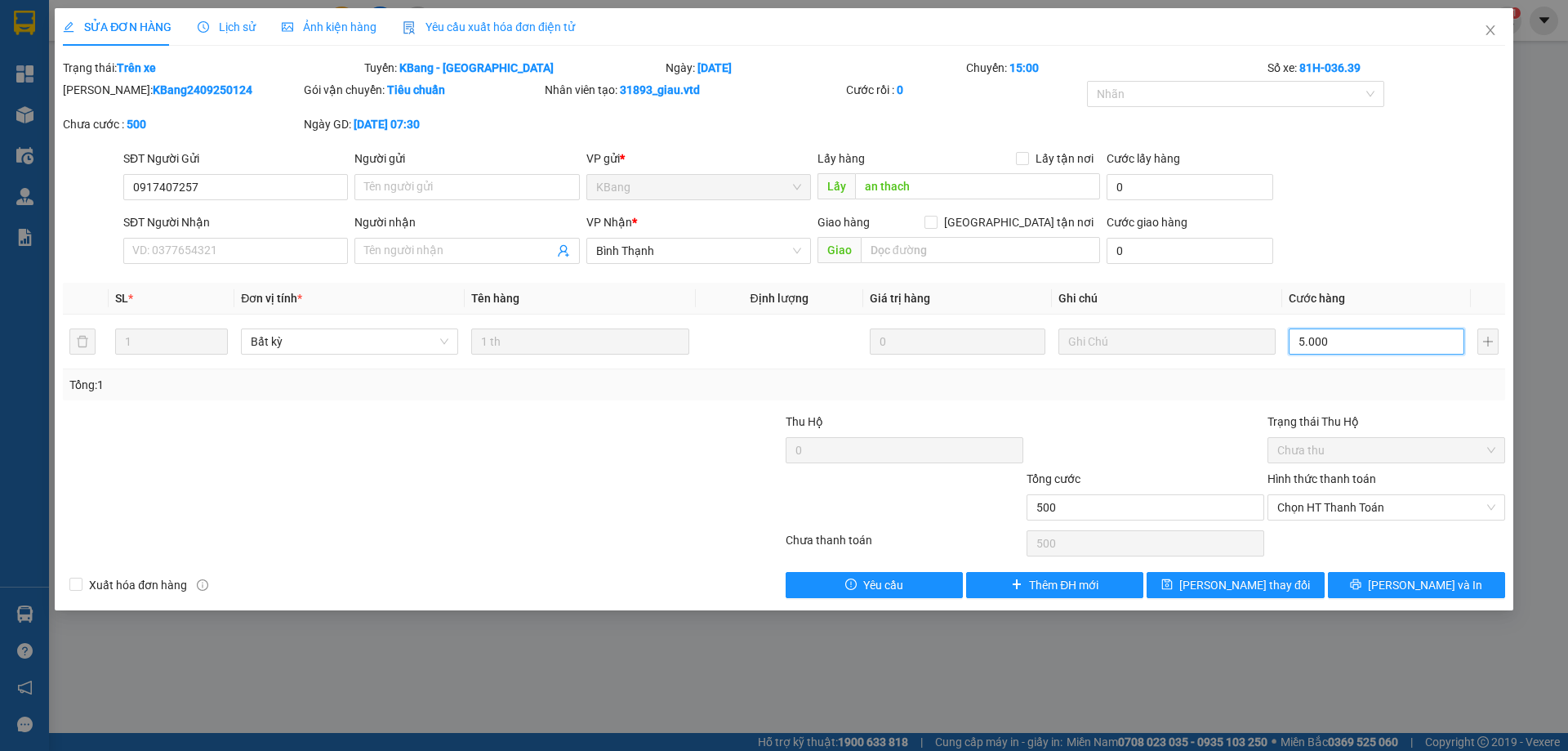
type input "5.000"
type input "50.000"
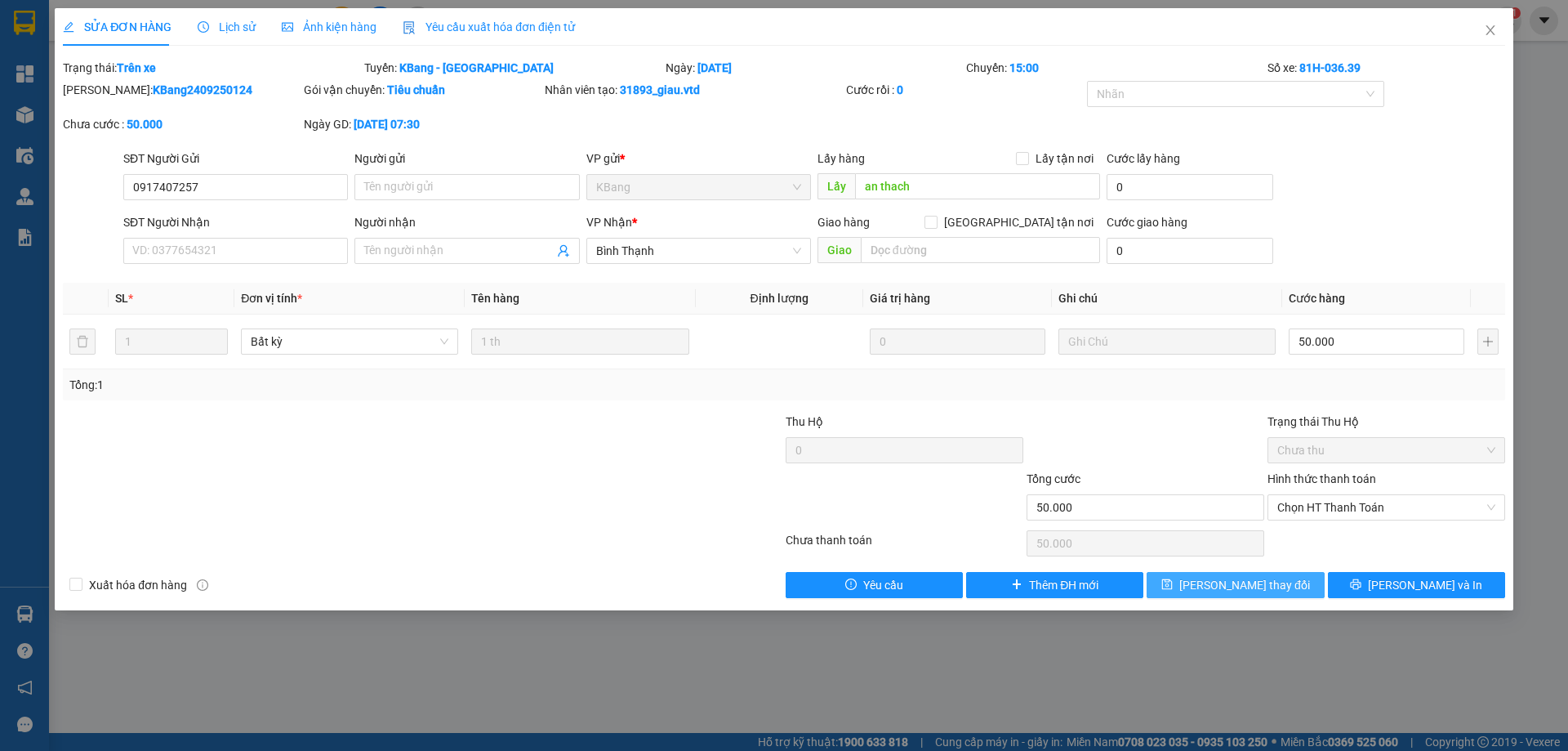
click at [1255, 579] on span "[PERSON_NAME] thay đổi" at bounding box center [1244, 585] width 131 height 18
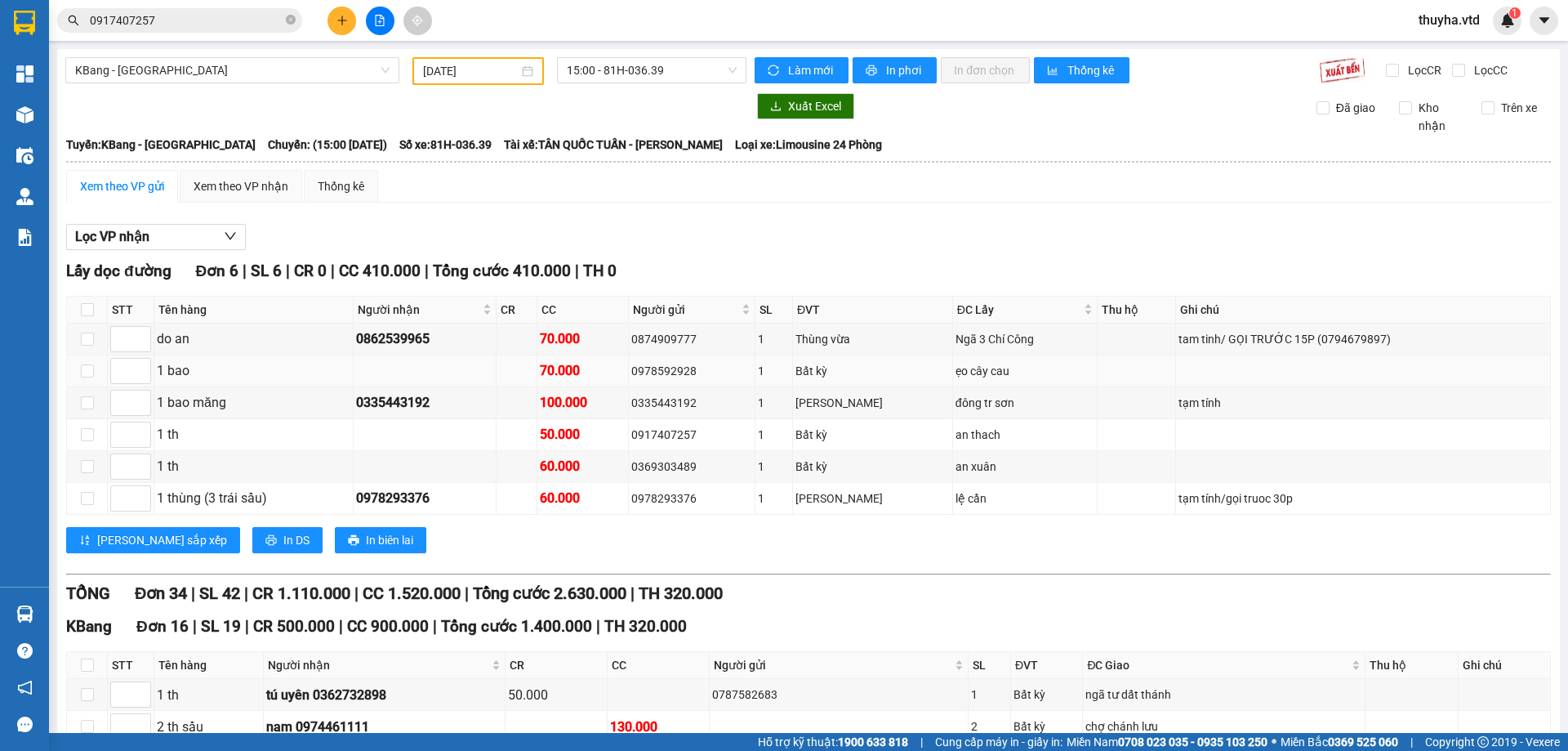
click at [690, 365] on div "0978592928" at bounding box center [692, 371] width 121 height 18
copy div "0978592928"
click at [179, 22] on input "0917407257" at bounding box center [186, 21] width 193 height 18
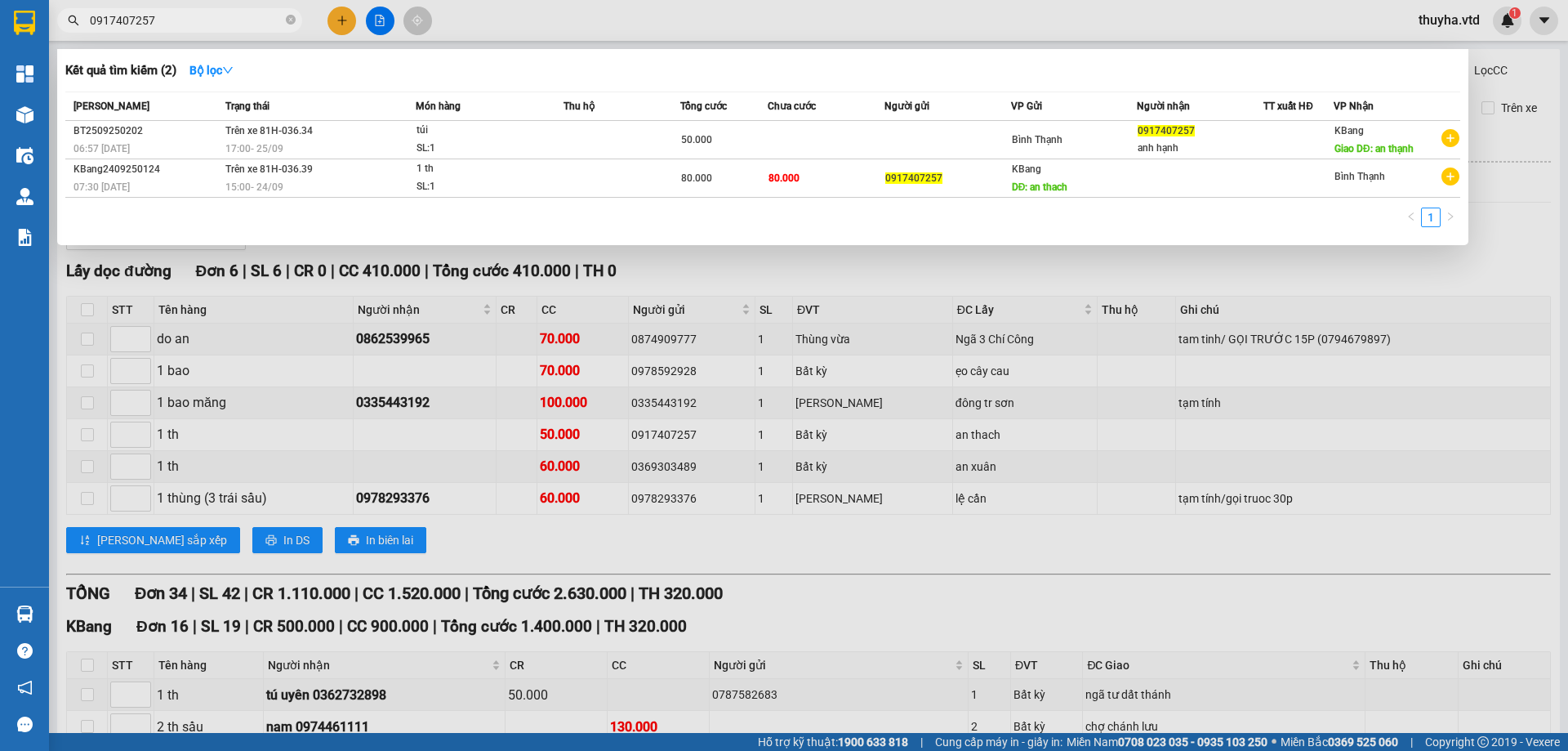
click at [179, 22] on input "0917407257" at bounding box center [186, 21] width 193 height 18
paste input "78592928"
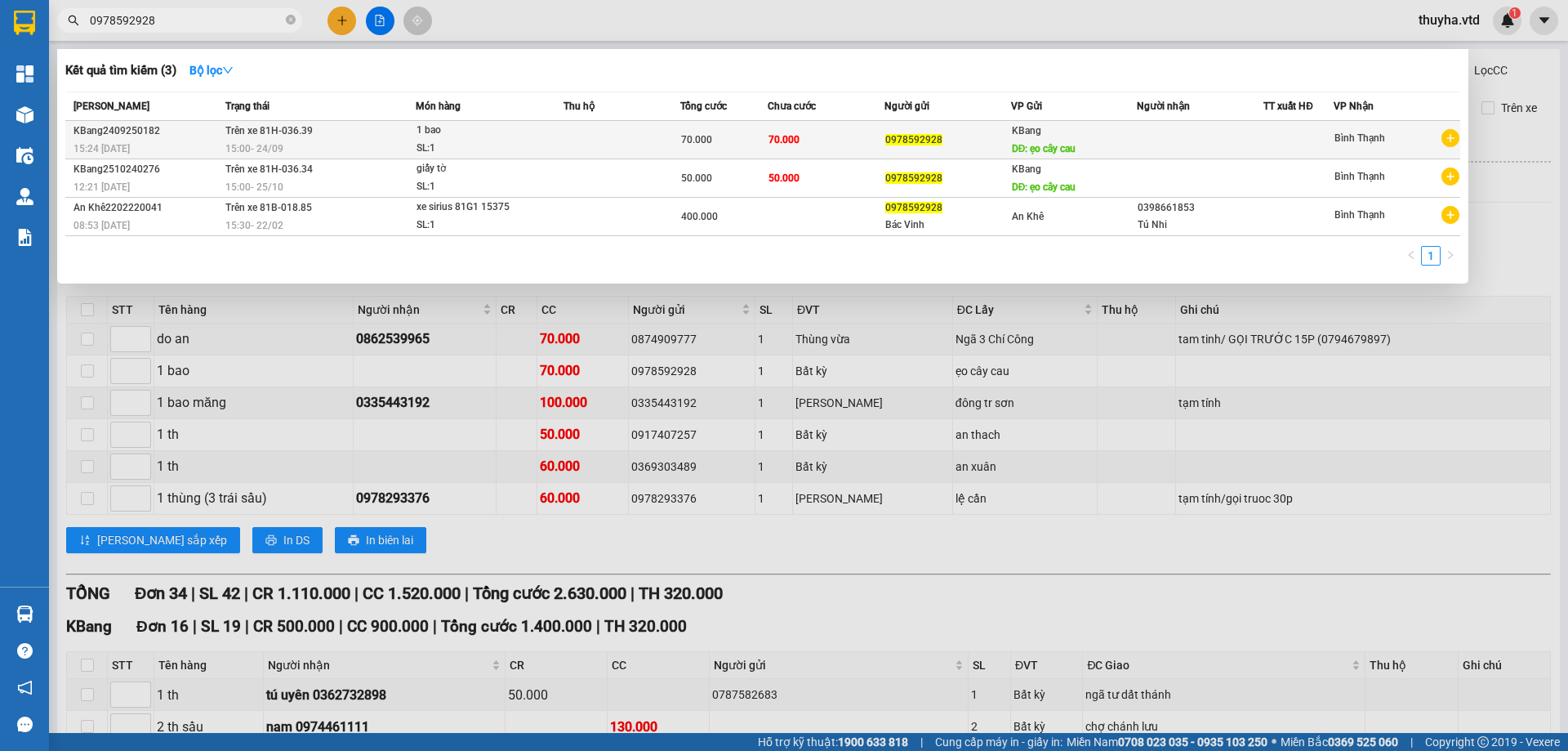
type input "0978592928"
click at [867, 137] on td "70.000" at bounding box center [826, 140] width 117 height 38
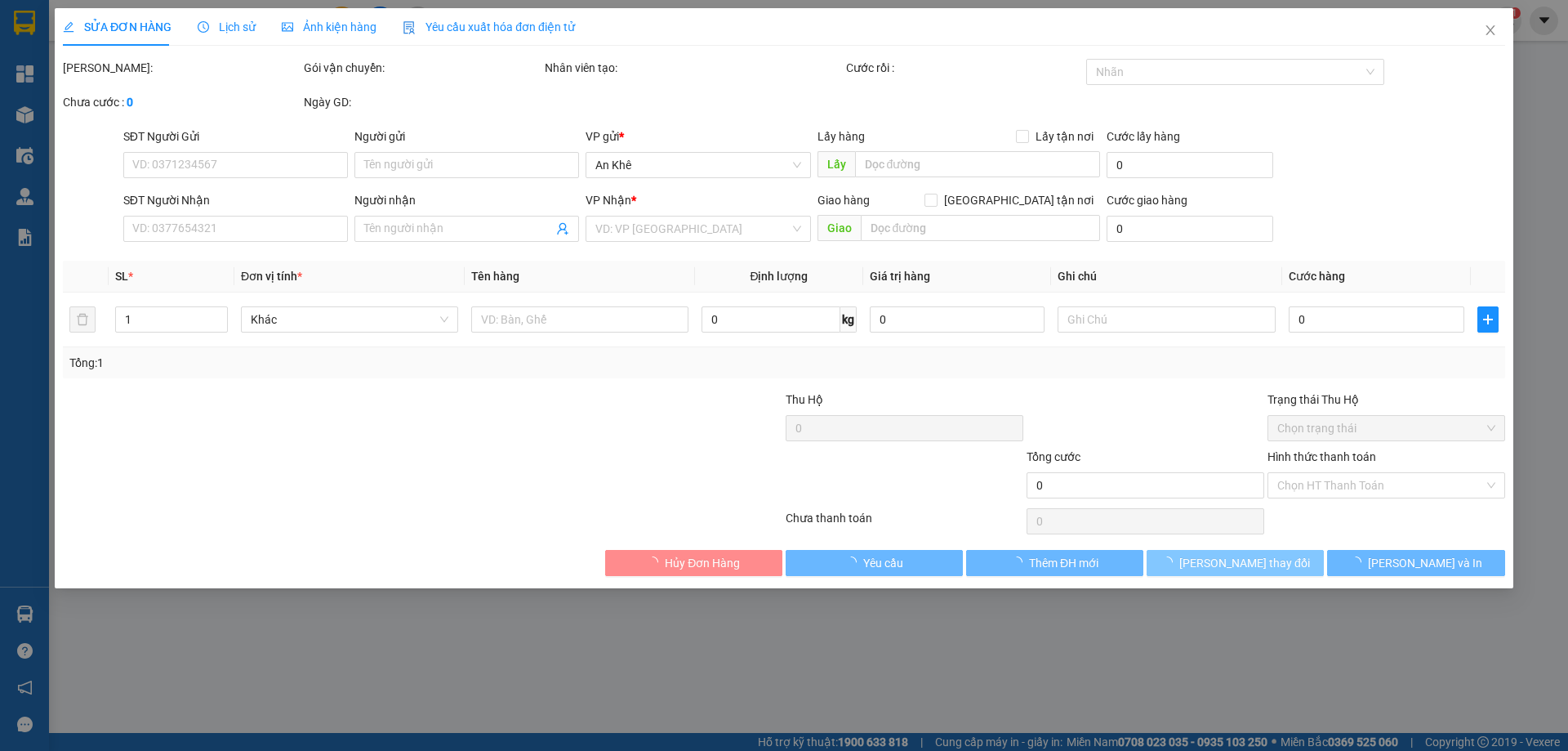
type input "0978592928"
type input "ẹo cây cau"
type input "70.000"
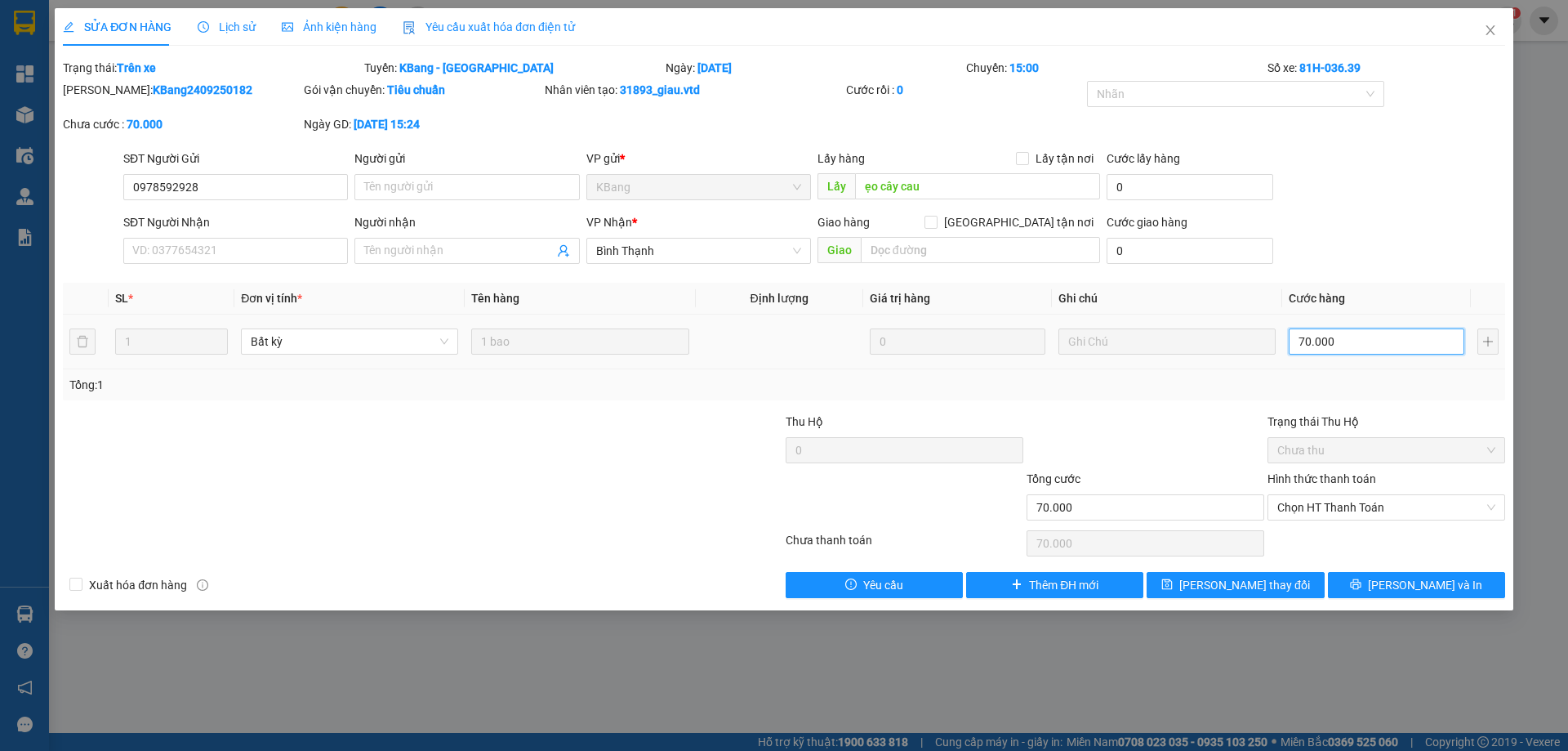
click at [1348, 349] on input "70.000" at bounding box center [1377, 342] width 175 height 27
type input "6"
type input "60"
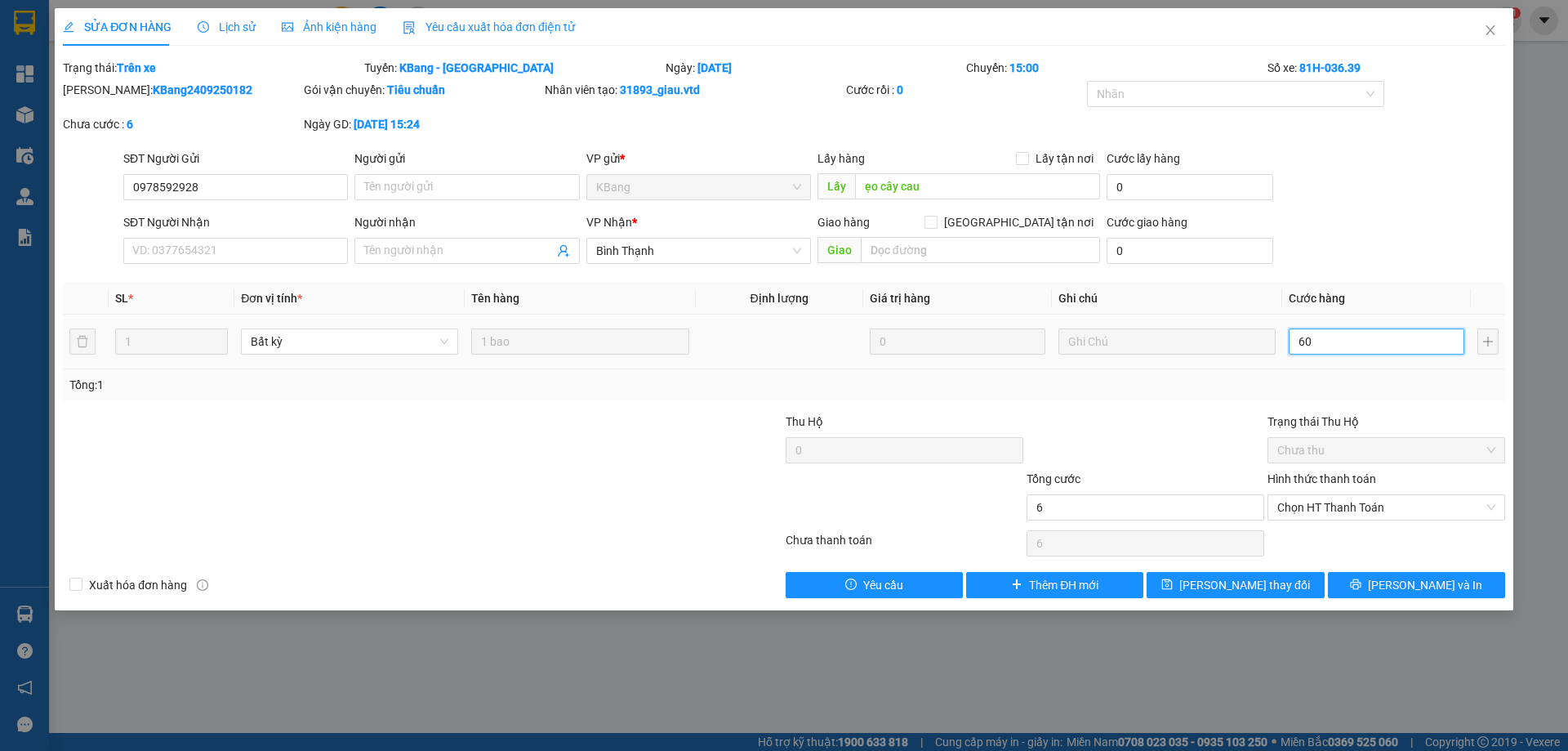
type input "60"
type input "600"
type input "6.000"
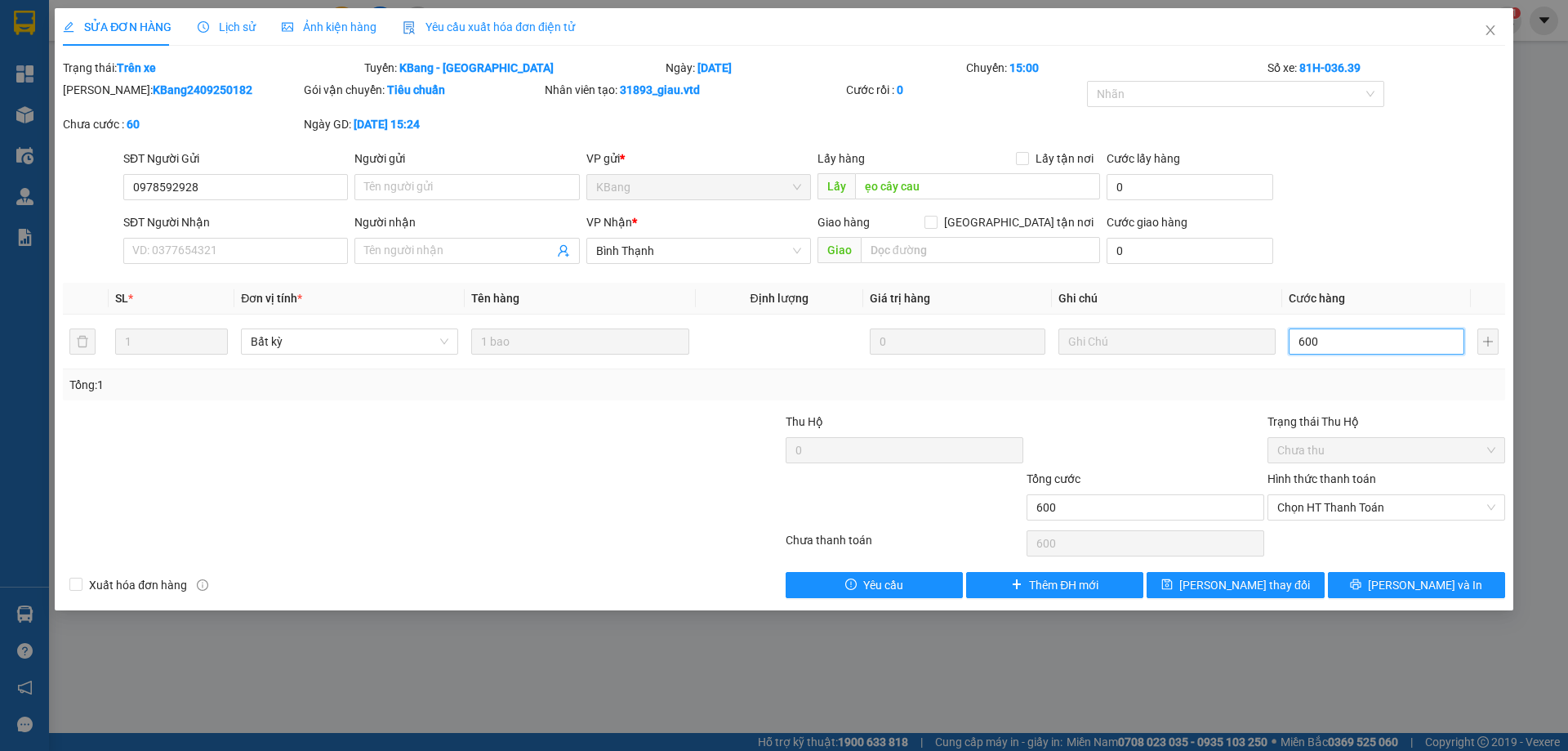
type input "6.000"
type input "60.000"
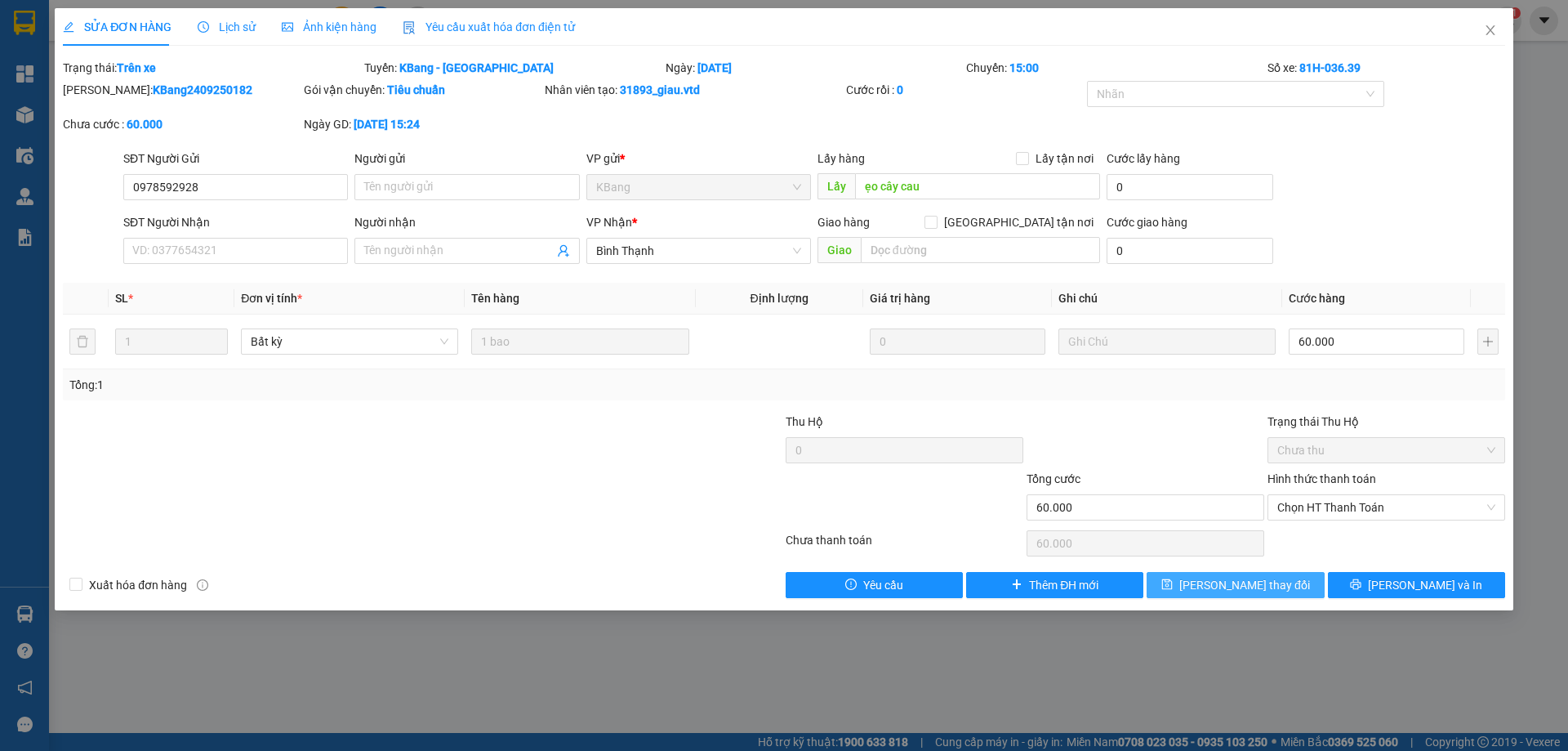
click at [1247, 576] on span "[PERSON_NAME] thay đổi" at bounding box center [1244, 585] width 131 height 18
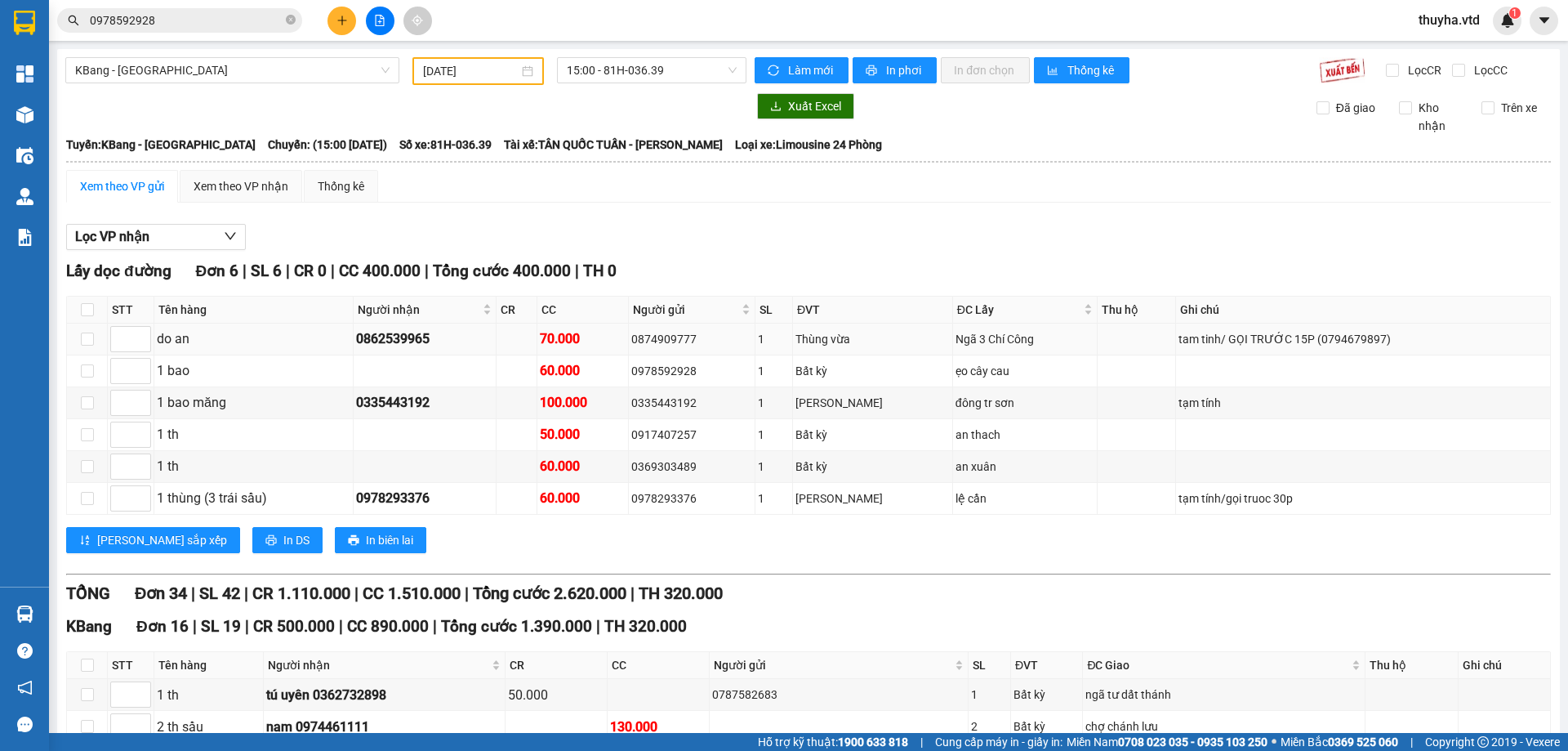
click at [956, 339] on div "Ngã 3 Chí Công" at bounding box center [1025, 339] width 139 height 18
click at [684, 499] on div "0978293376" at bounding box center [692, 498] width 121 height 18
copy div "0978293376"
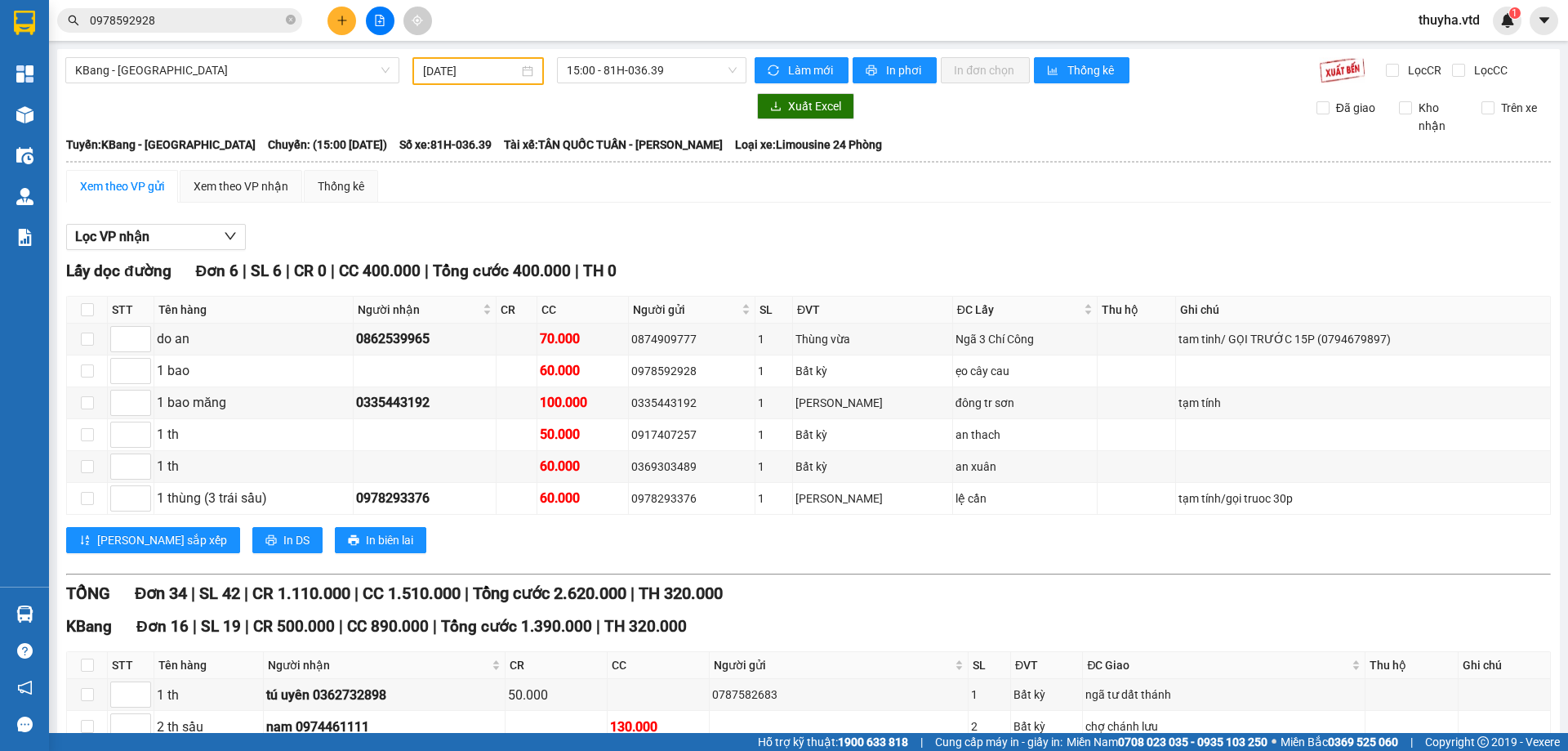
click at [176, 24] on input "0978592928" at bounding box center [186, 21] width 193 height 18
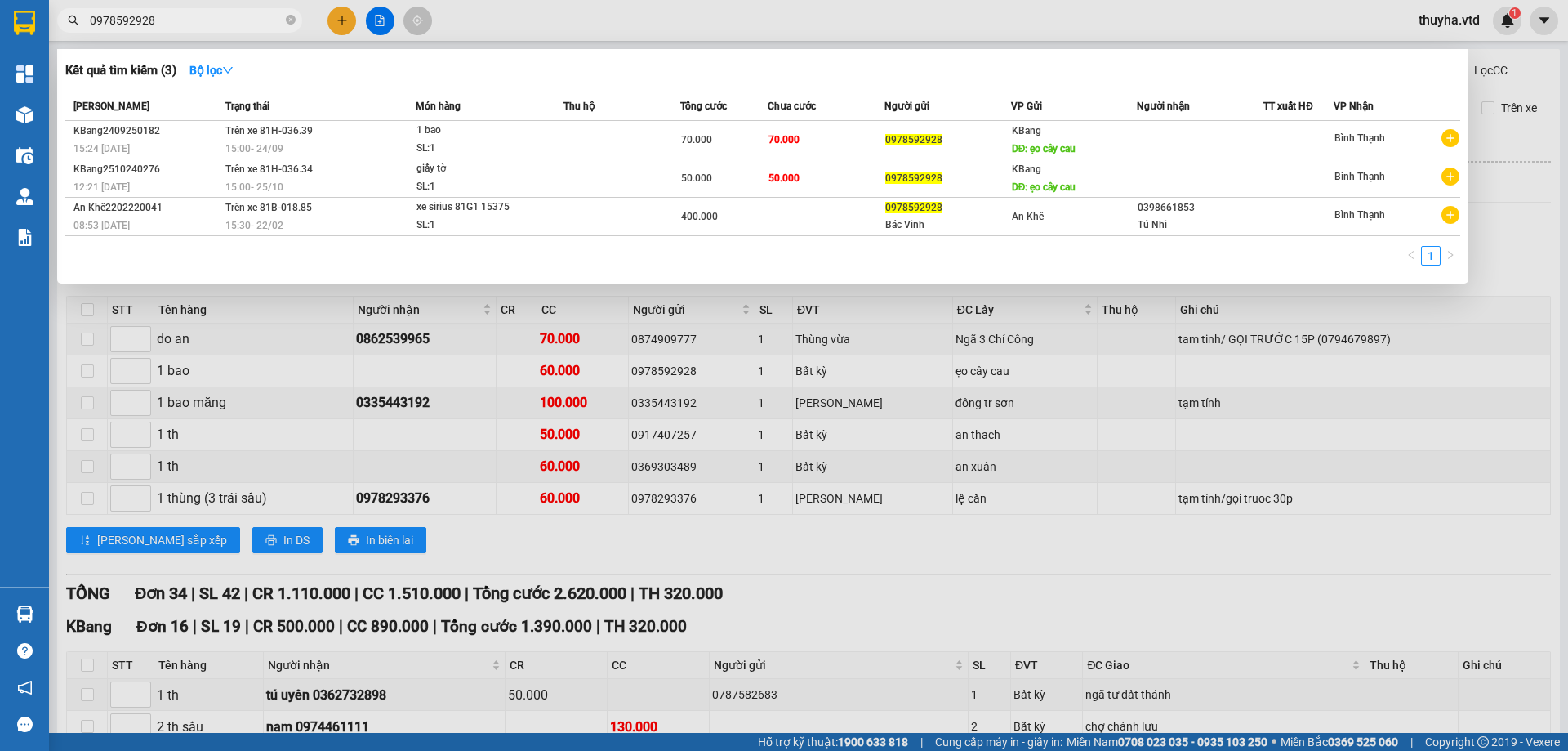
click at [176, 24] on input "0978592928" at bounding box center [186, 21] width 193 height 18
paste input "293376"
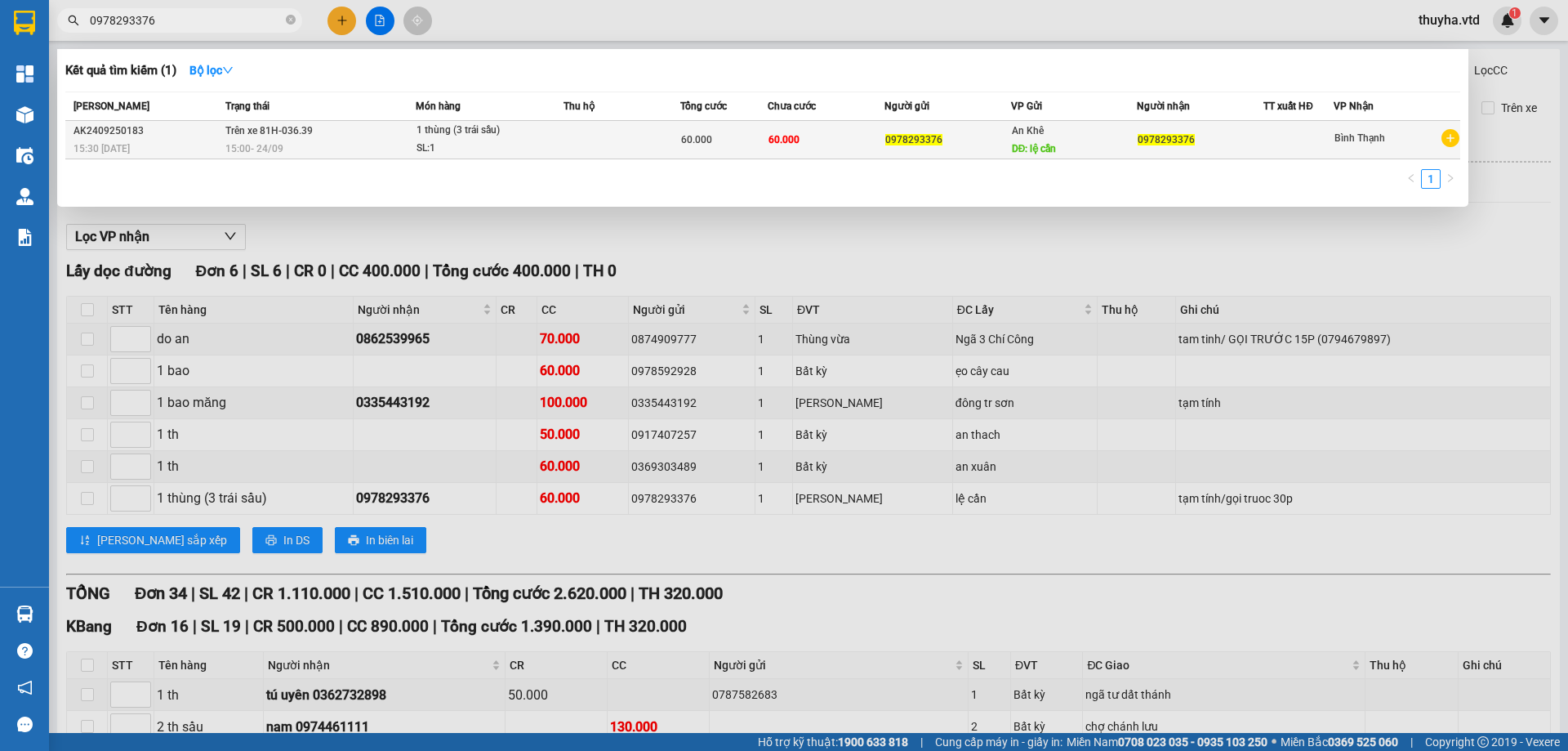
type input "0978293376"
click at [749, 139] on div "60.000" at bounding box center [723, 140] width 86 height 18
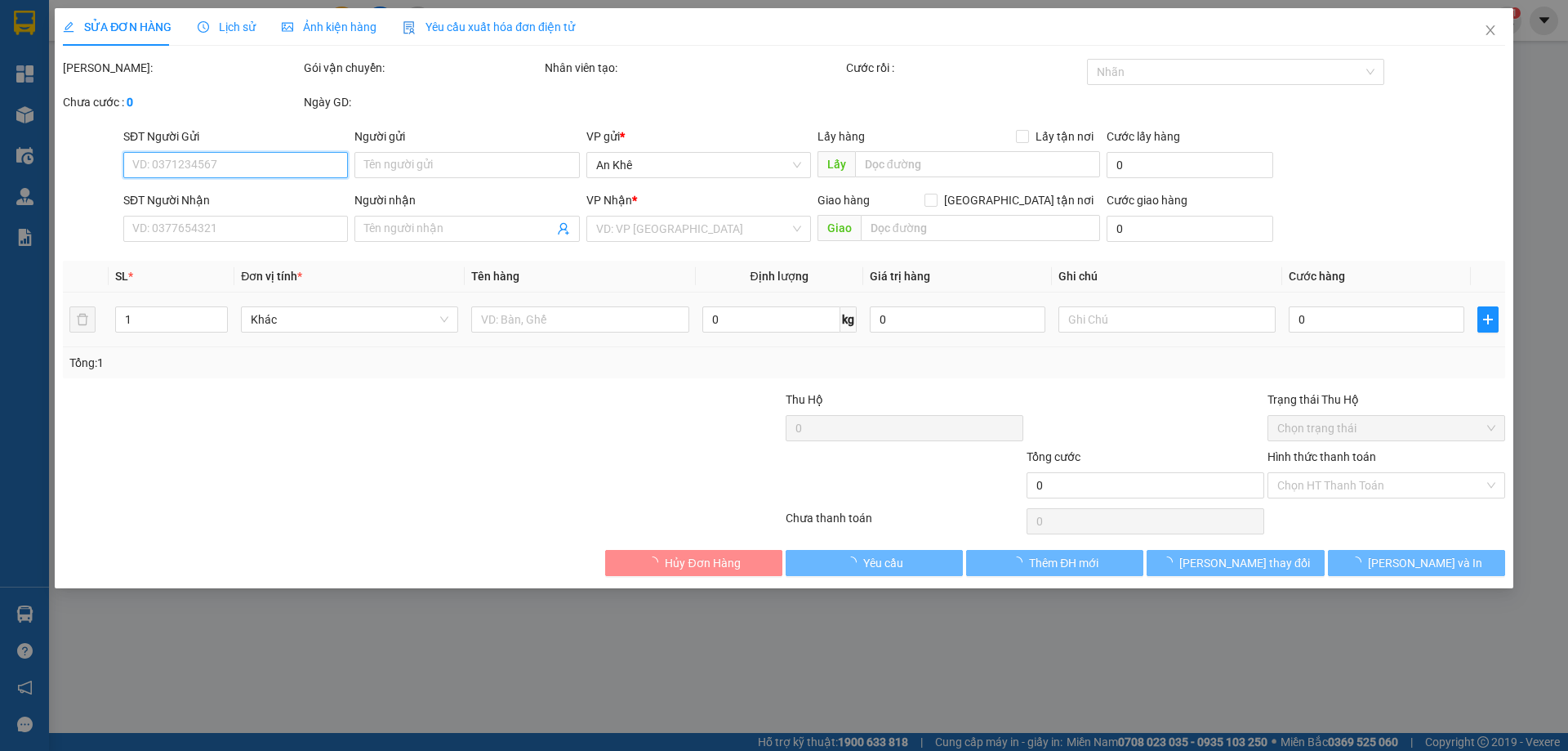
type input "0978293376"
type input "lệ cần"
type input "0978293376"
type input "60.000"
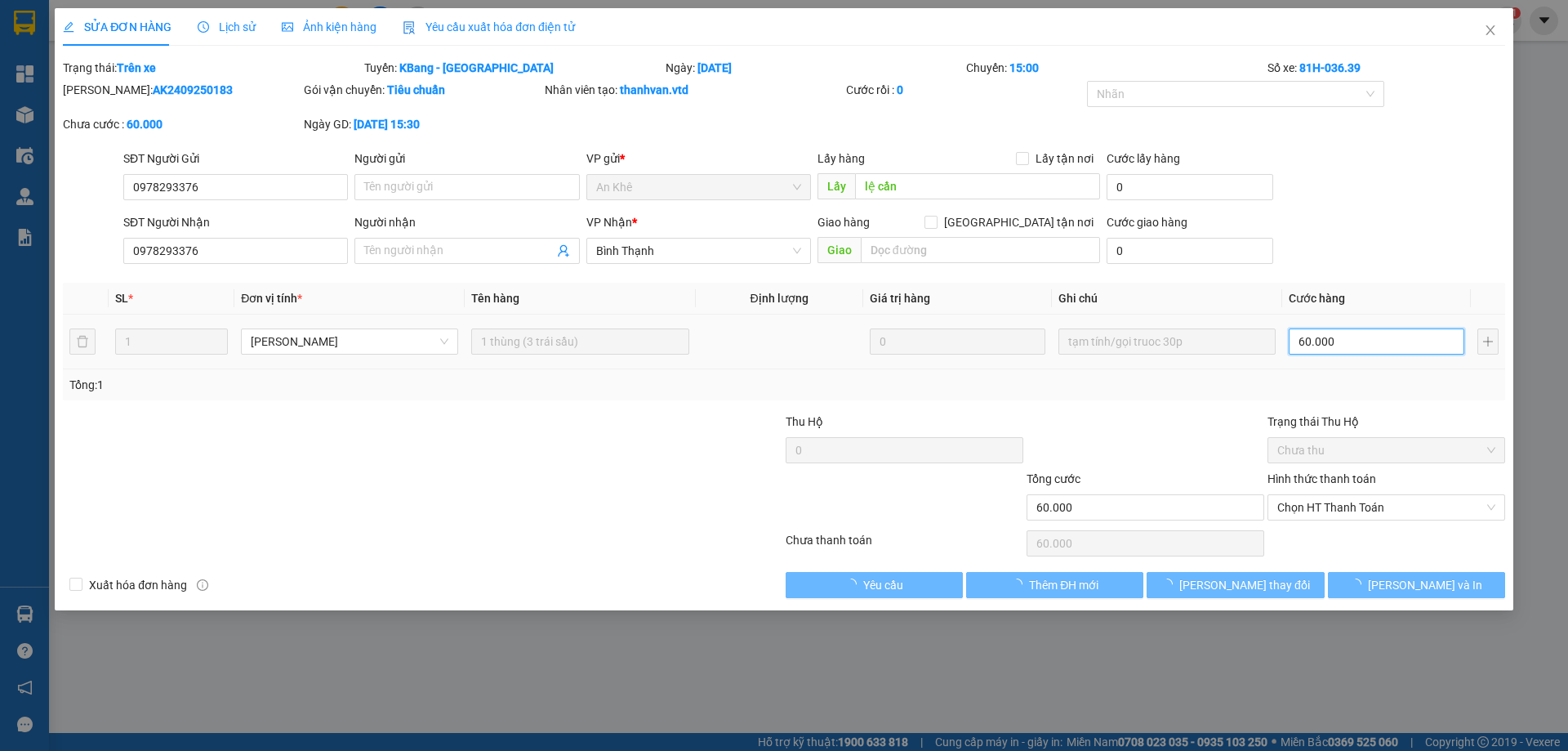
click at [1335, 336] on input "60.000" at bounding box center [1377, 342] width 175 height 27
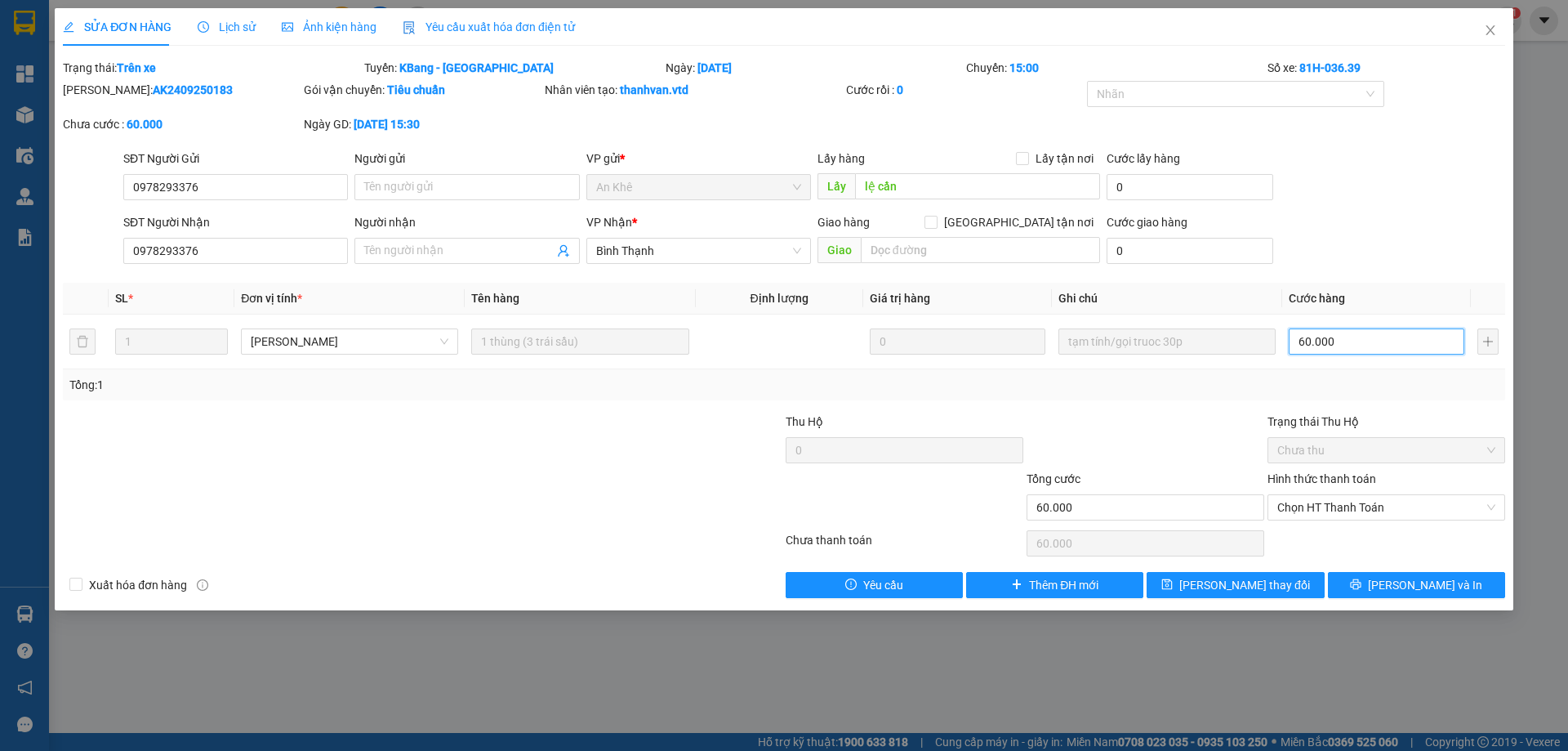
type input "1"
type input "1.000"
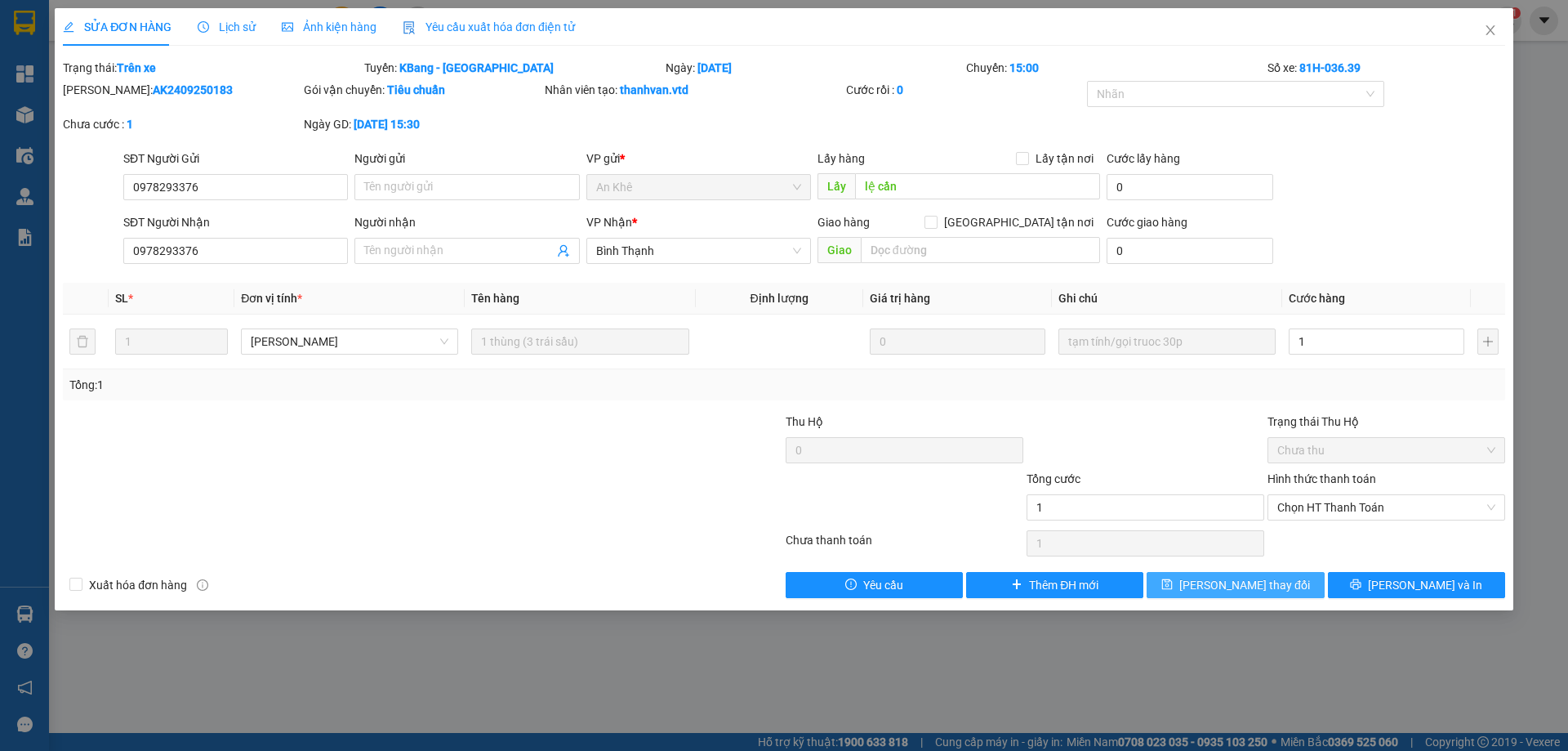
type input "1.000"
click at [1237, 582] on span "[PERSON_NAME] thay đổi" at bounding box center [1244, 585] width 131 height 18
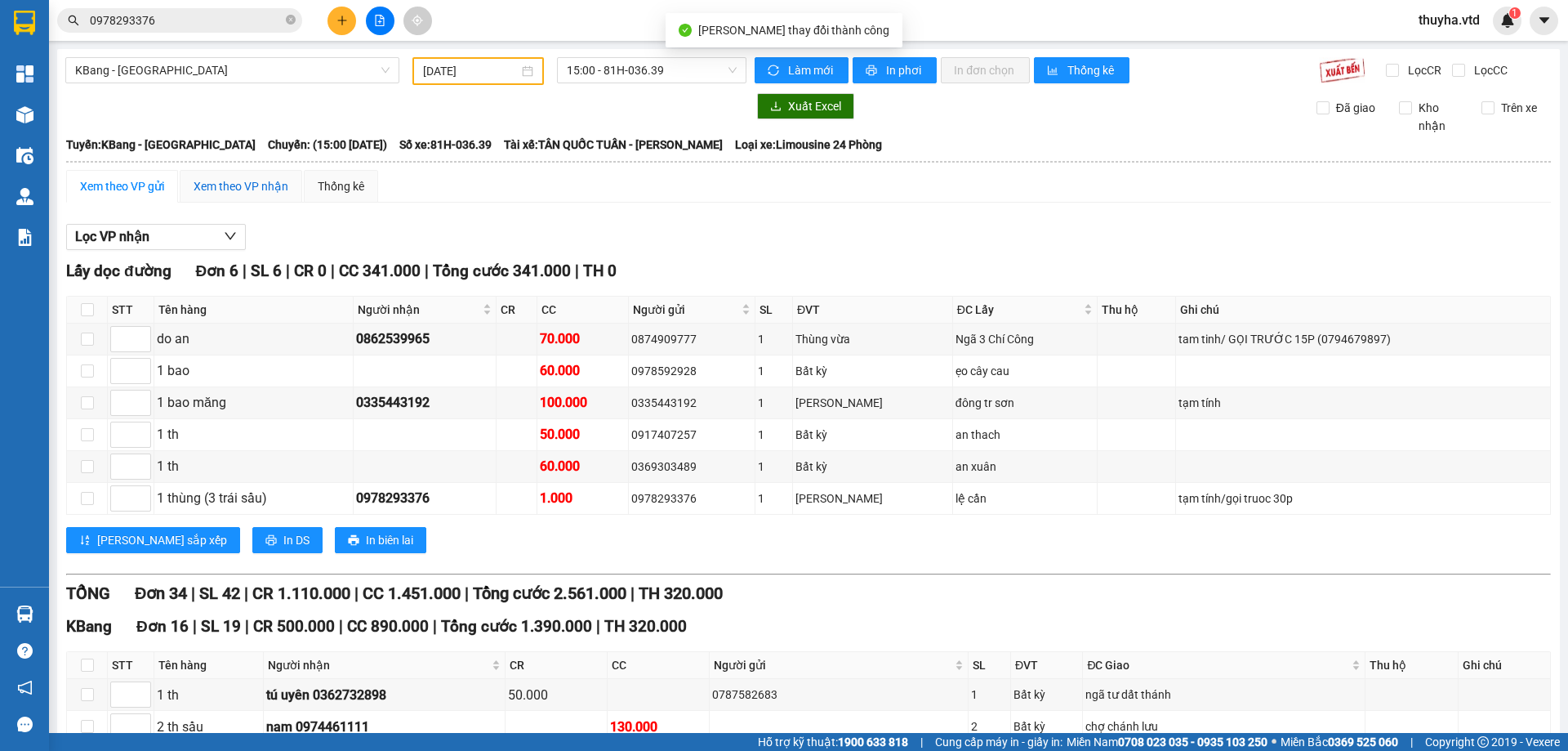
click at [268, 184] on div "Xem theo VP nhận" at bounding box center [241, 186] width 94 height 18
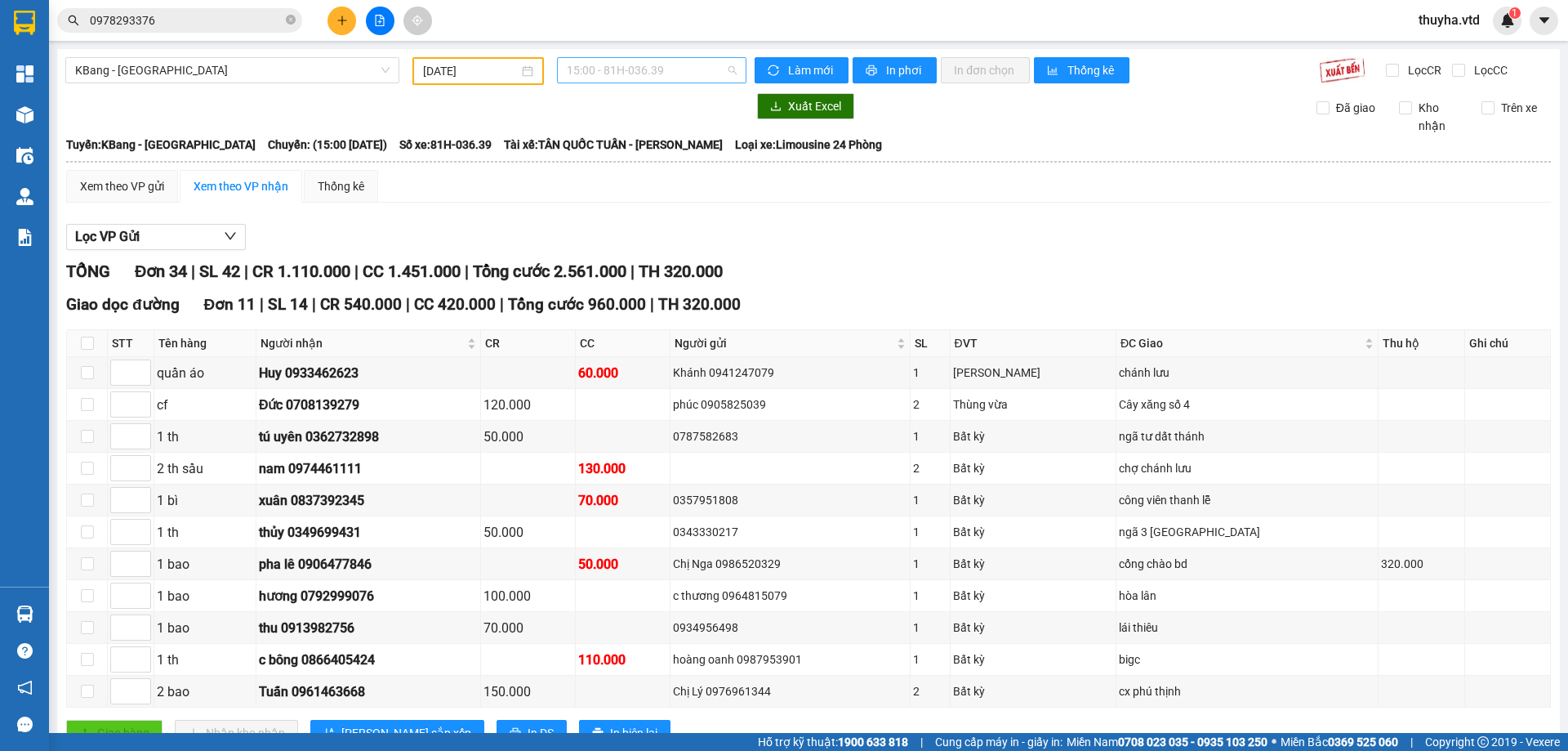
click at [610, 68] on span "15:00 - 81H-036.39" at bounding box center [652, 70] width 170 height 25
click at [935, 247] on div "Lọc VP Gửi" at bounding box center [808, 236] width 1485 height 27
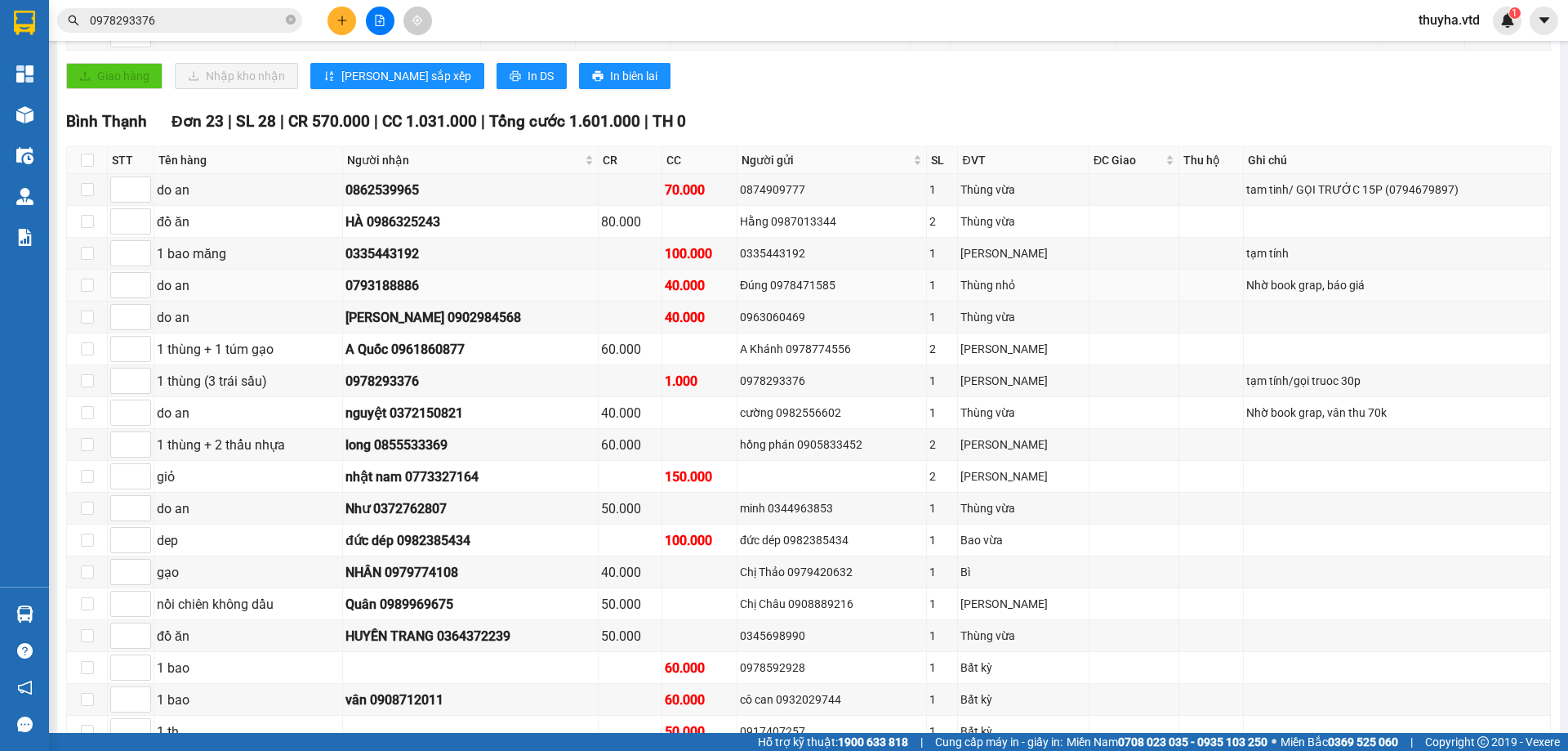
scroll to position [654, 0]
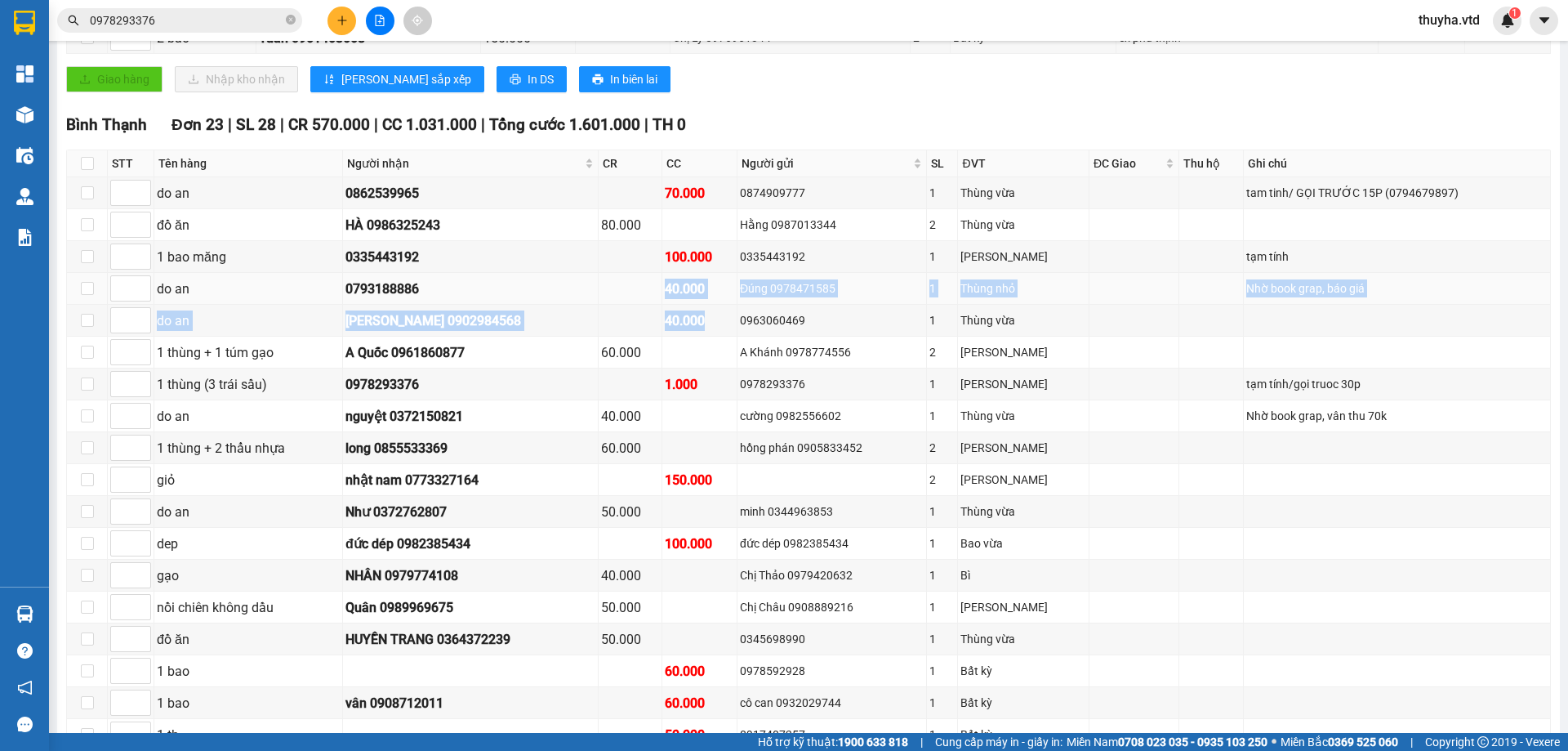
drag, startPoint x: 723, startPoint y: 324, endPoint x: 680, endPoint y: 304, distance: 47.4
click at [680, 304] on tbody "do an 0862539965 70.000 0874909777 1 Thùng vừa tam tinh/ GỌI TRƯỚC 15P (0794679…" at bounding box center [809, 543] width 1484 height 732
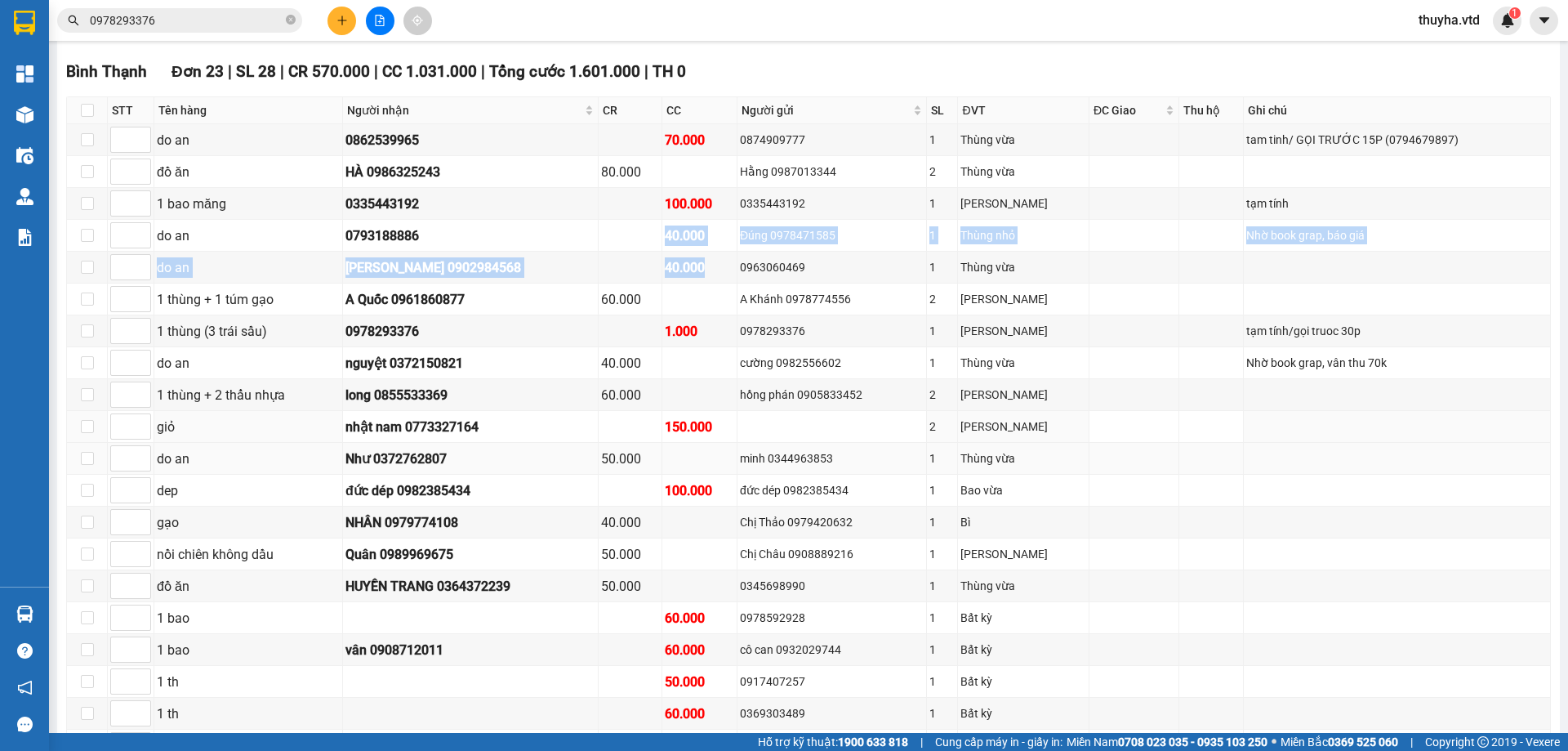
scroll to position [735, 0]
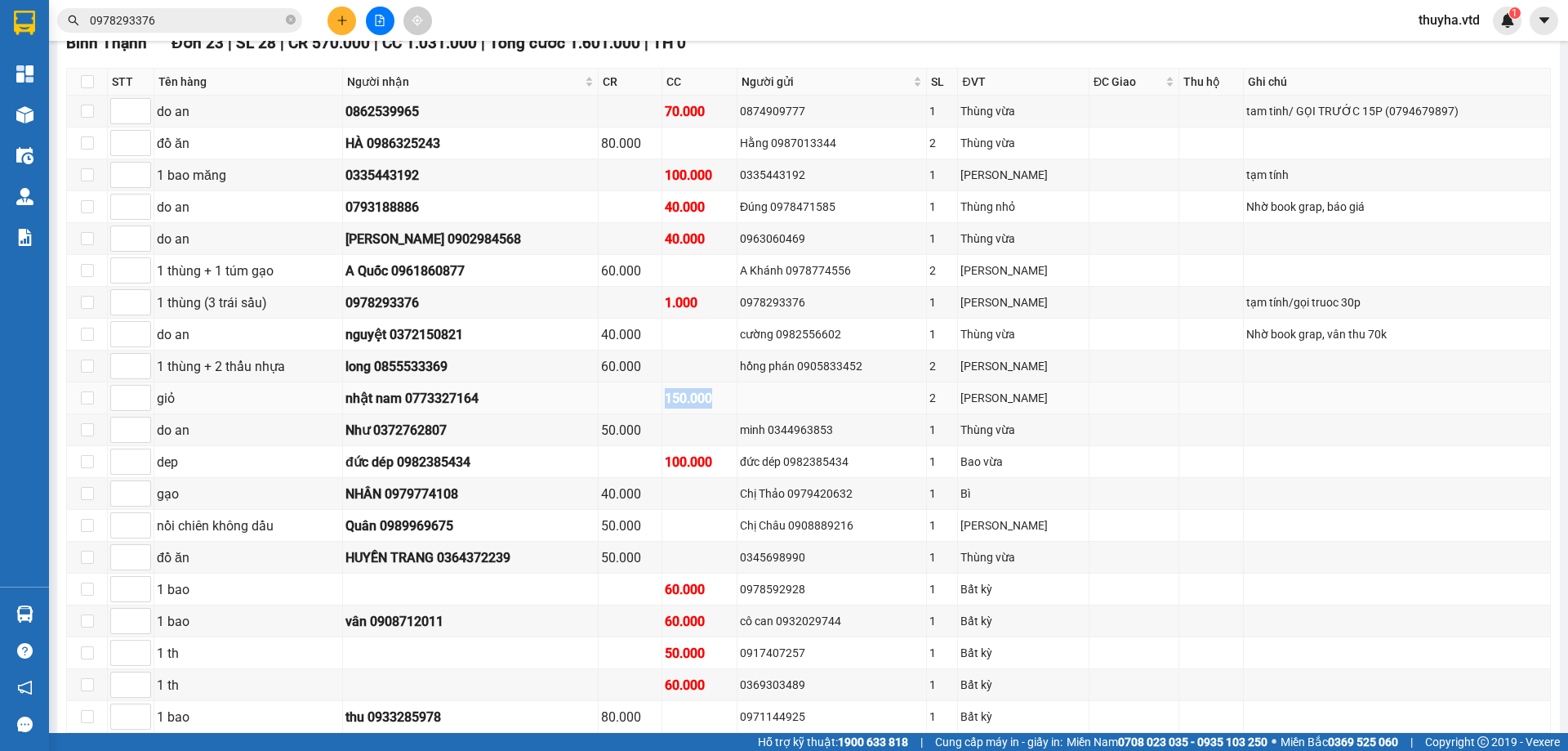
drag, startPoint x: 737, startPoint y: 400, endPoint x: 681, endPoint y: 385, distance: 58.0
click at [681, 385] on td "150.000" at bounding box center [700, 398] width 75 height 31
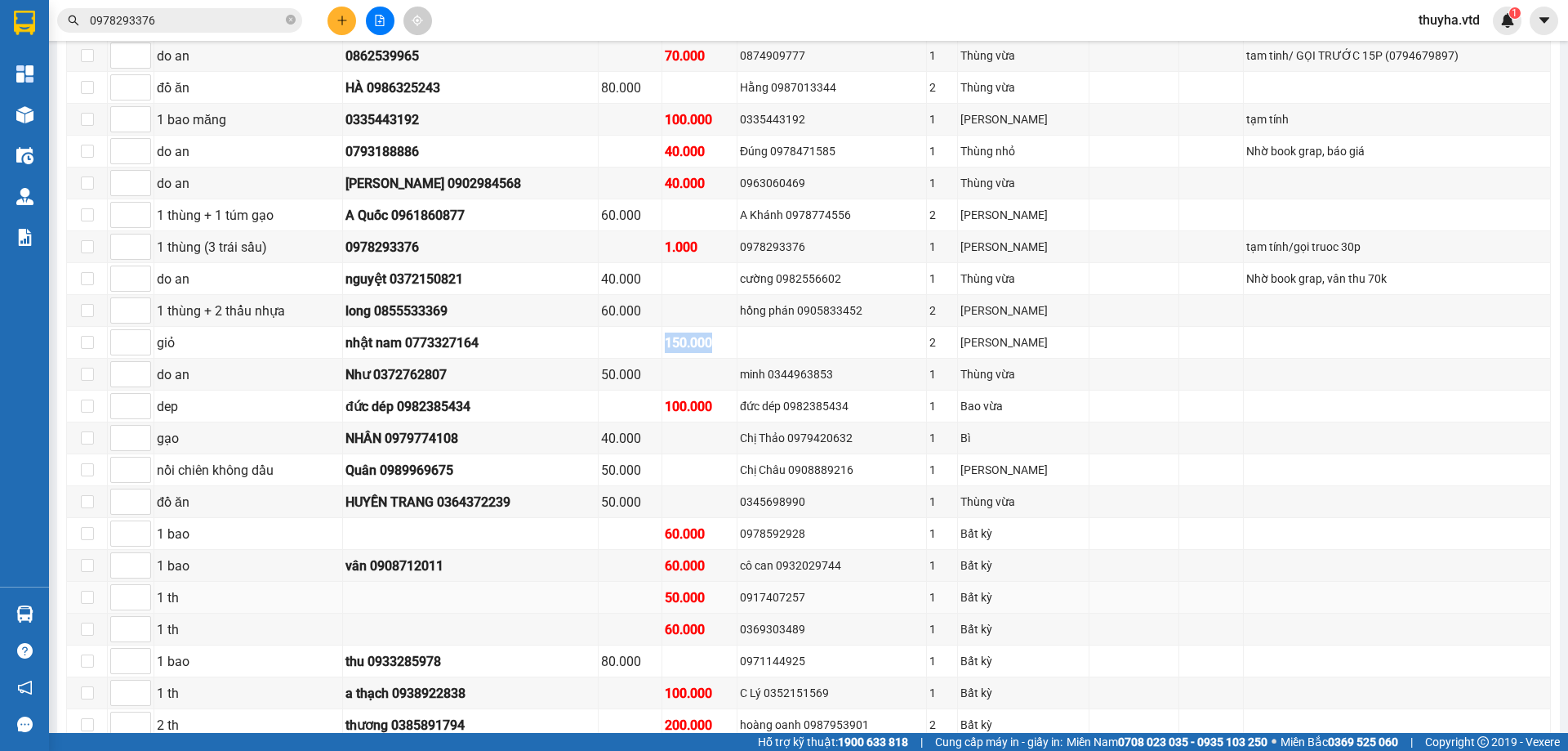
scroll to position [899, 0]
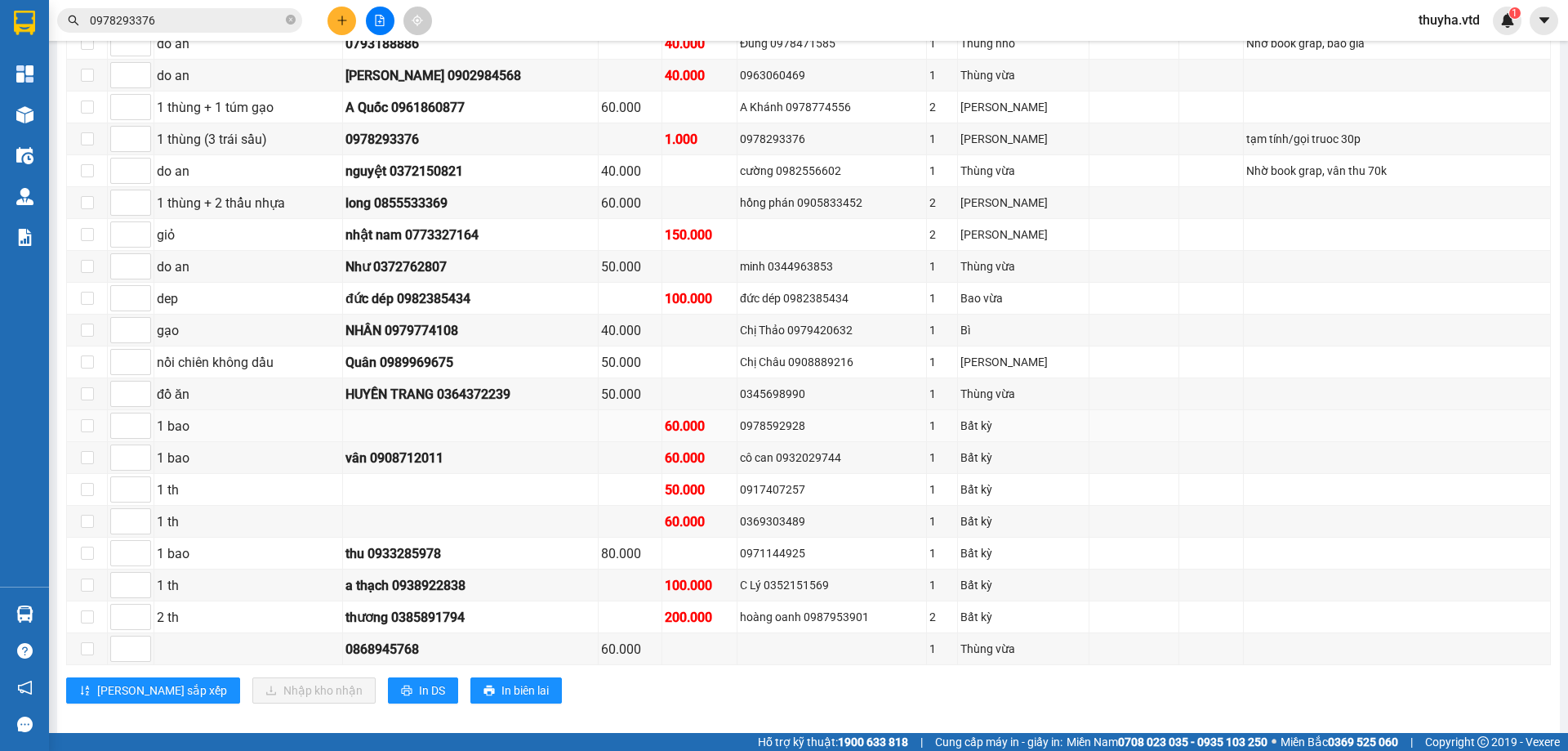
click at [795, 426] on div "0978592928" at bounding box center [832, 425] width 184 height 18
copy div "0978592928"
click at [202, 22] on input "0978293376" at bounding box center [186, 21] width 193 height 18
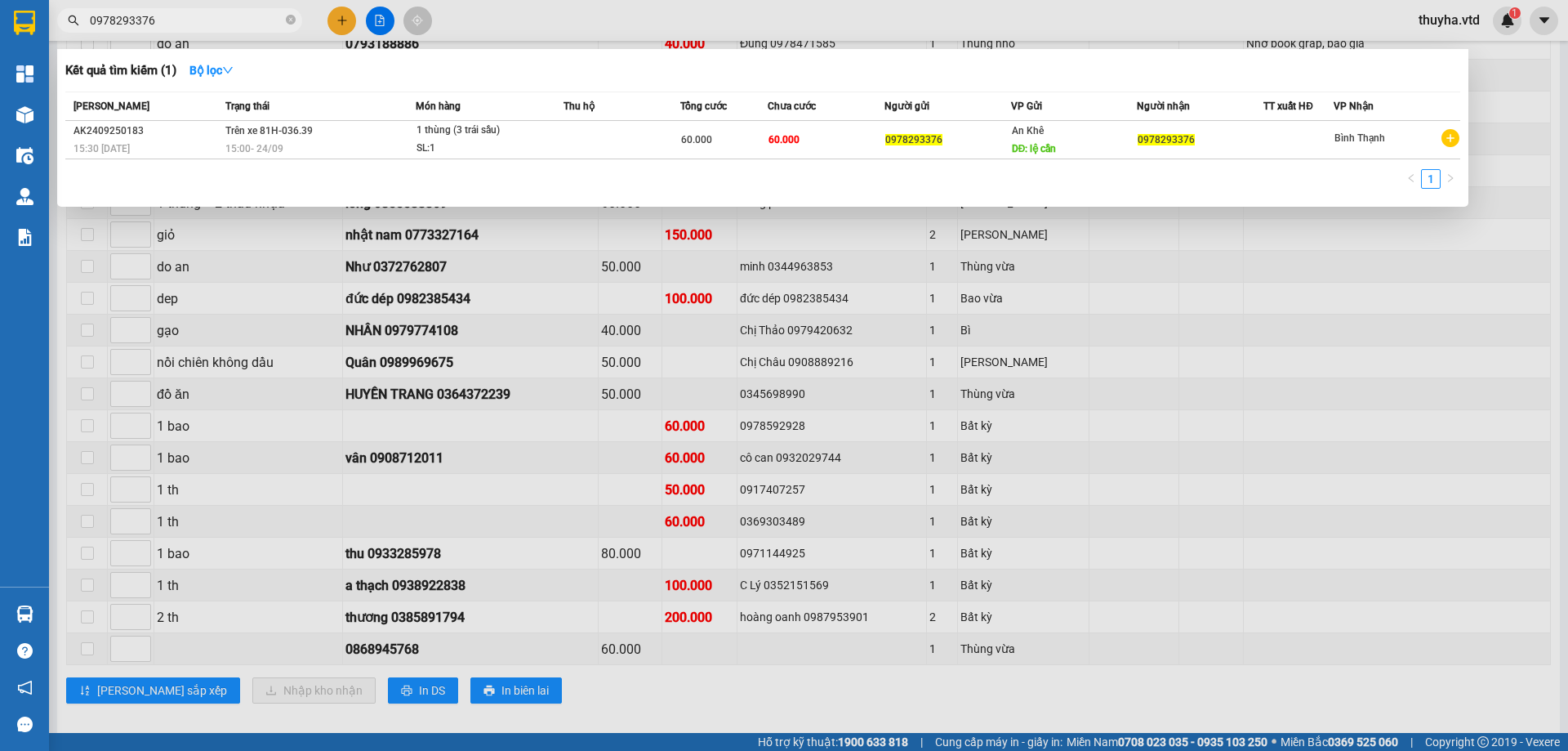
click at [202, 22] on input "0978293376" at bounding box center [186, 21] width 193 height 18
paste input "592928"
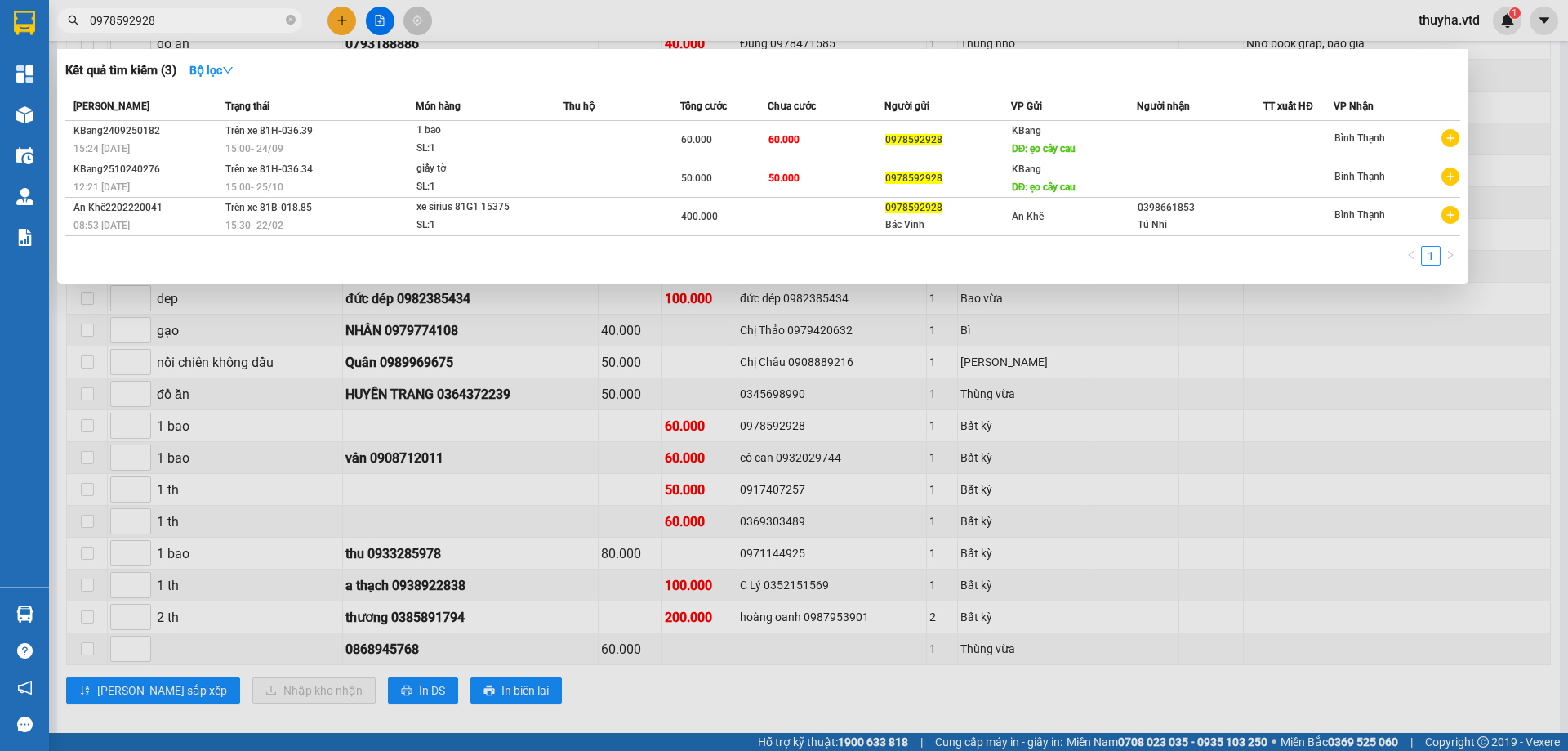
type input "0978592928"
click at [1294, 483] on div at bounding box center [784, 375] width 1568 height 751
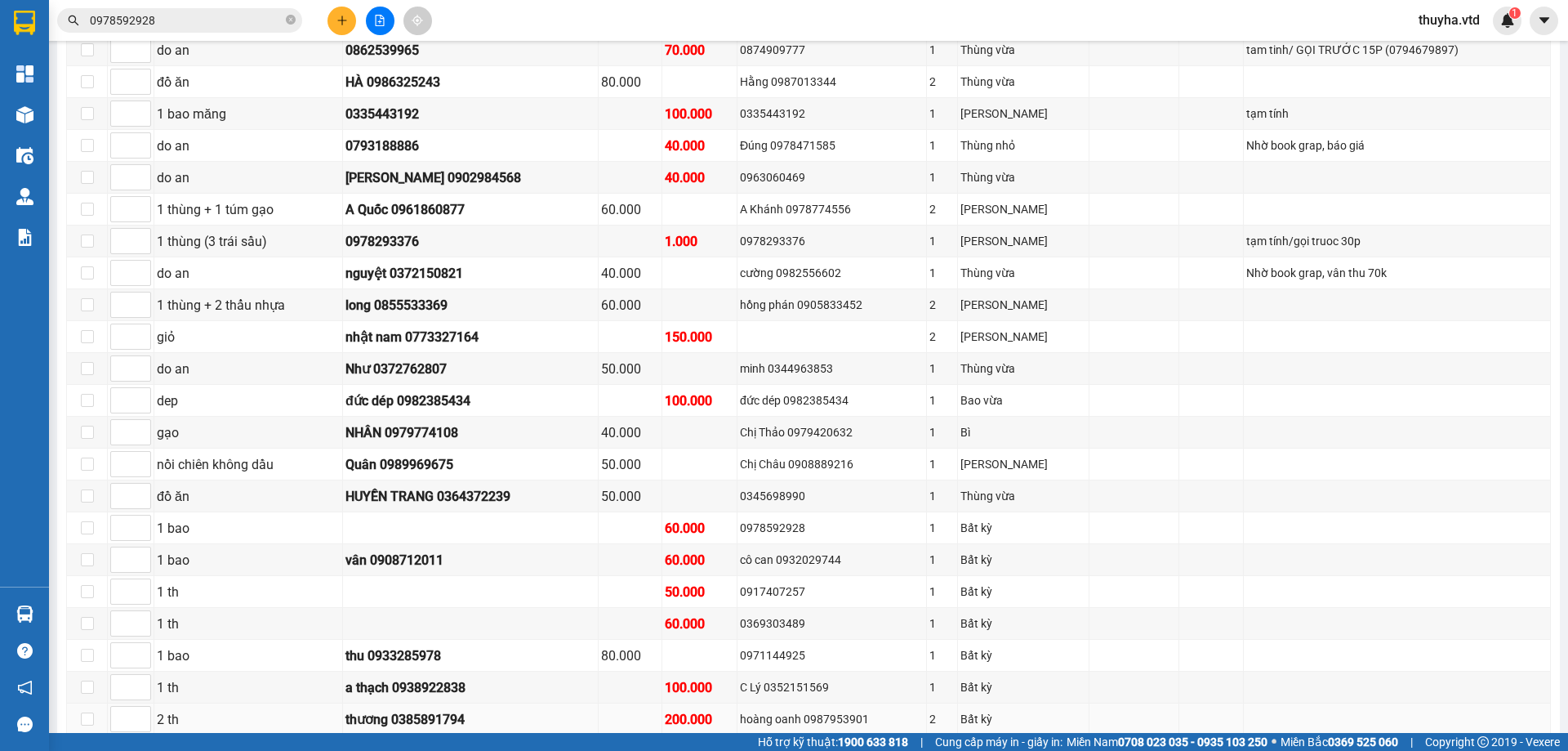
scroll to position [572, 0]
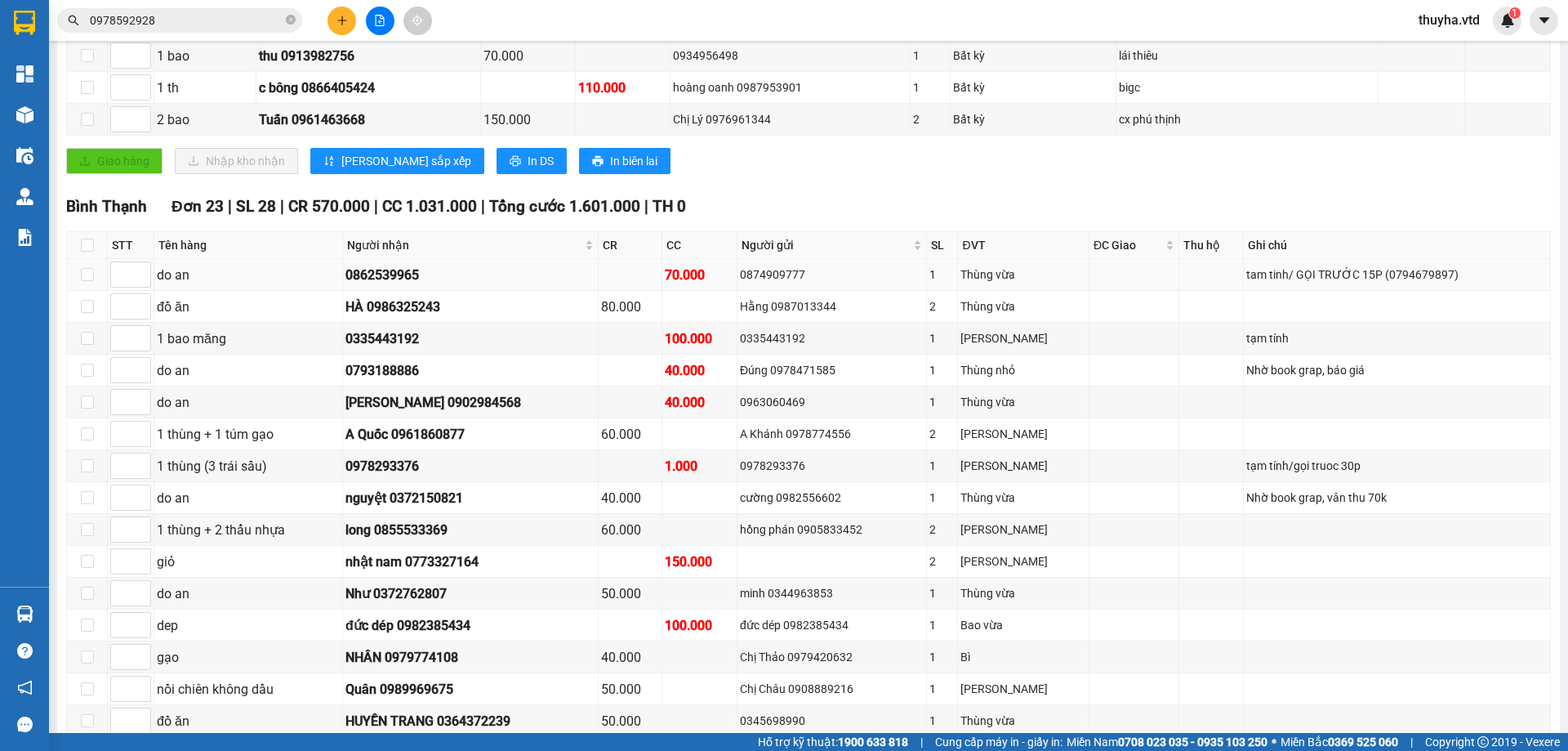
click at [809, 277] on div "0874909777" at bounding box center [832, 275] width 184 height 18
click at [813, 363] on div "Đúng 0978471585" at bounding box center [832, 370] width 184 height 18
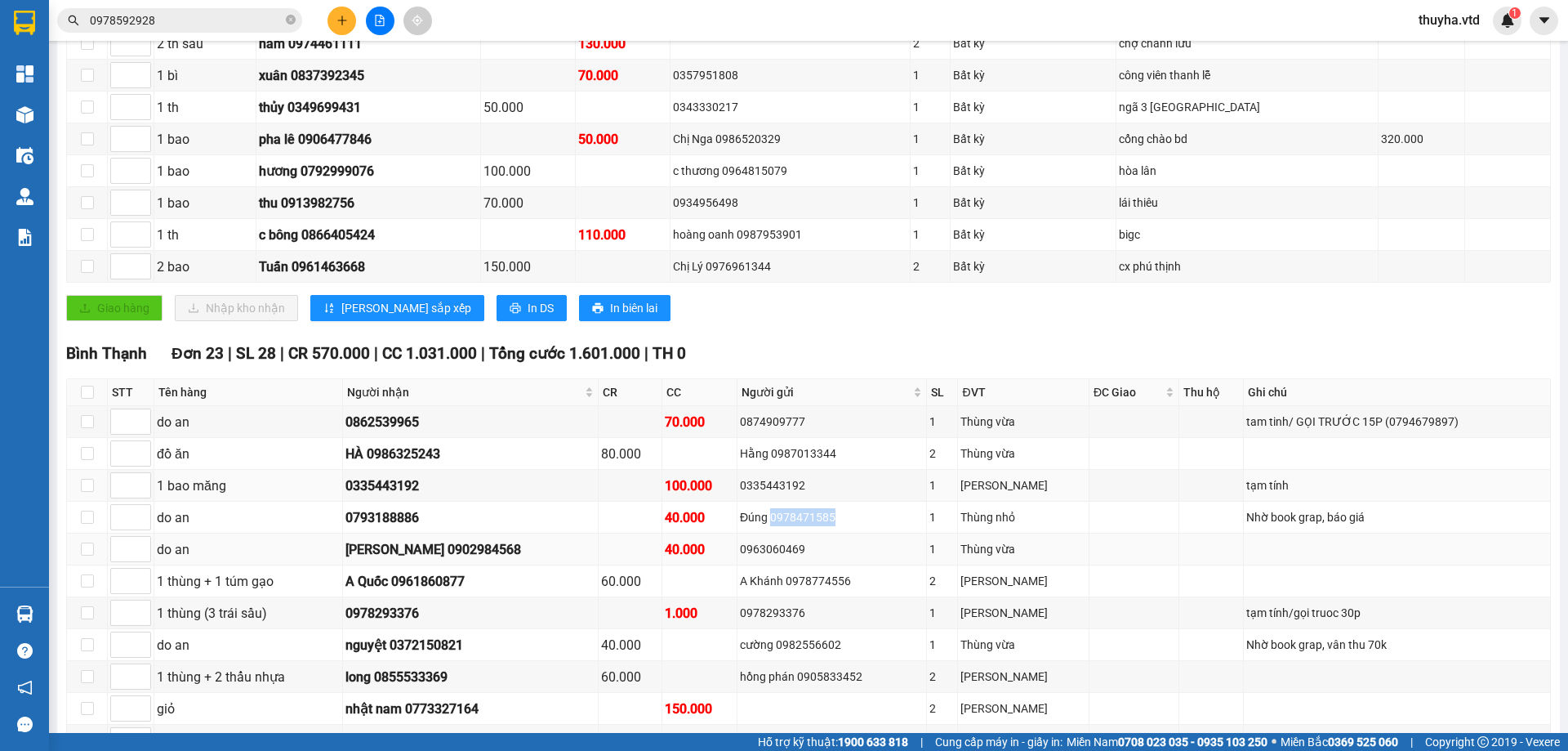
scroll to position [507, 0]
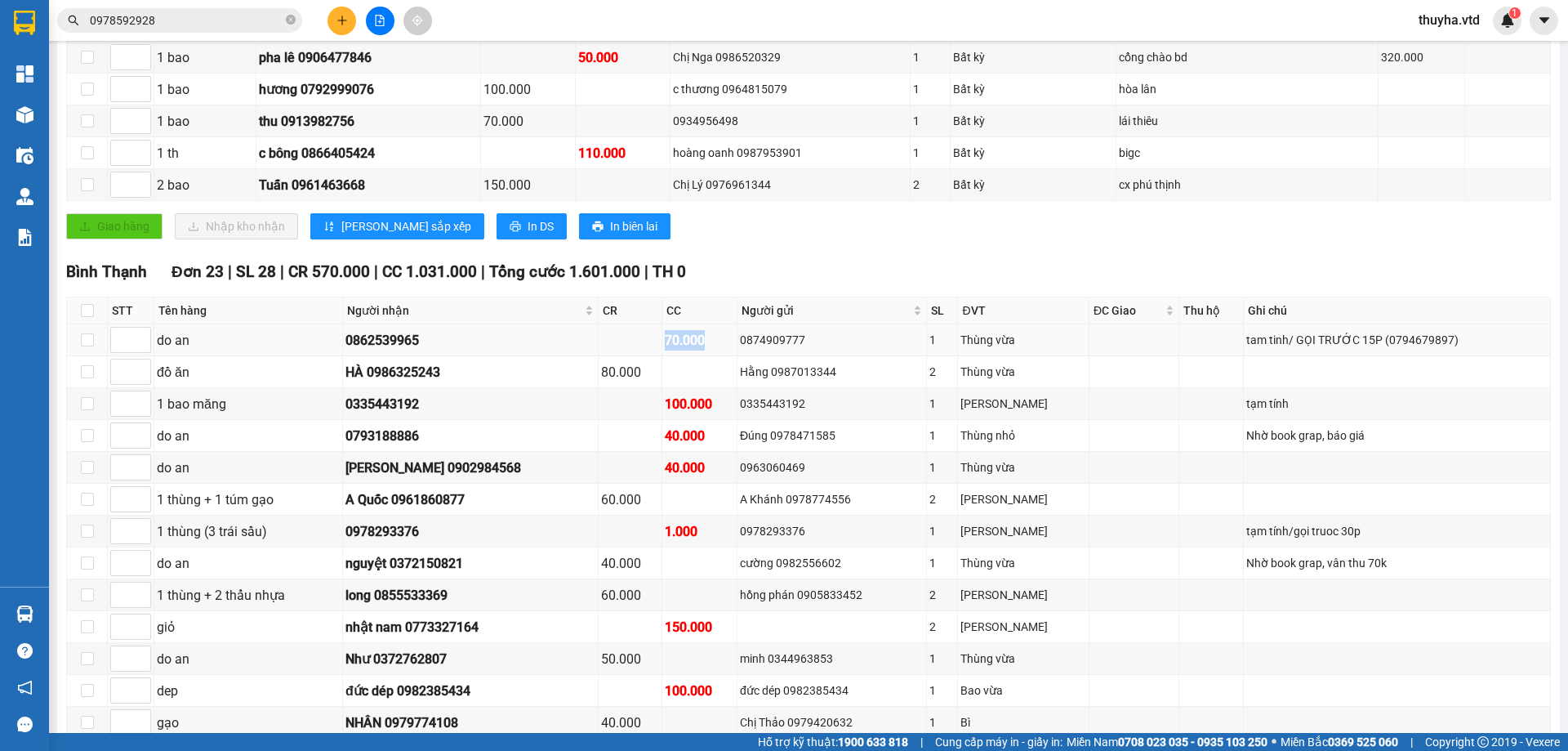
drag, startPoint x: 721, startPoint y: 339, endPoint x: 679, endPoint y: 339, distance: 42.0
click at [680, 339] on td "70.000" at bounding box center [700, 340] width 75 height 31
drag, startPoint x: 733, startPoint y: 407, endPoint x: 696, endPoint y: 400, distance: 37.7
click at [696, 400] on div "100.000" at bounding box center [700, 404] width 70 height 21
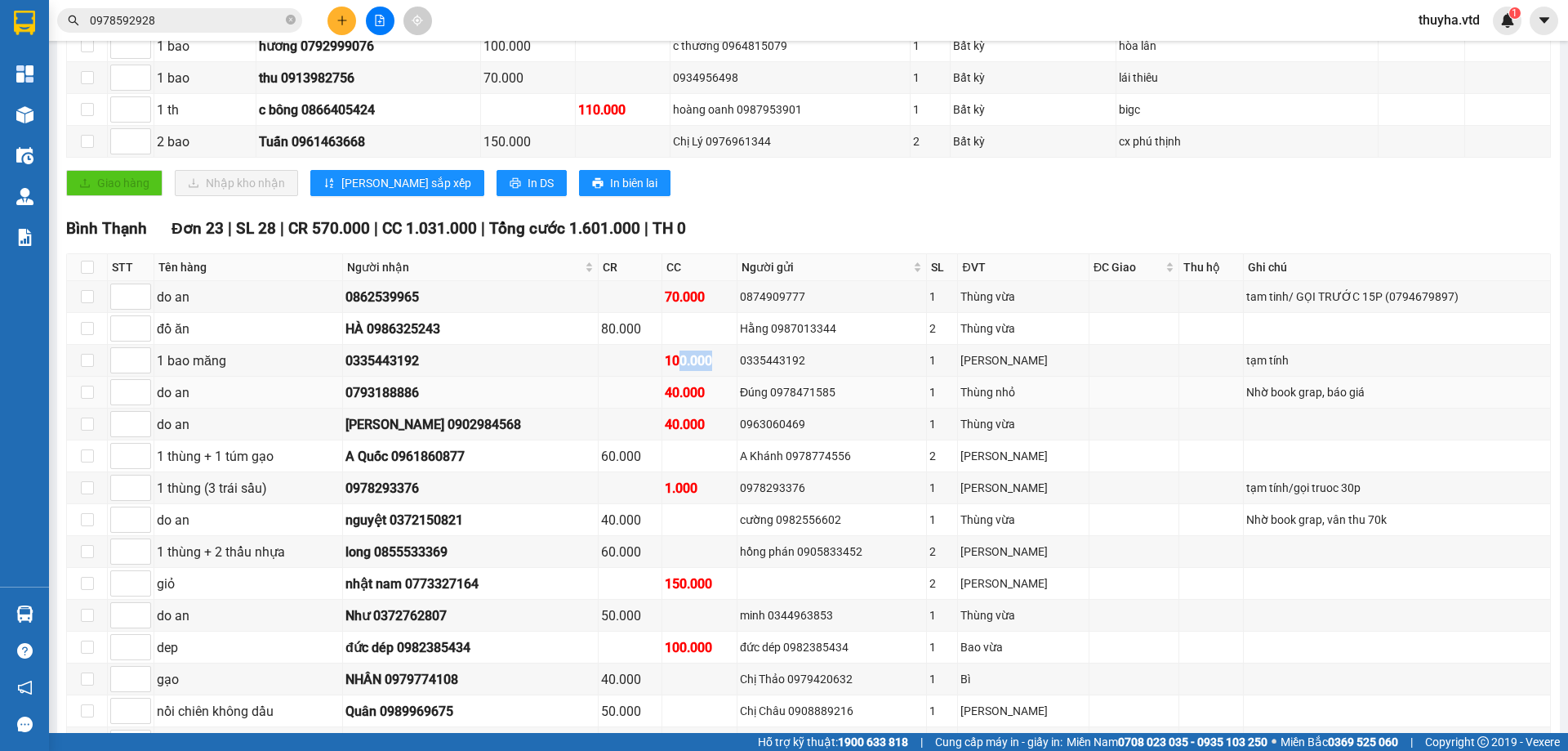
scroll to position [589, 0]
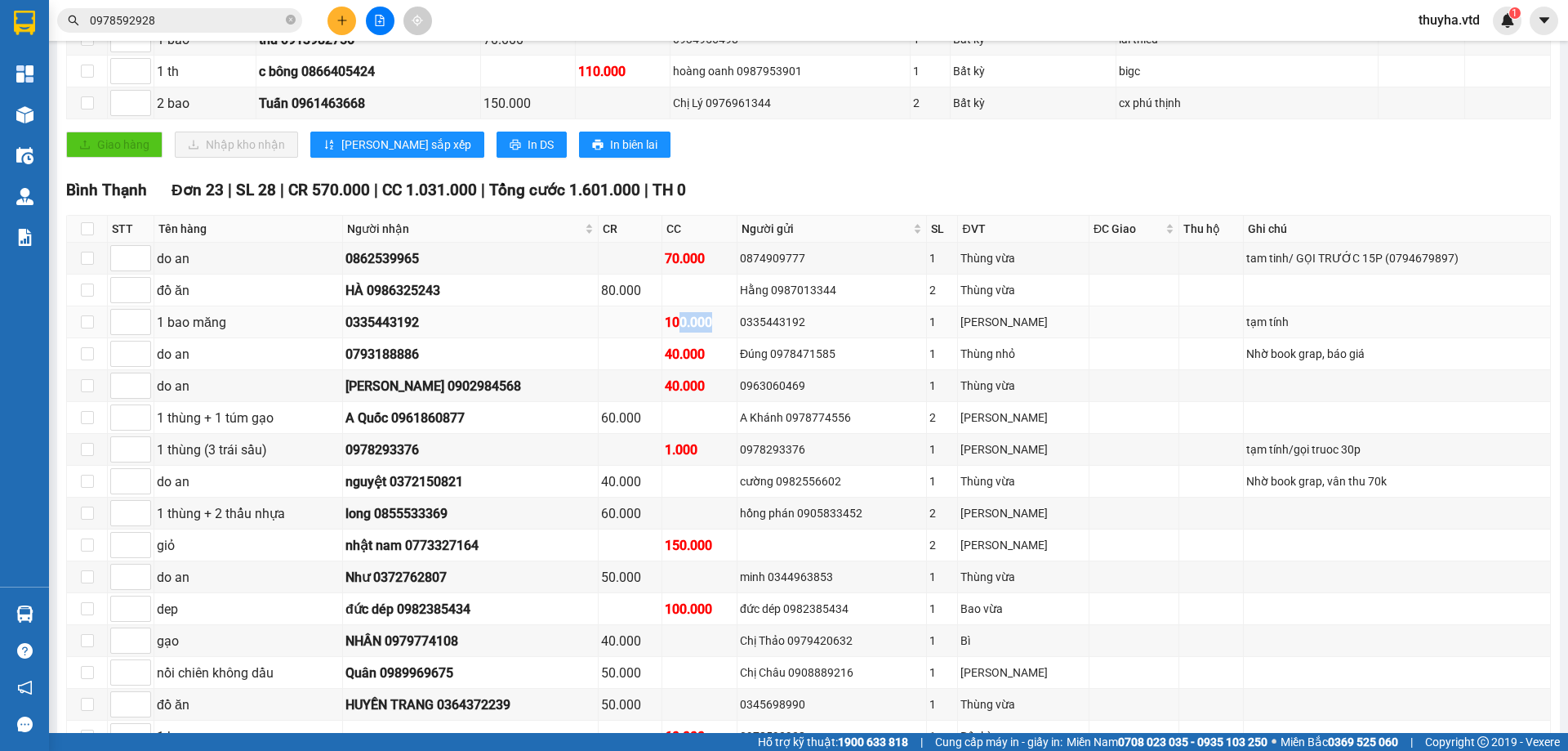
click at [723, 324] on div "100.000" at bounding box center [700, 322] width 70 height 21
click at [706, 261] on div "70.000" at bounding box center [700, 258] width 70 height 21
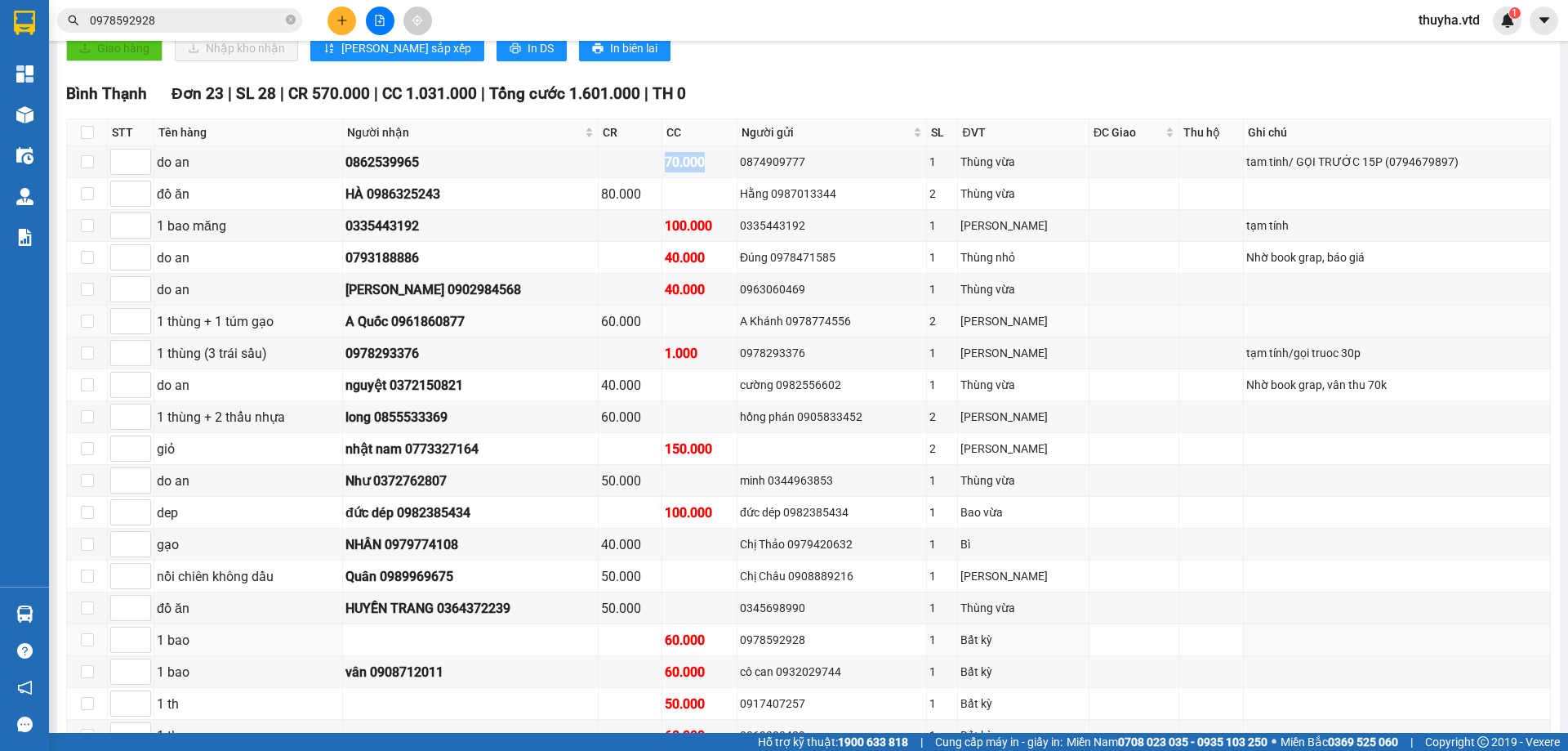
scroll to position [507, 0]
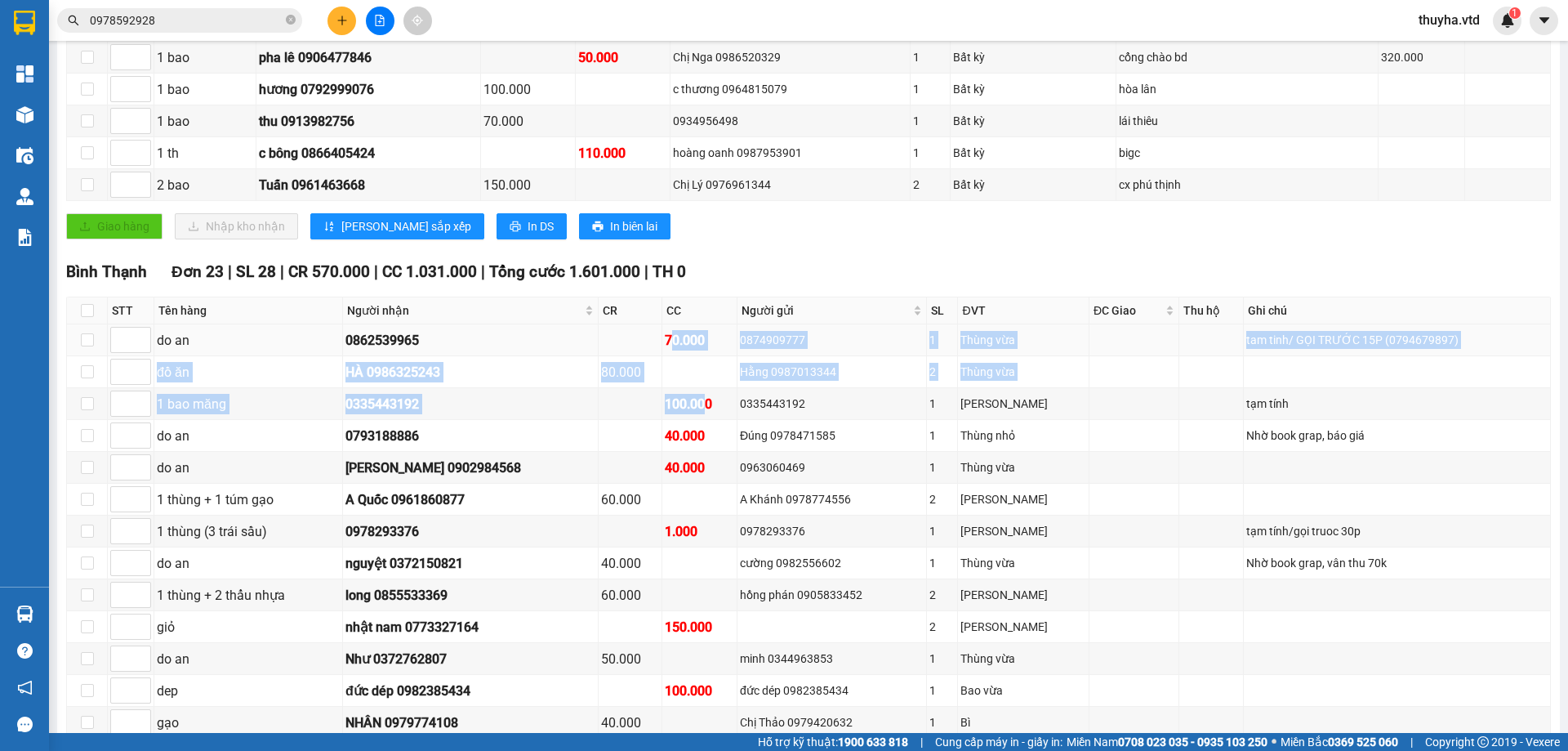
drag, startPoint x: 721, startPoint y: 403, endPoint x: 694, endPoint y: 342, distance: 66.7
click at [694, 327] on tbody "do an 0862539965 70.000 0874909777 1 Thùng vừa tam tinh/ GỌI TRƯỚC 15P (0794679…" at bounding box center [809, 690] width 1484 height 732
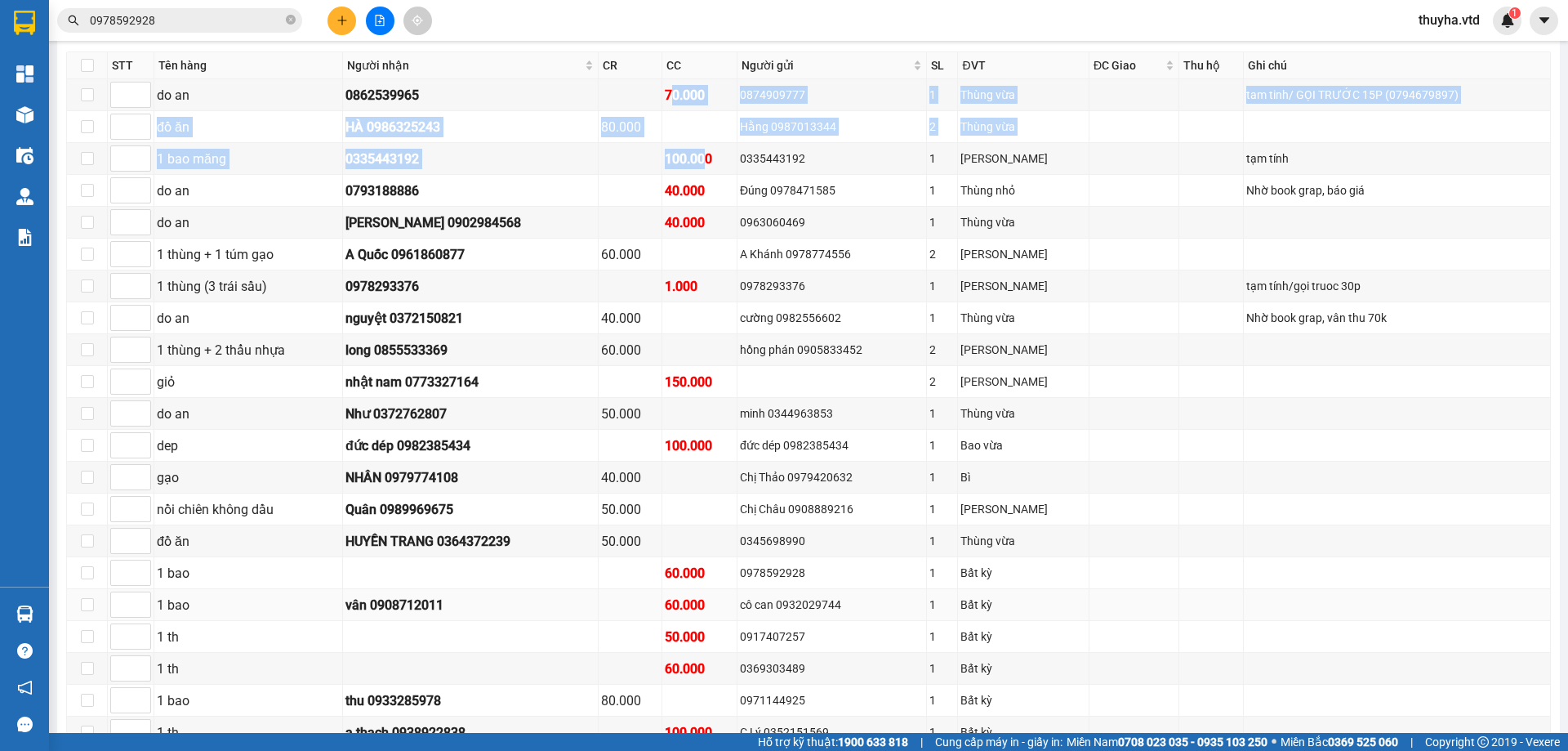
scroll to position [834, 0]
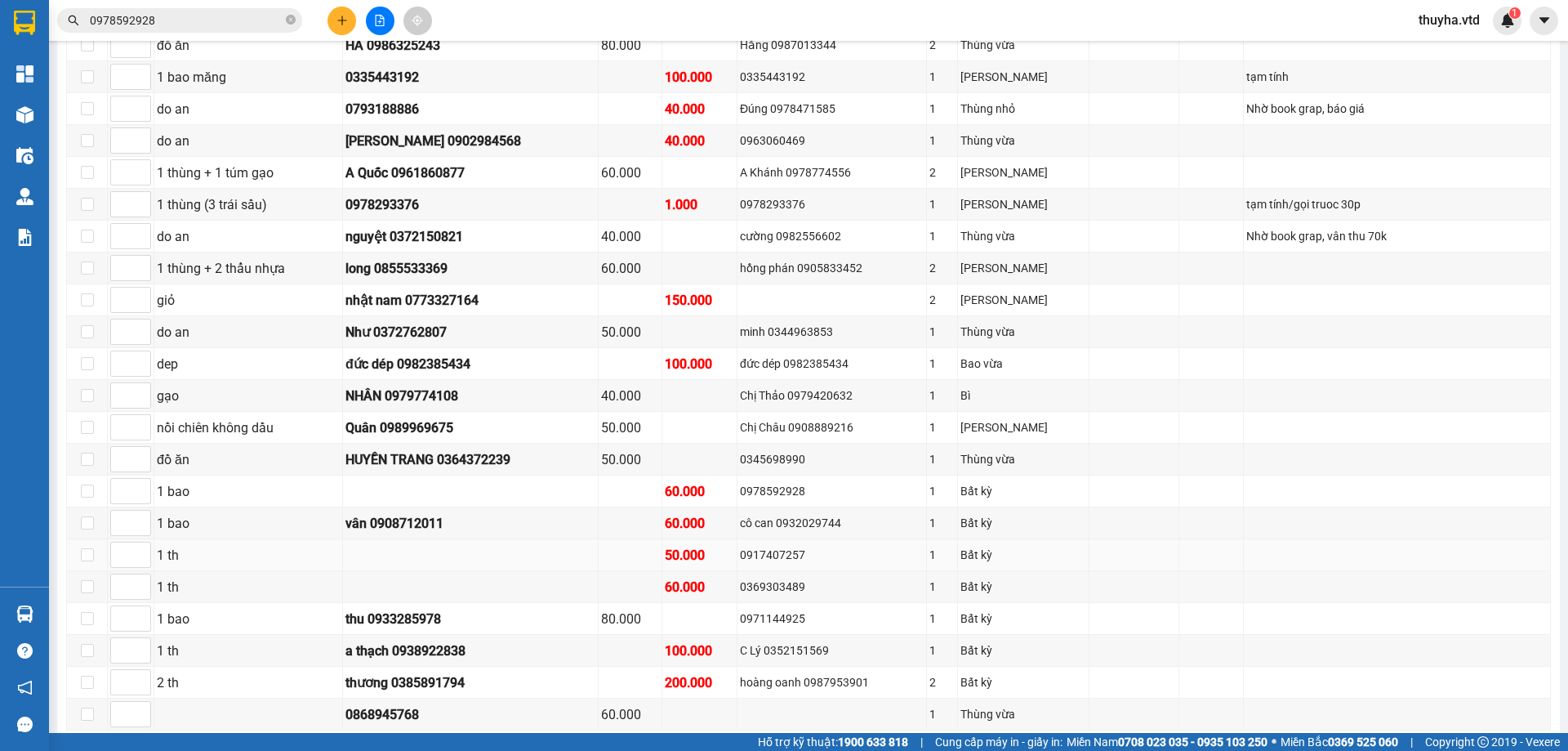
click at [798, 553] on div "0917407257" at bounding box center [832, 554] width 184 height 18
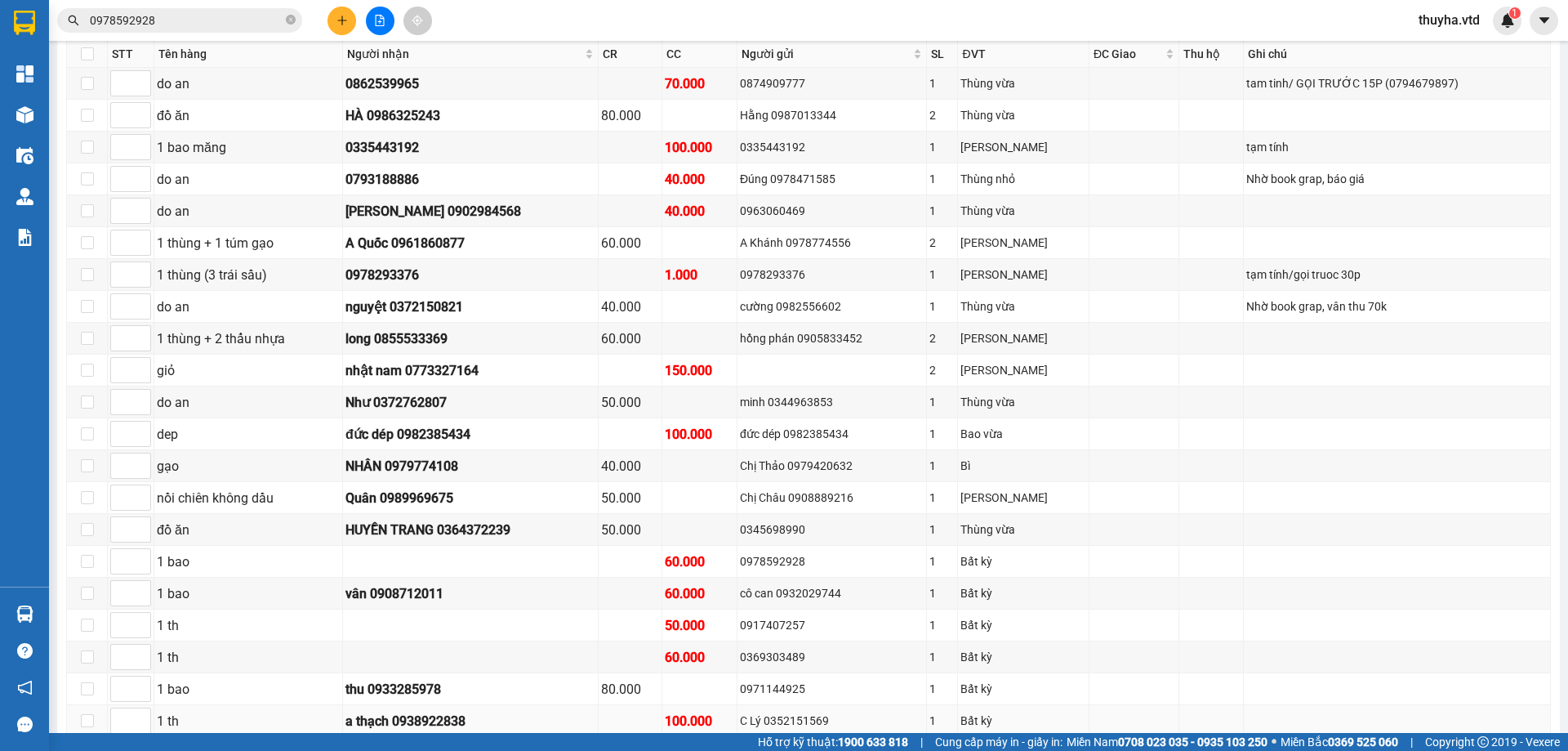
scroll to position [589, 0]
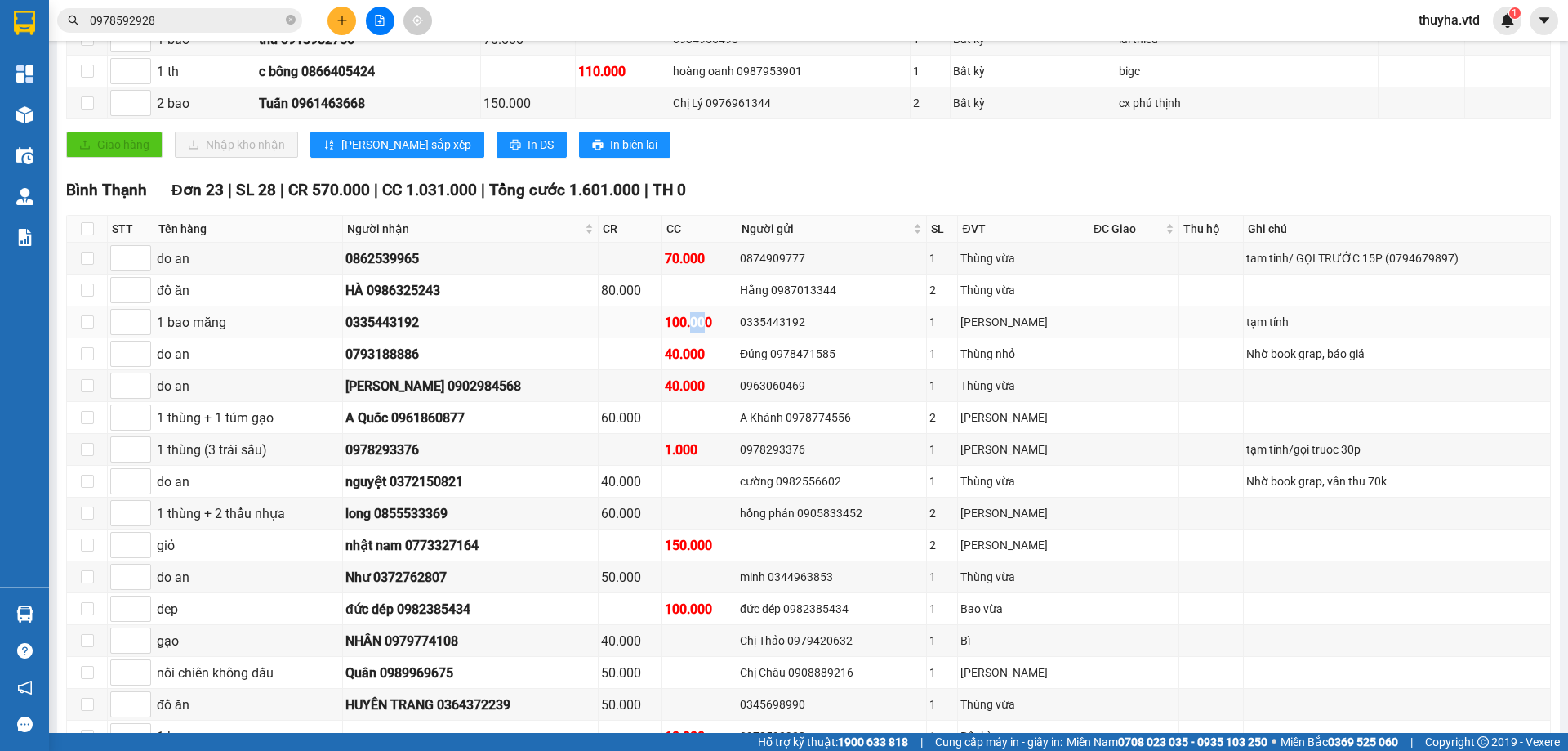
drag, startPoint x: 721, startPoint y: 326, endPoint x: 712, endPoint y: 307, distance: 21.0
click at [712, 307] on td "100.000" at bounding box center [700, 322] width 75 height 31
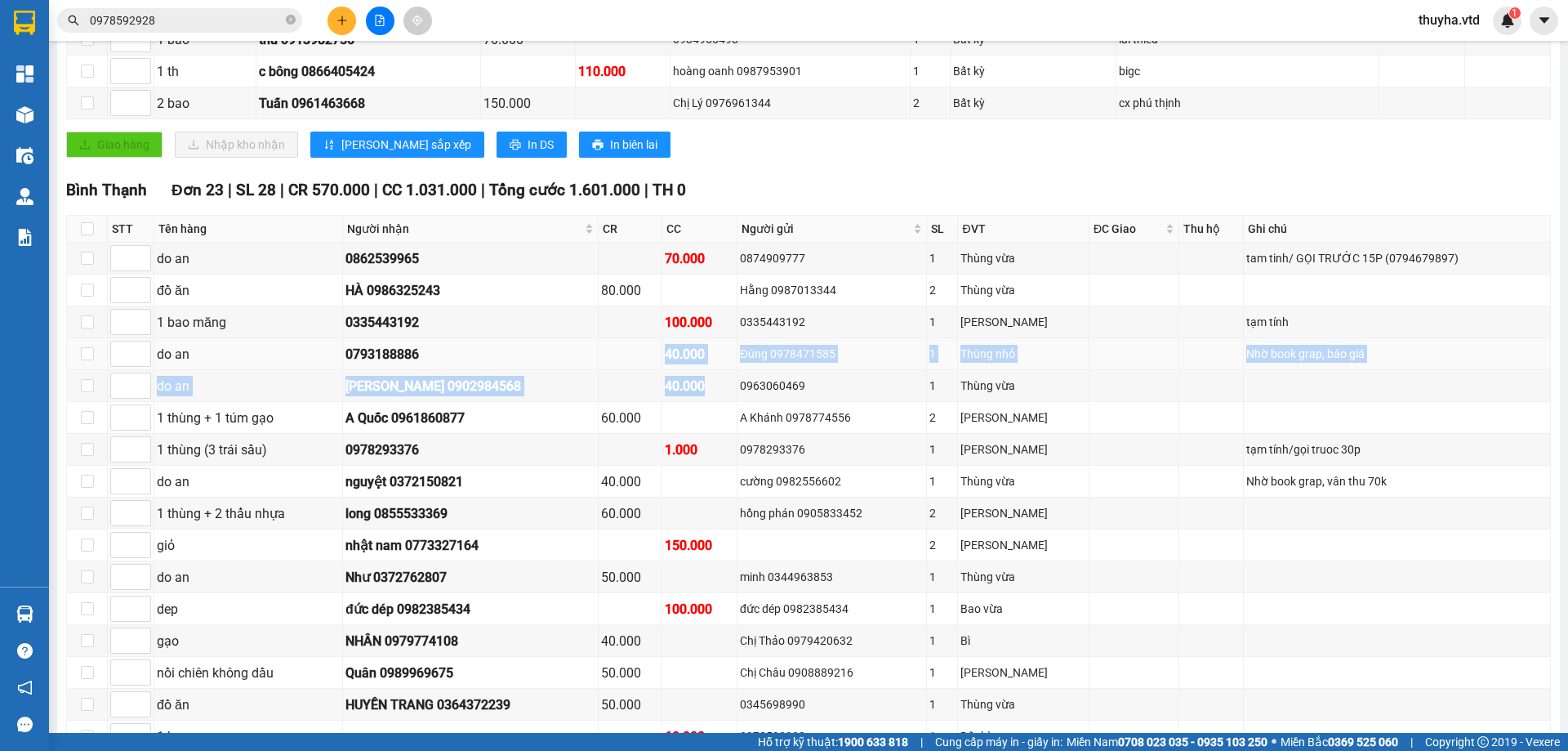
drag, startPoint x: 727, startPoint y: 389, endPoint x: 676, endPoint y: 358, distance: 59.7
click at [677, 359] on tbody "do an 0862539965 70.000 0874909777 1 Thùng vừa tam tinh/ GỌI TRƯỚC 15P (0794679…" at bounding box center [809, 608] width 1484 height 732
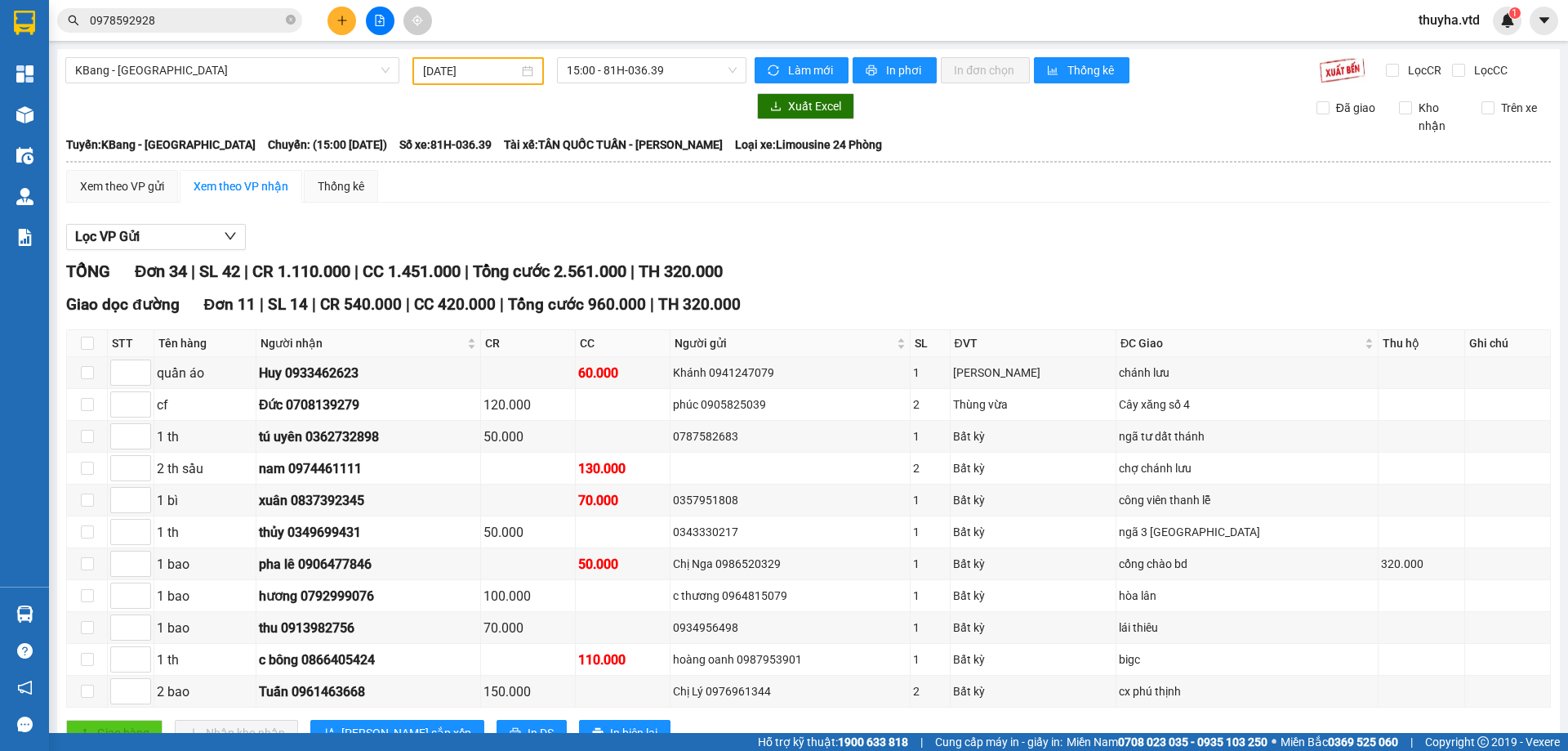
scroll to position [0, 0]
click at [180, 71] on span "KBang - [GEOGRAPHIC_DATA]" at bounding box center [232, 70] width 315 height 25
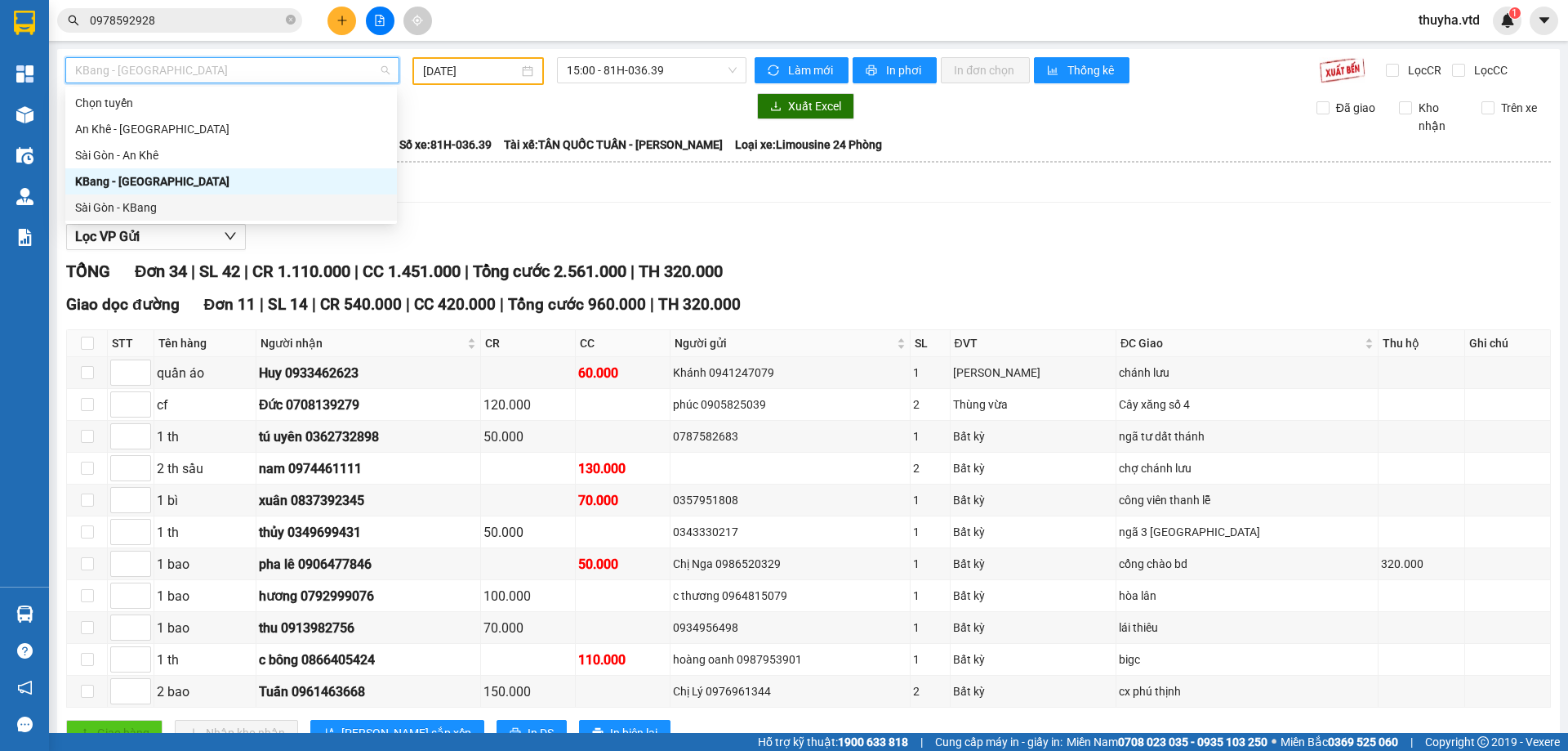
click at [132, 213] on div "Sài Gòn - KBang" at bounding box center [230, 208] width 312 height 18
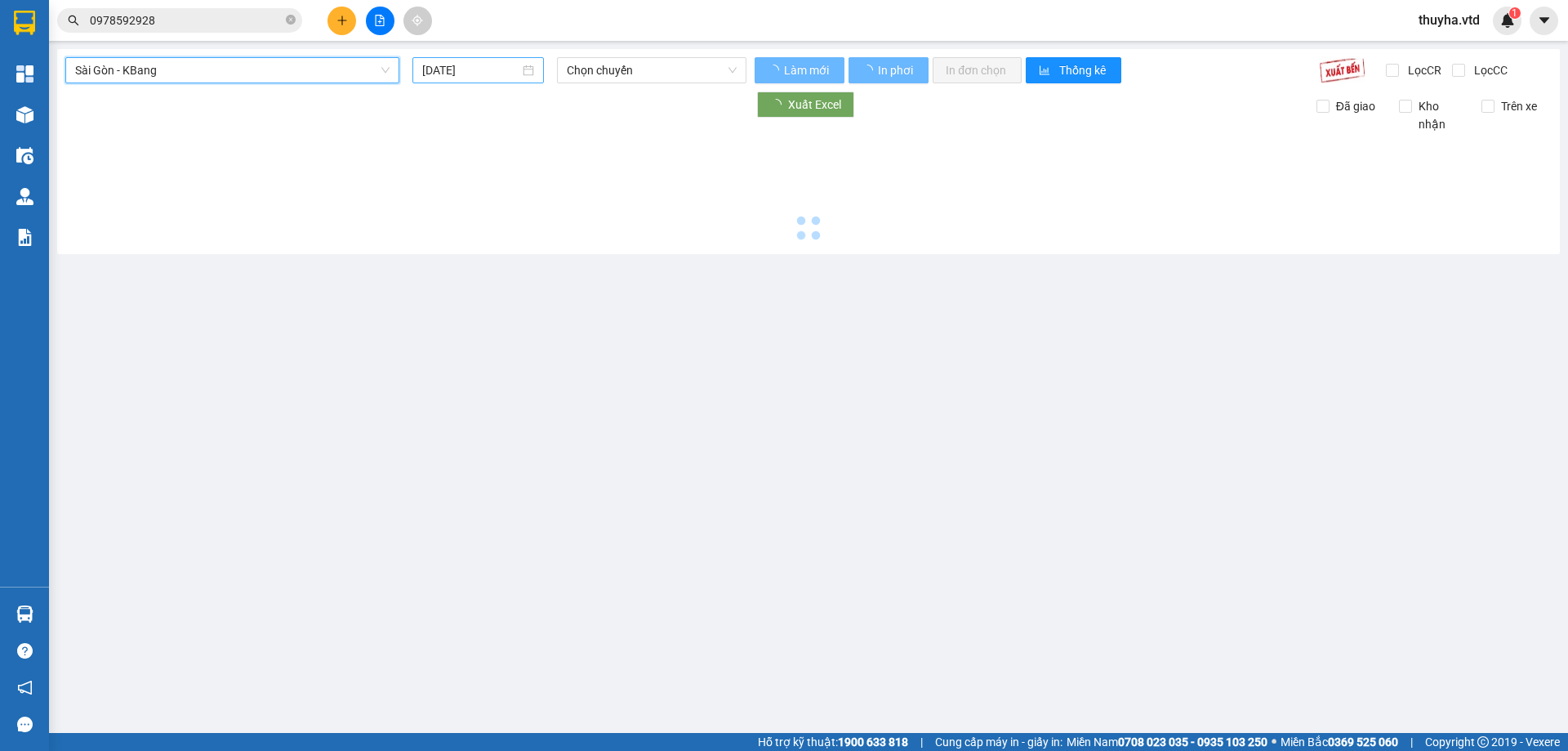
click at [429, 72] on input "[DATE]" at bounding box center [470, 70] width 97 height 18
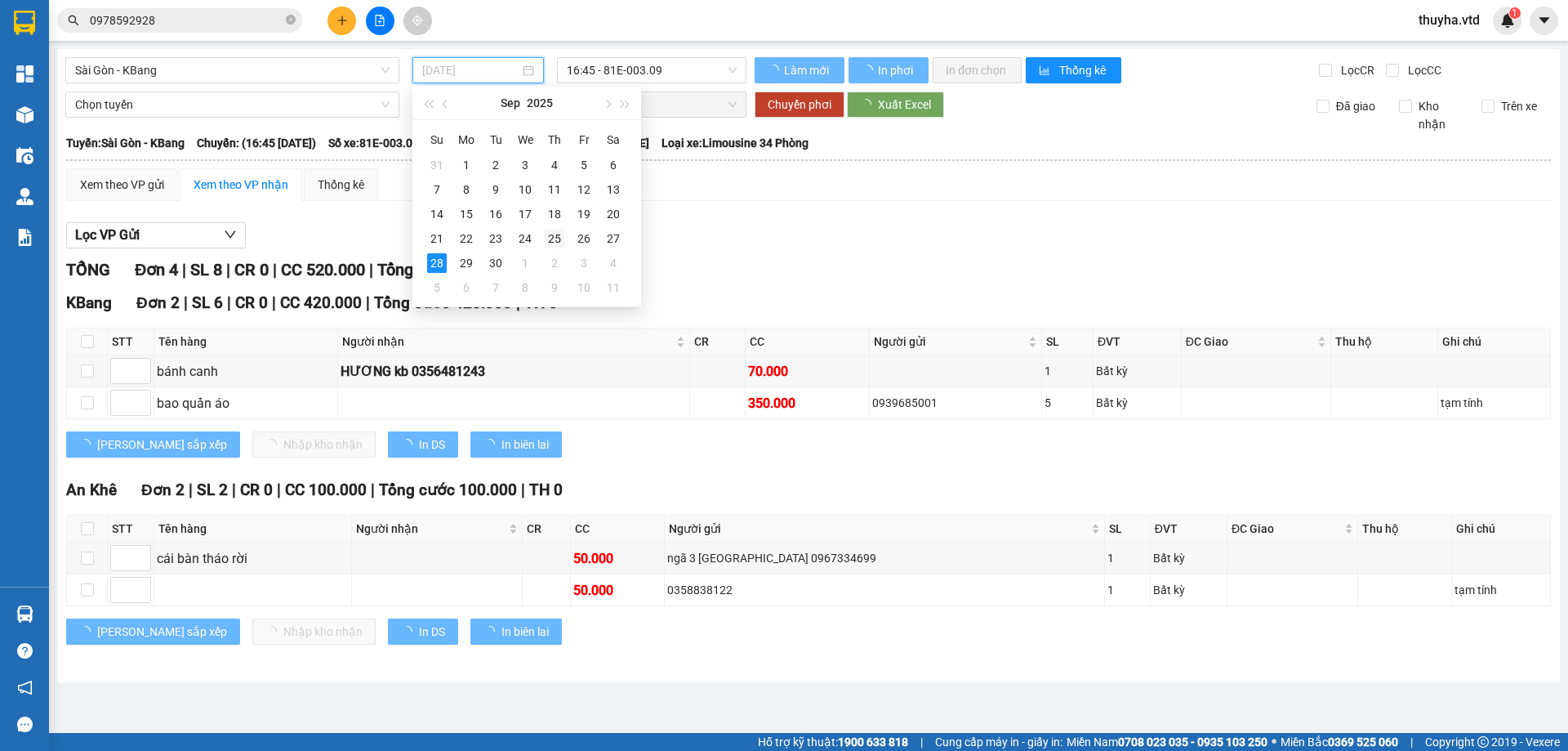
click at [548, 237] on div "25" at bounding box center [555, 238] width 20 height 20
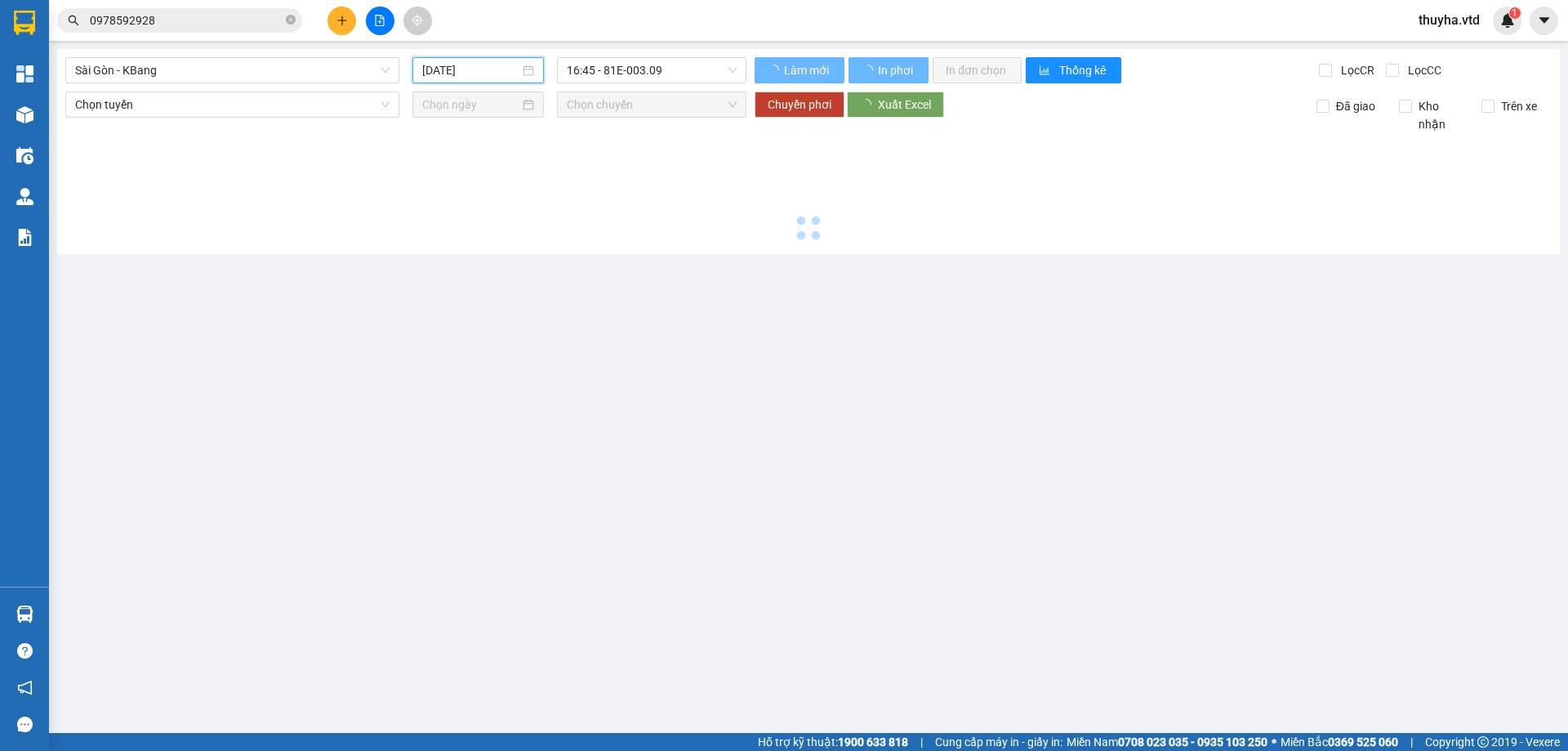
type input "[DATE]"
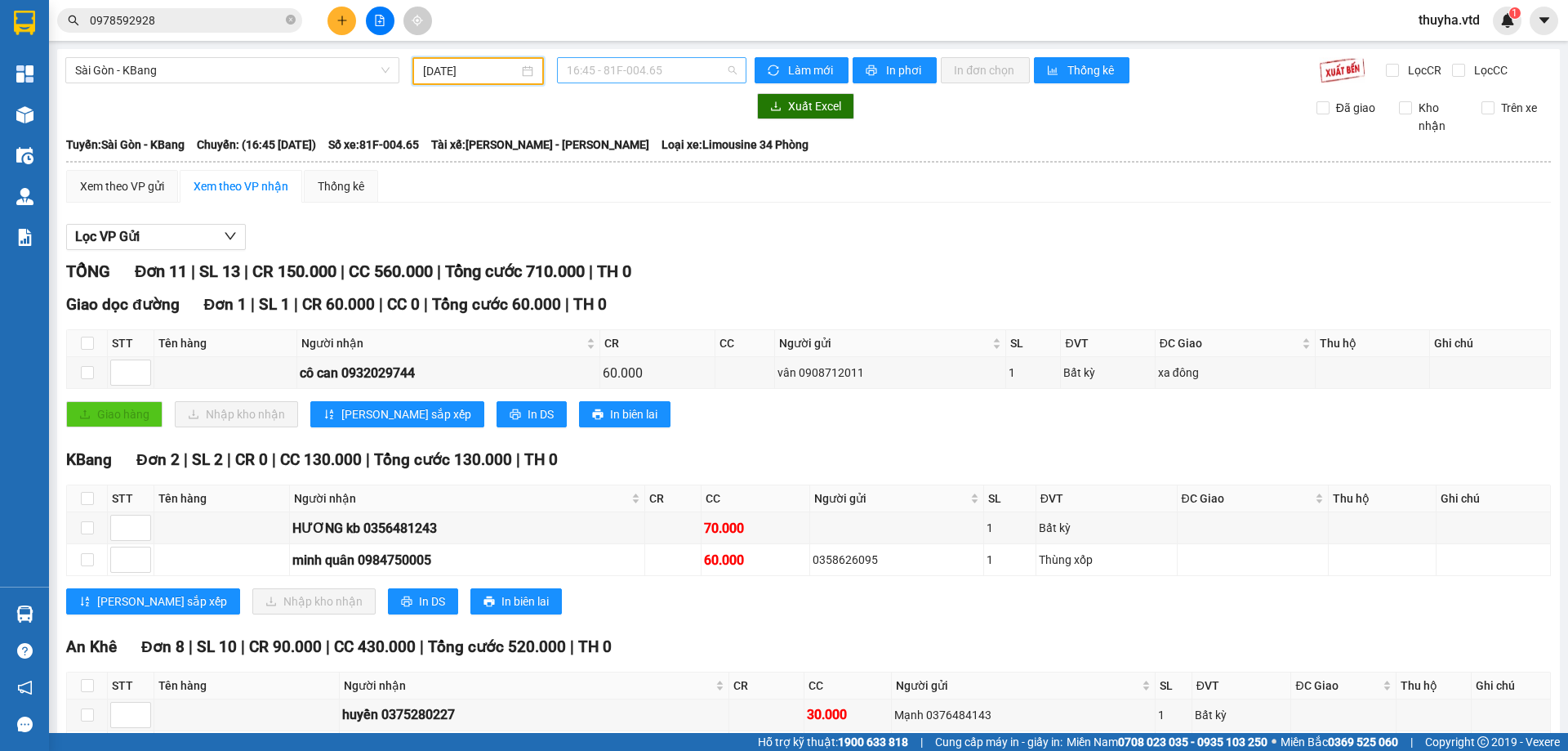
click at [616, 75] on span "16:45 - 81F-004.65" at bounding box center [652, 70] width 170 height 25
click at [197, 60] on span "Sài Gòn - KBang" at bounding box center [232, 70] width 315 height 25
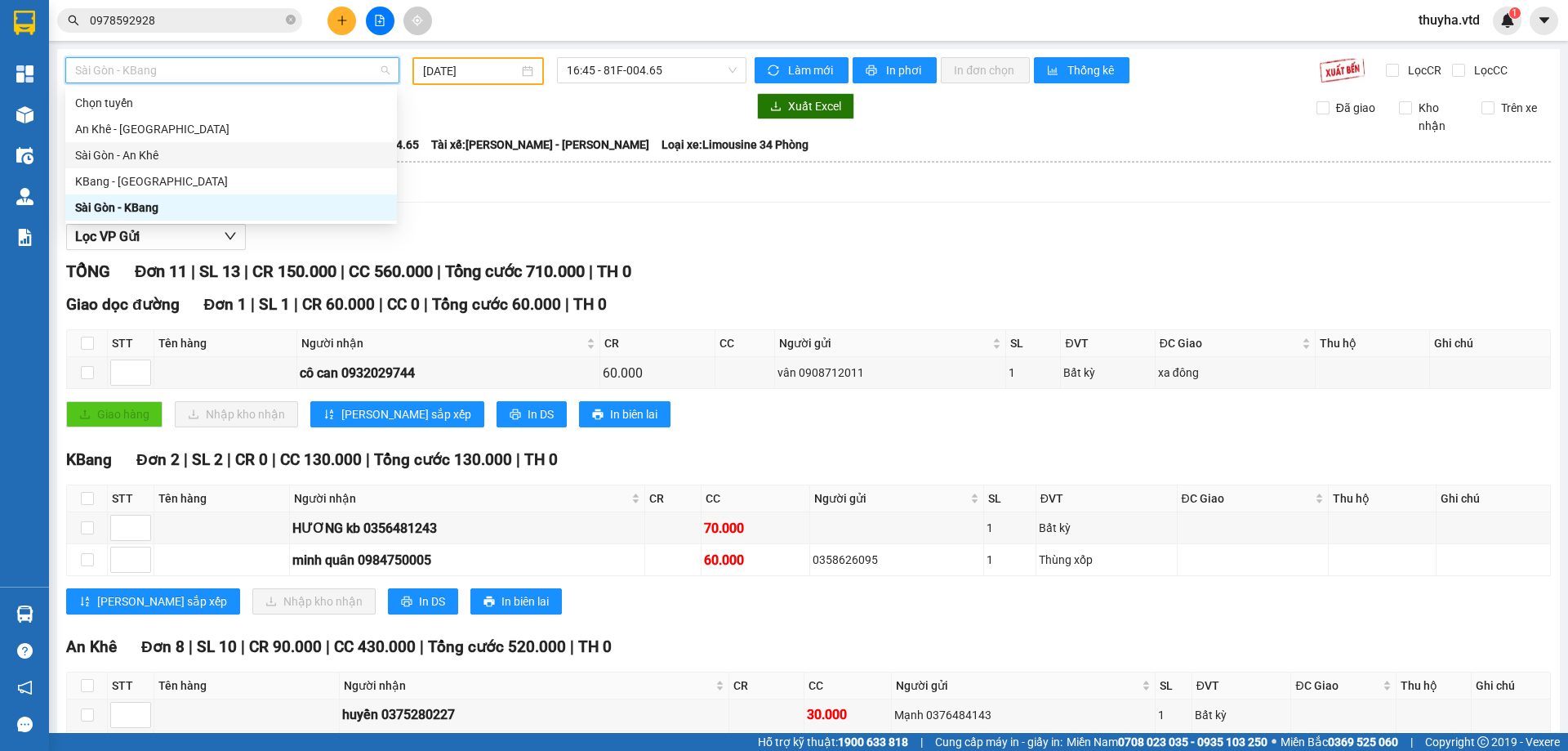
click at [138, 153] on div "Sài Gòn - An Khê" at bounding box center [230, 156] width 312 height 18
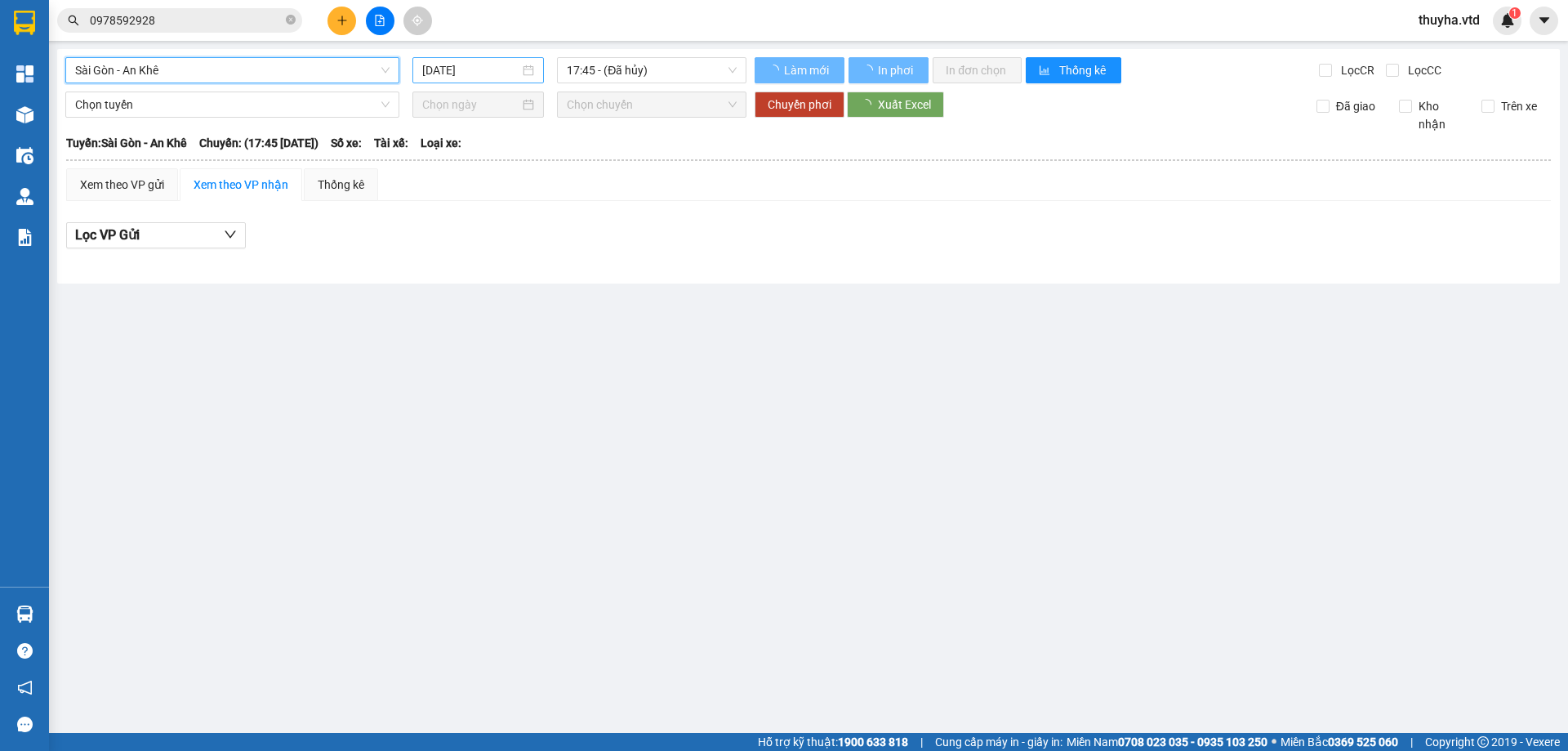
click at [440, 68] on input "[DATE]" at bounding box center [470, 70] width 97 height 18
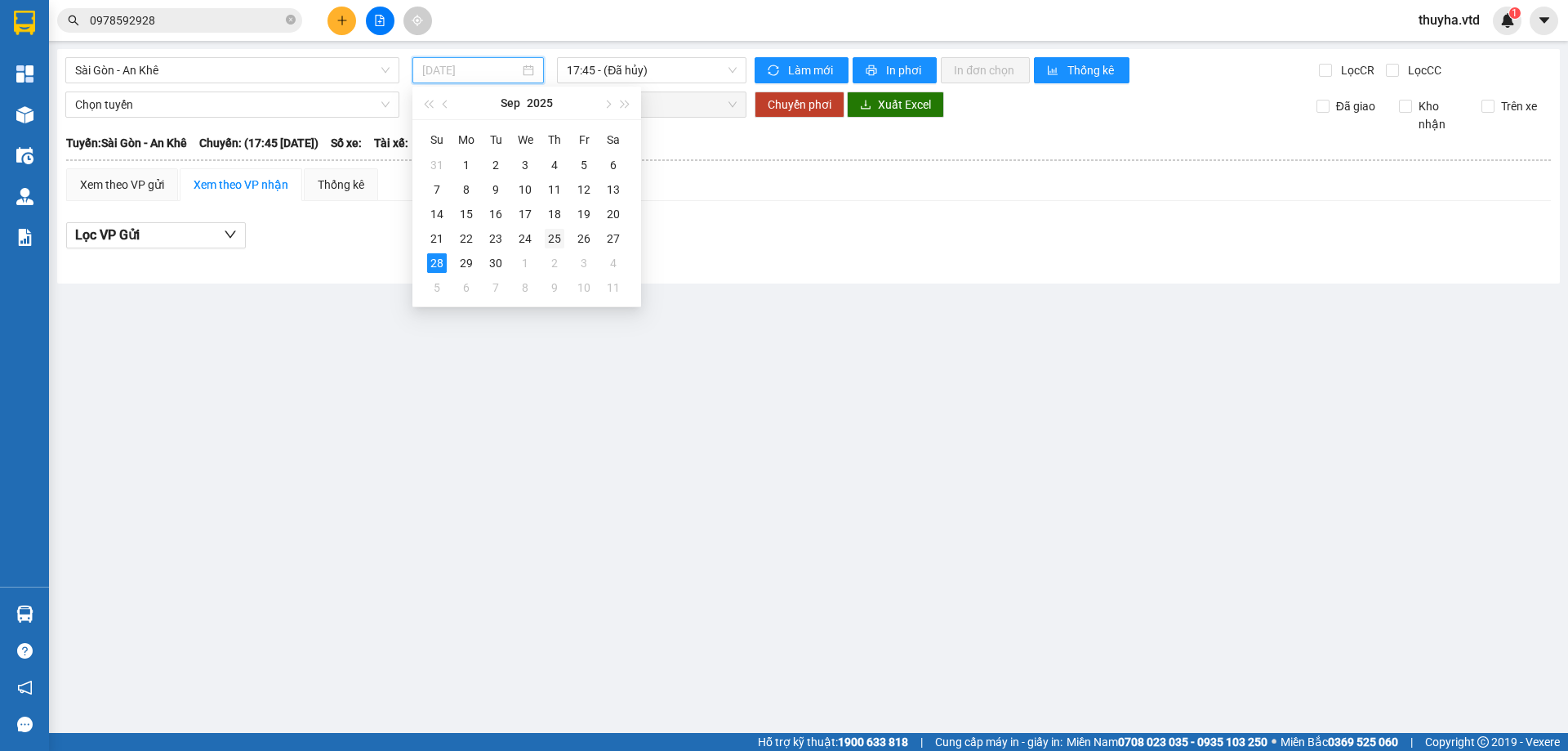
click at [569, 235] on td "25" at bounding box center [555, 238] width 30 height 25
type input "[DATE]"
